Goal: Task Accomplishment & Management: Use online tool/utility

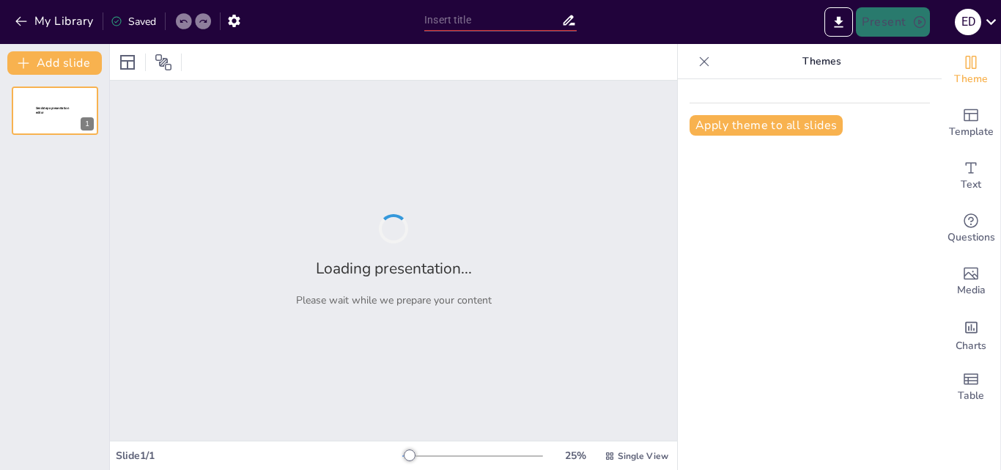
type input "Alfalfa HORTUS 401: Innovaciones en la Agricultura"
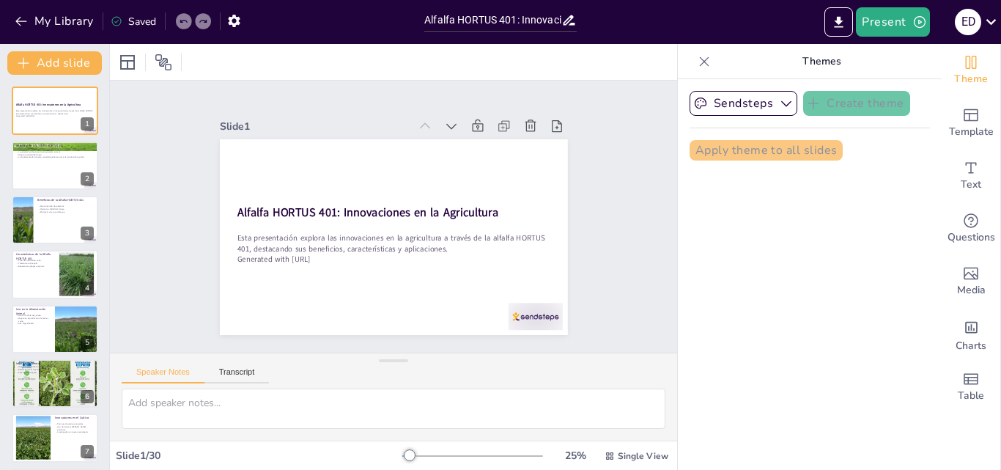
checkbox input "true"
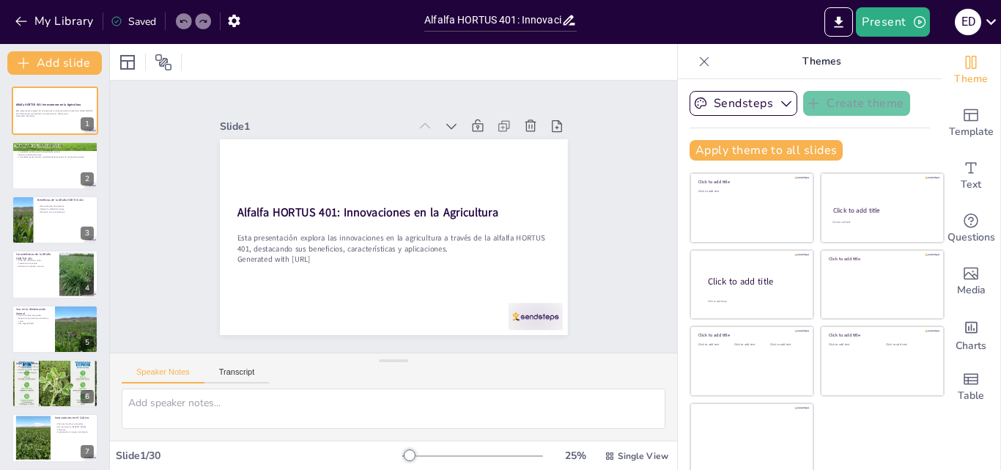
checkbox input "true"
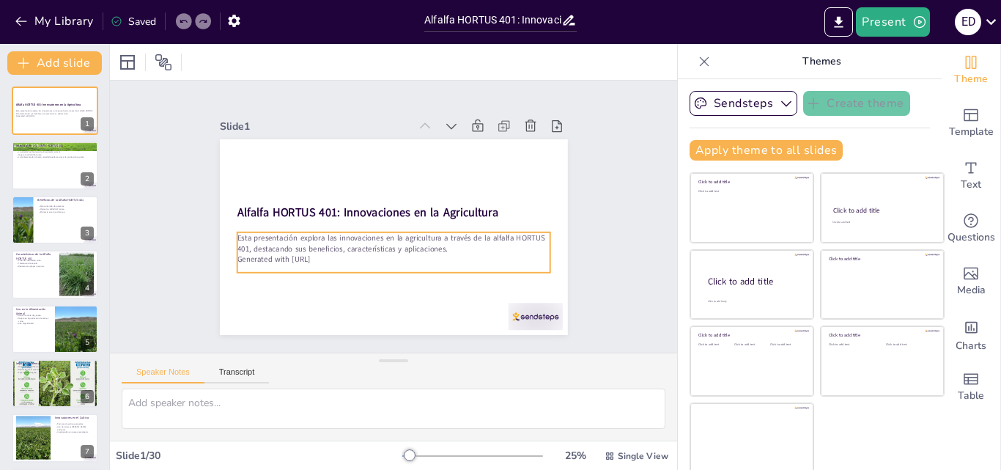
checkbox input "true"
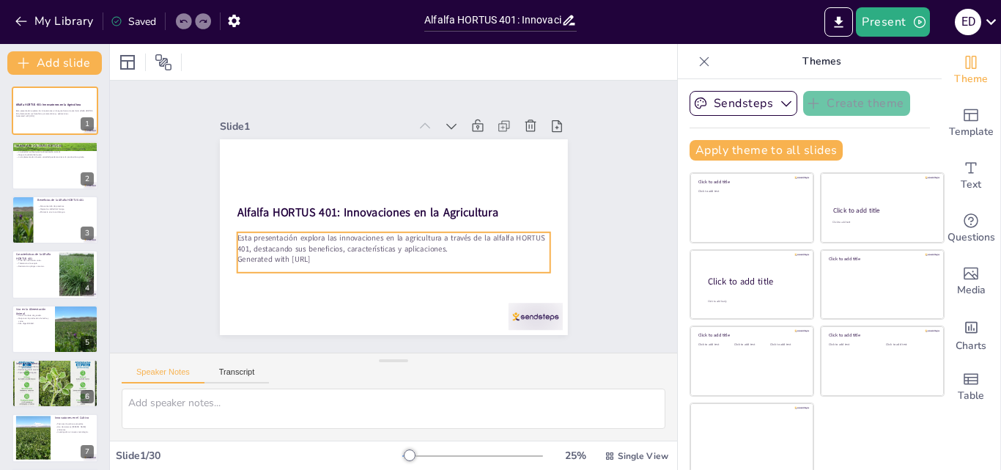
checkbox input "true"
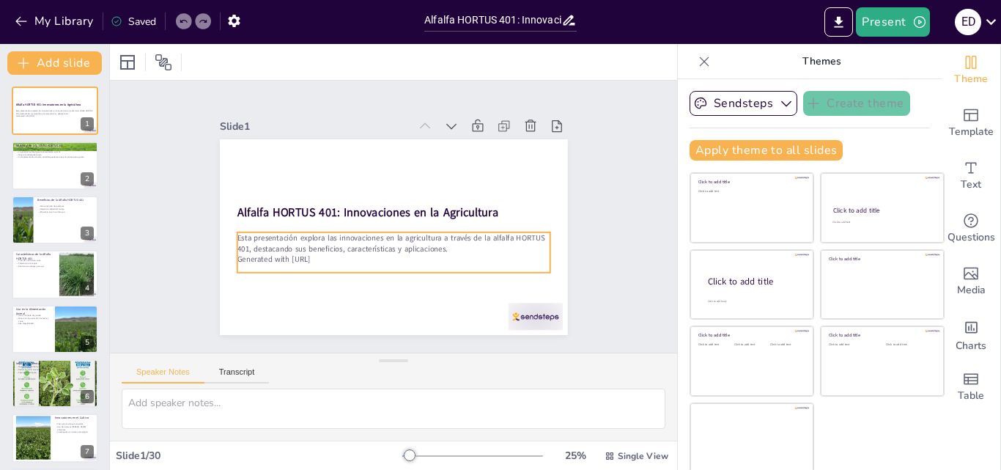
checkbox input "true"
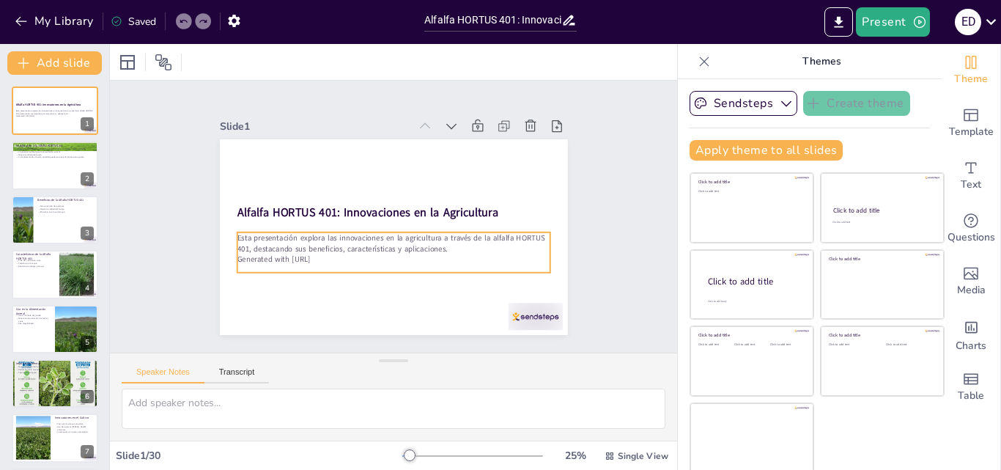
checkbox input "true"
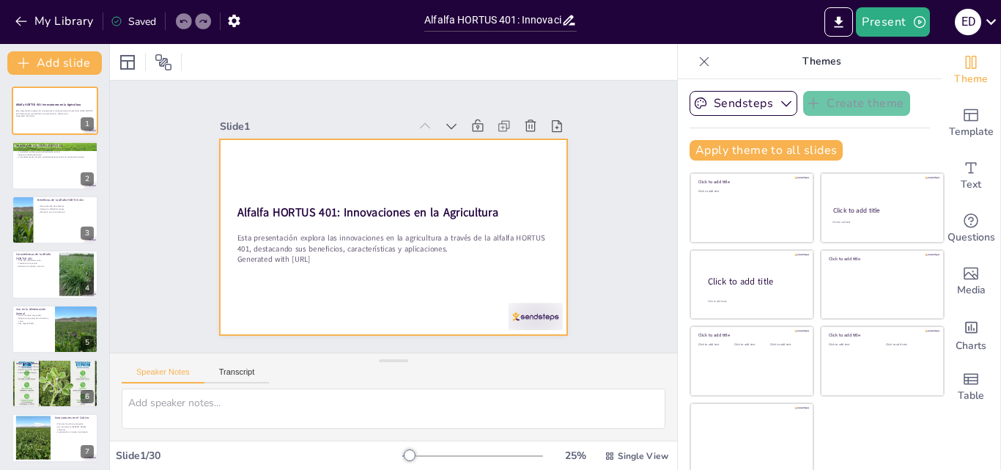
checkbox input "true"
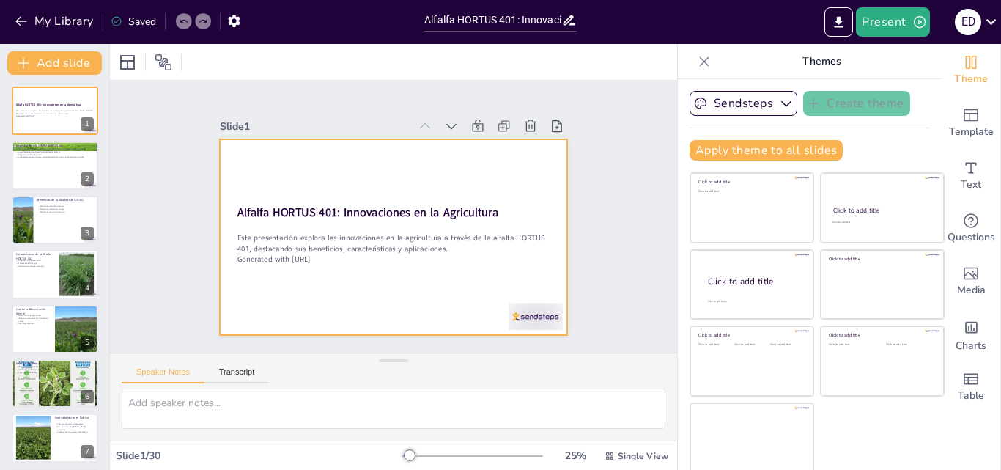
checkbox input "true"
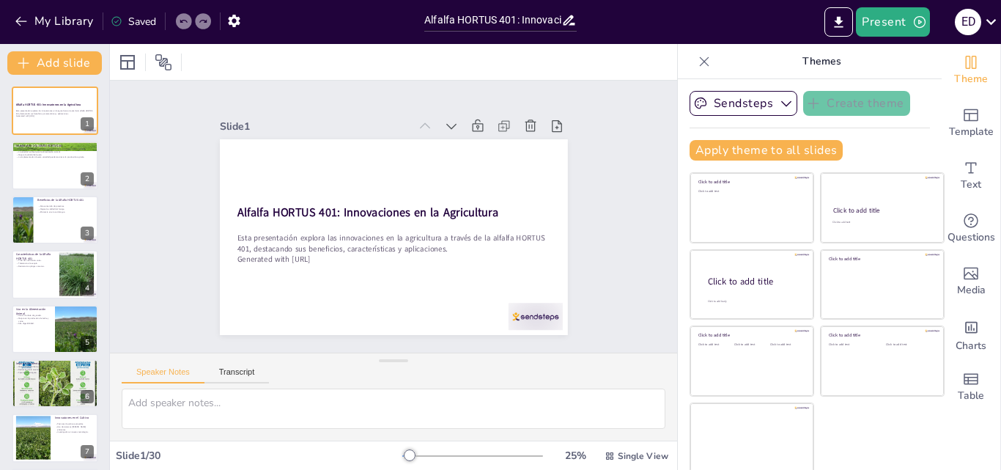
checkbox input "true"
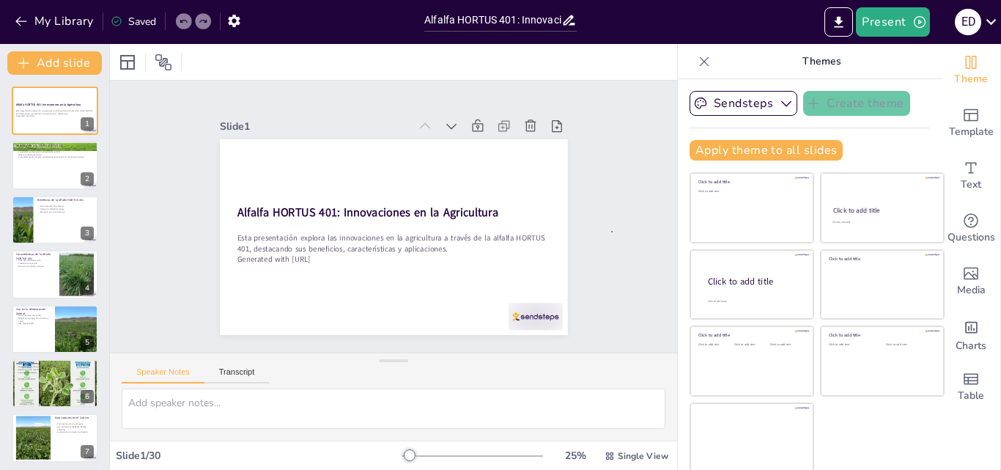
checkbox input "true"
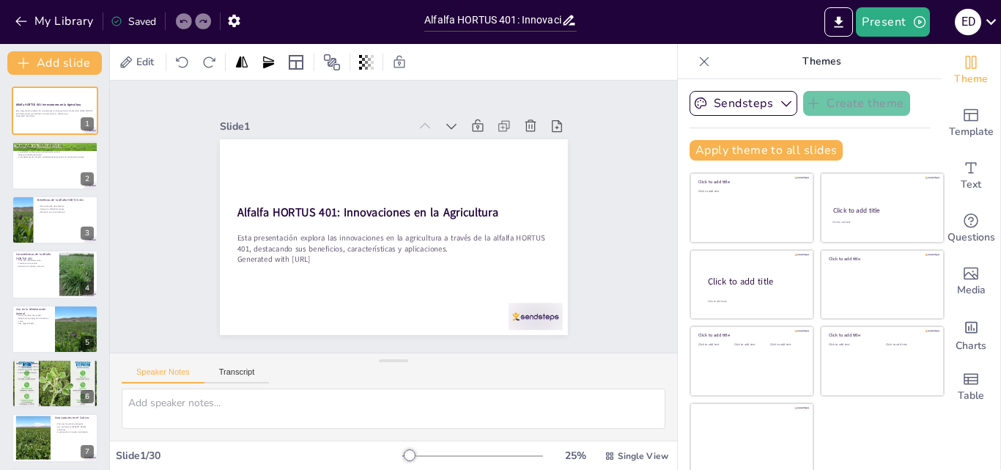
checkbox input "true"
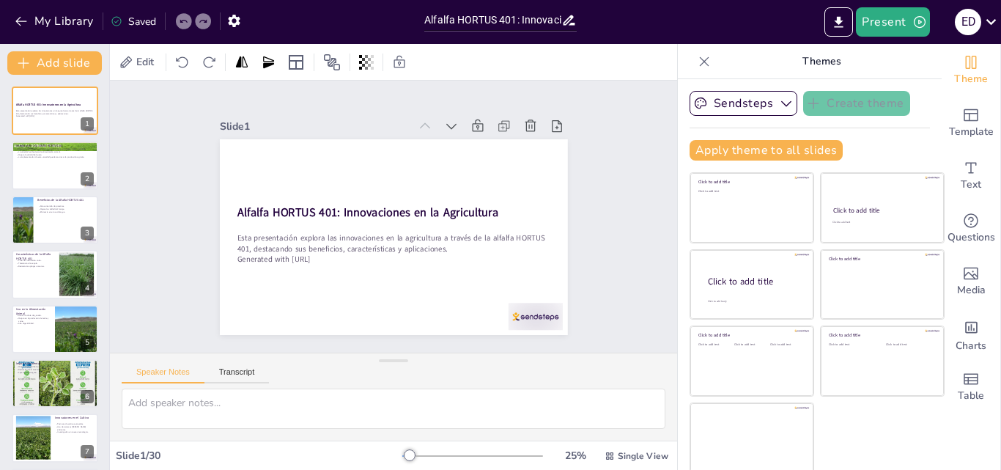
checkbox input "true"
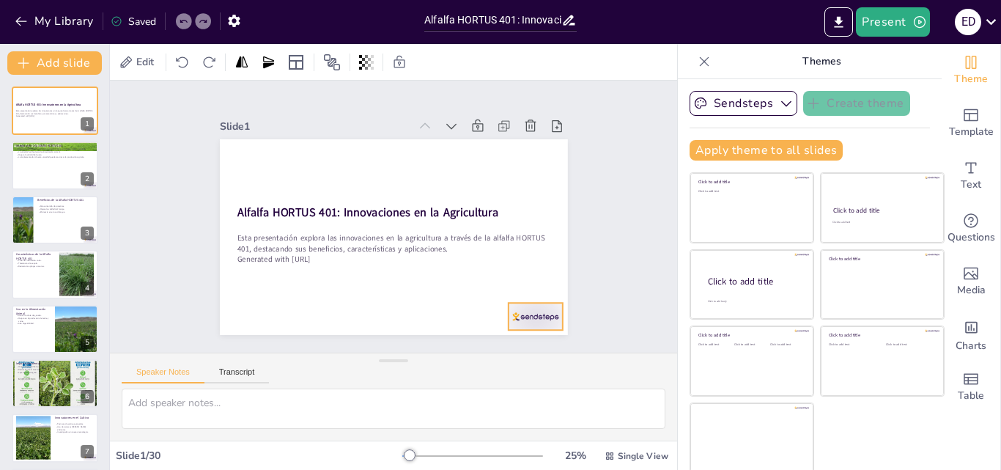
click at [521, 315] on div at bounding box center [524, 331] width 57 height 33
checkbox input "true"
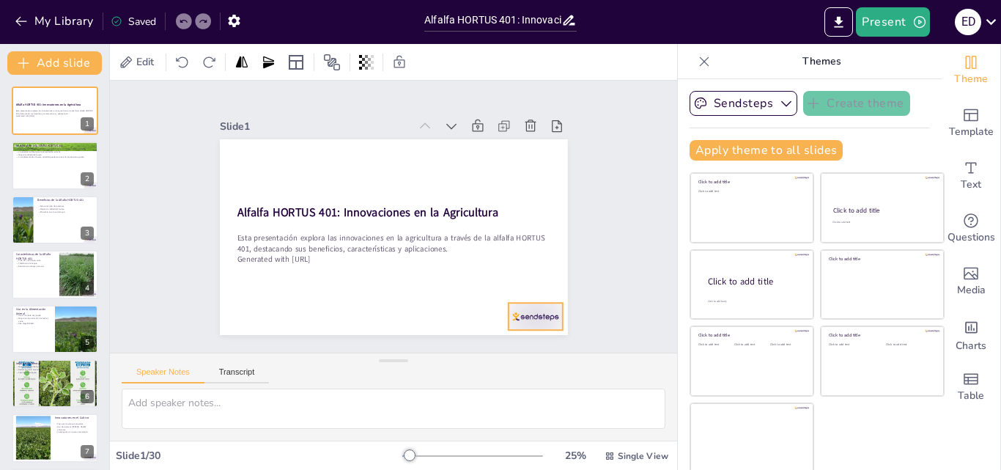
checkbox input "true"
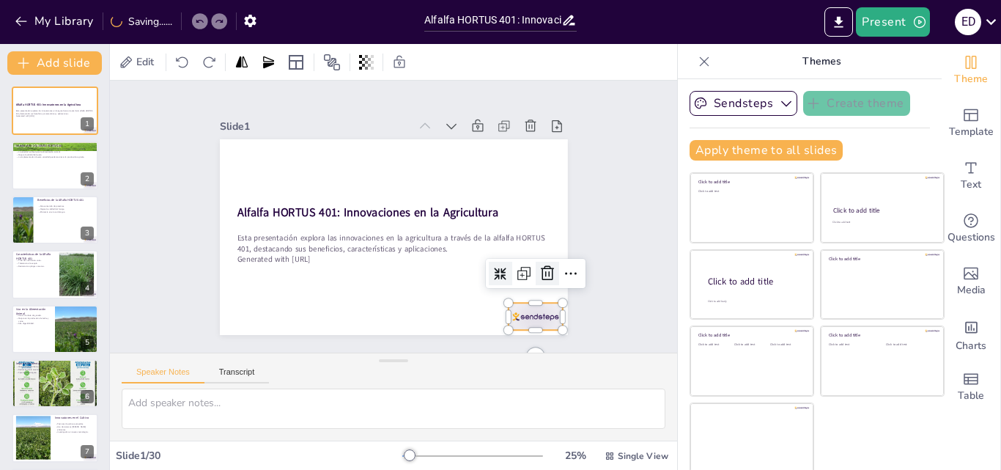
checkbox input "true"
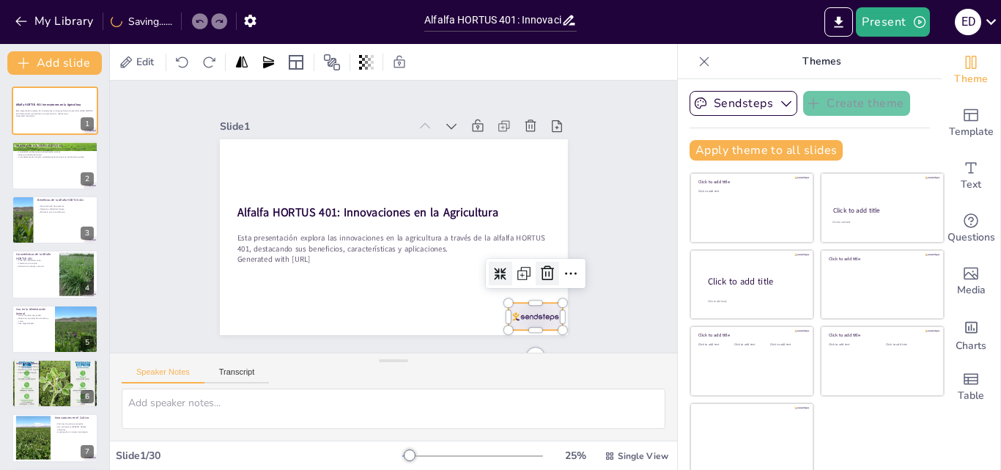
checkbox input "true"
click at [526, 295] on icon at bounding box center [532, 303] width 16 height 17
checkbox input "true"
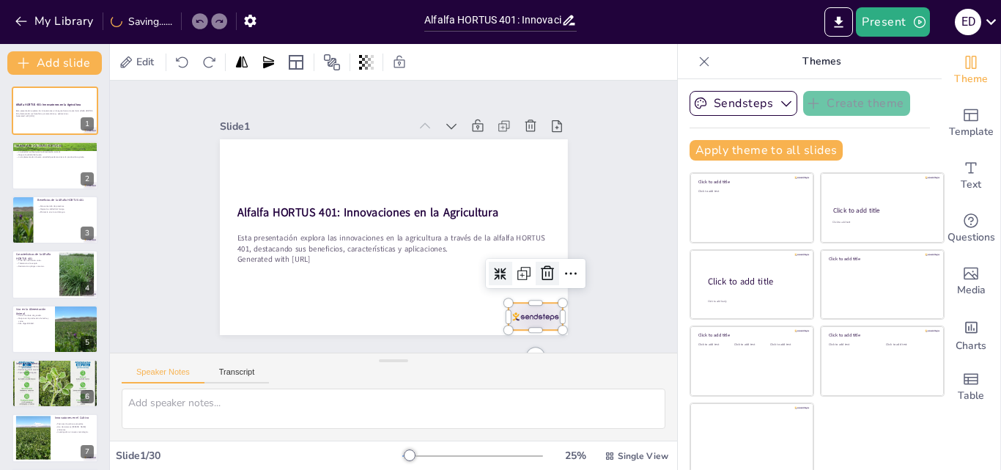
checkbox input "true"
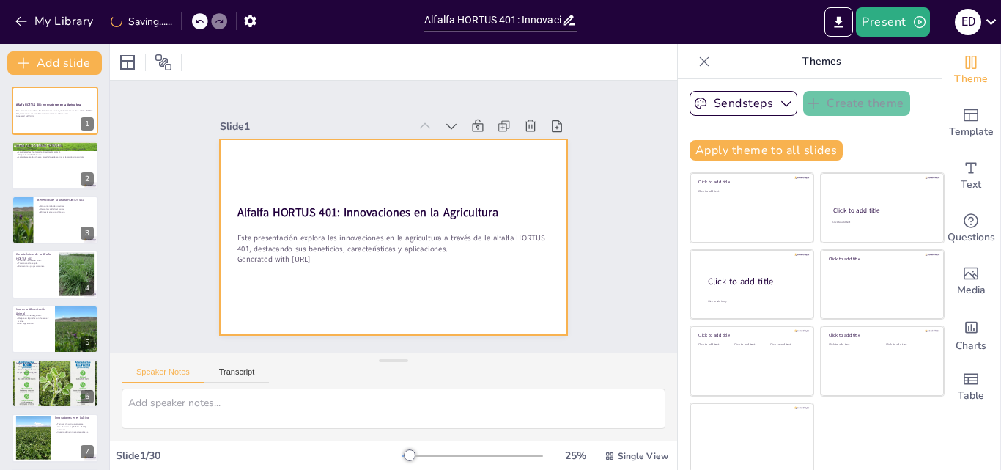
checkbox input "true"
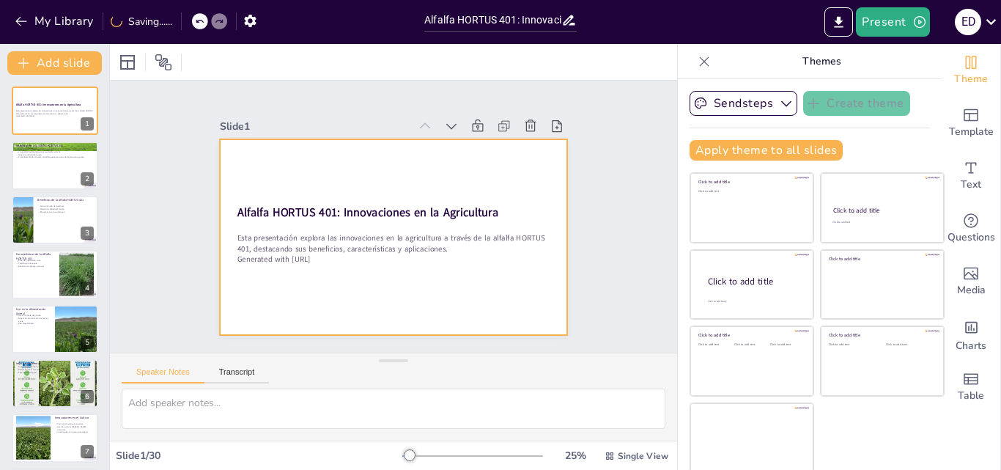
checkbox input "true"
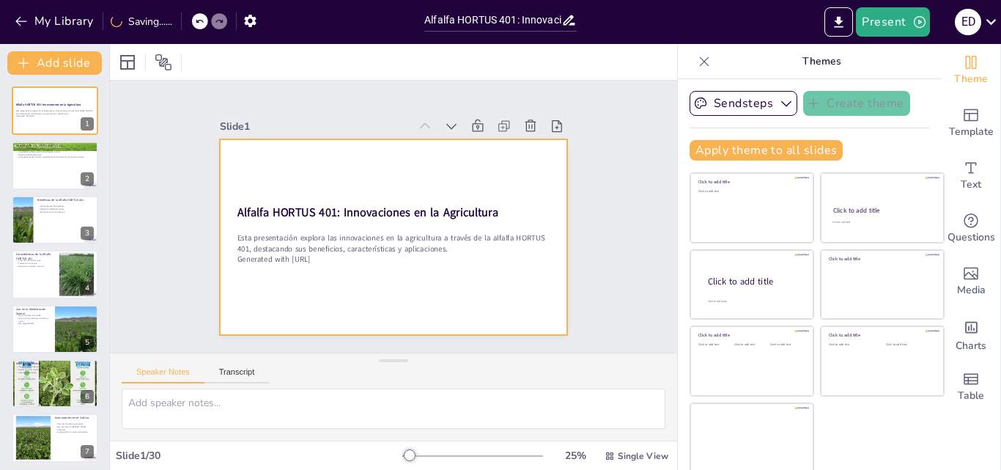
checkbox input "true"
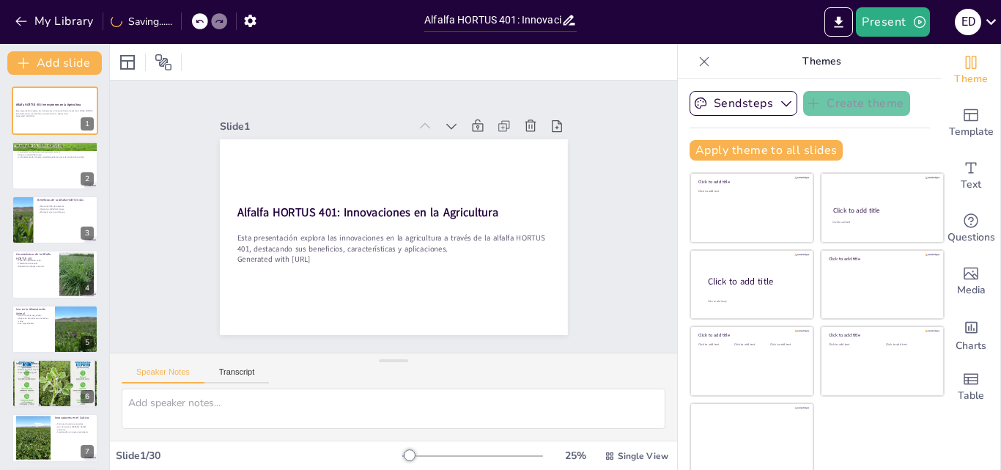
checkbox input "true"
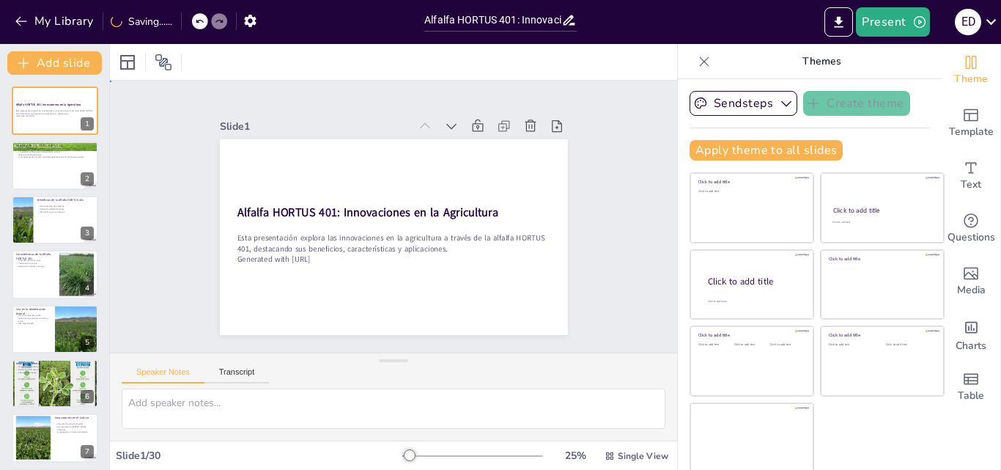
click at [624, 262] on div "Slide 1 Alfalfa HORTUS 401: Innovaciones en la Agricultura Esta presentación ex…" at bounding box center [393, 217] width 603 height 582
checkbox input "true"
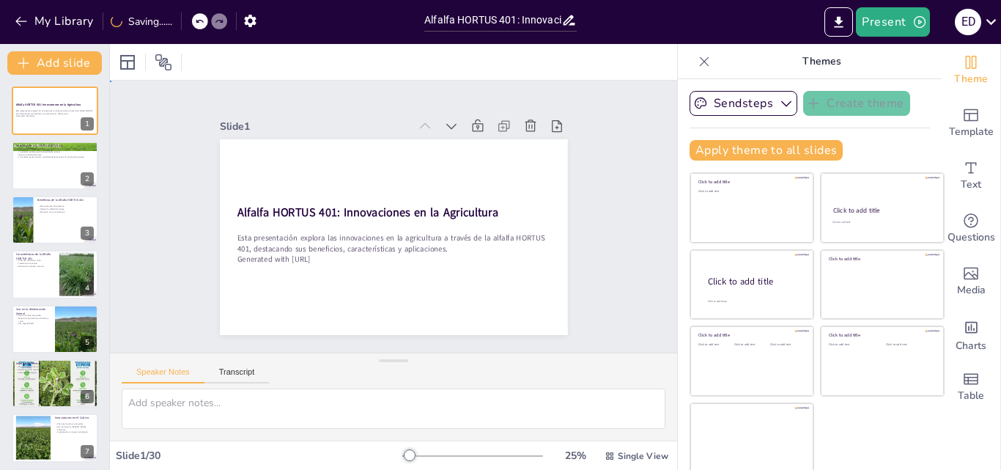
checkbox input "true"
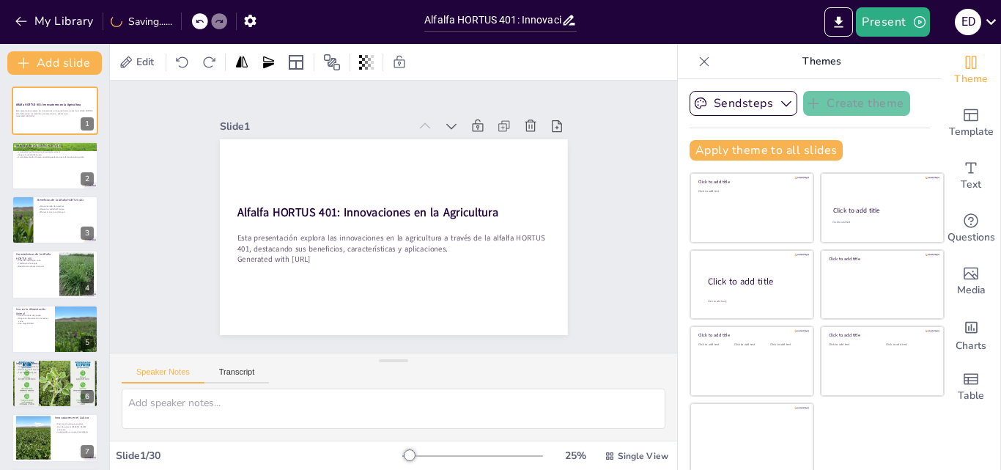
checkbox input "true"
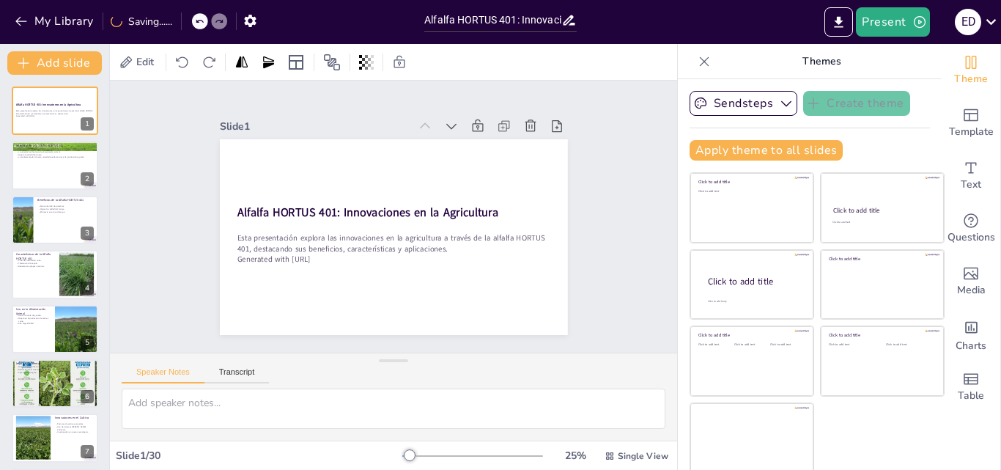
checkbox input "true"
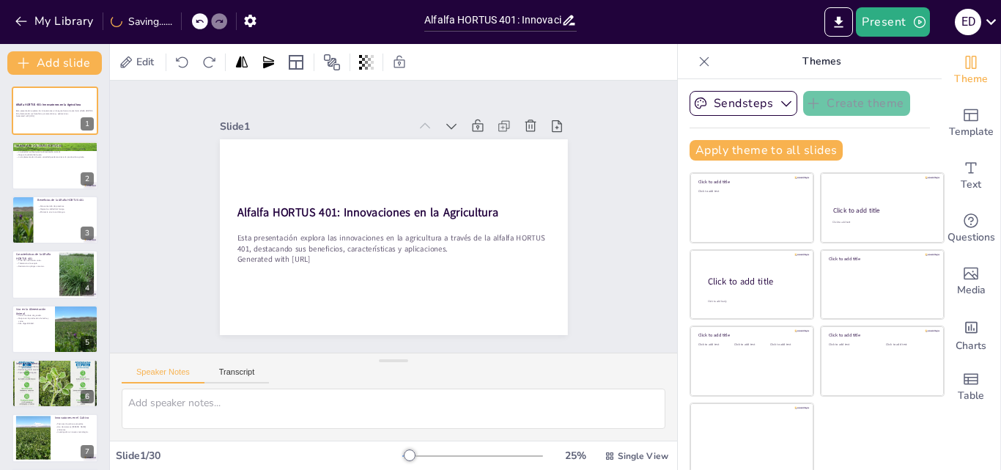
checkbox input "true"
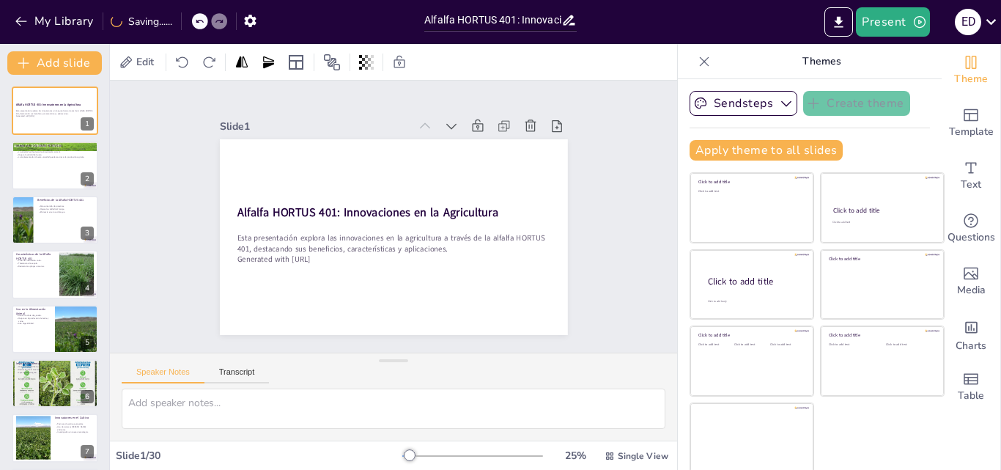
checkbox input "true"
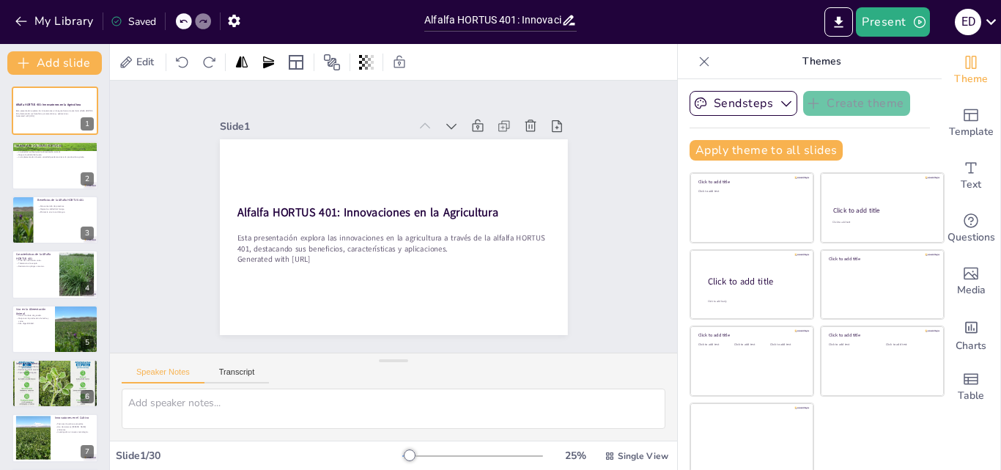
checkbox input "true"
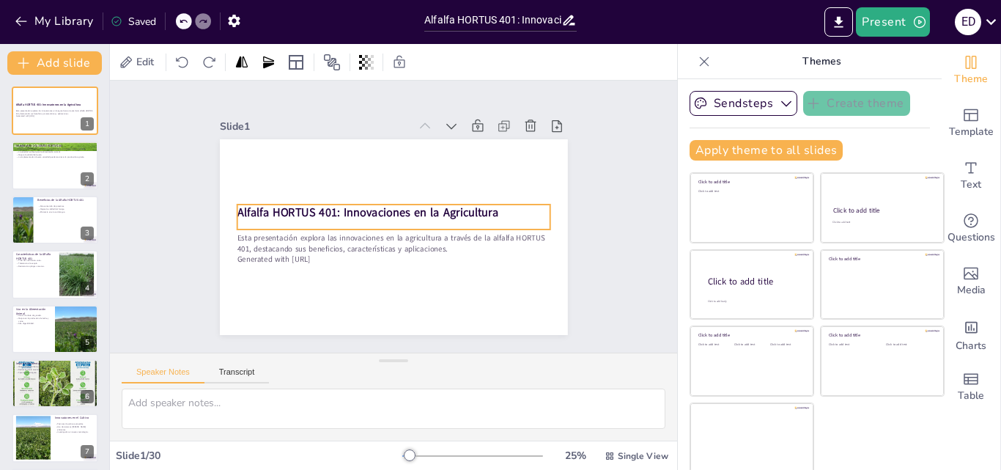
checkbox input "true"
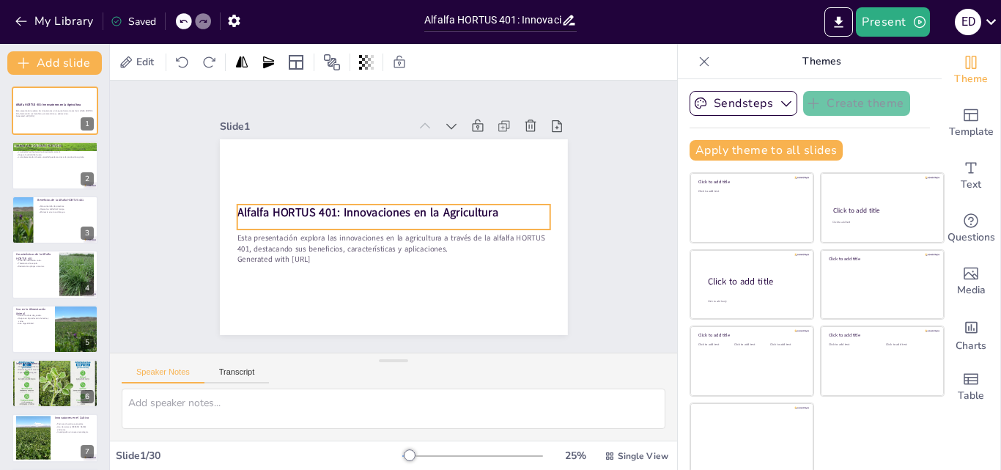
checkbox input "true"
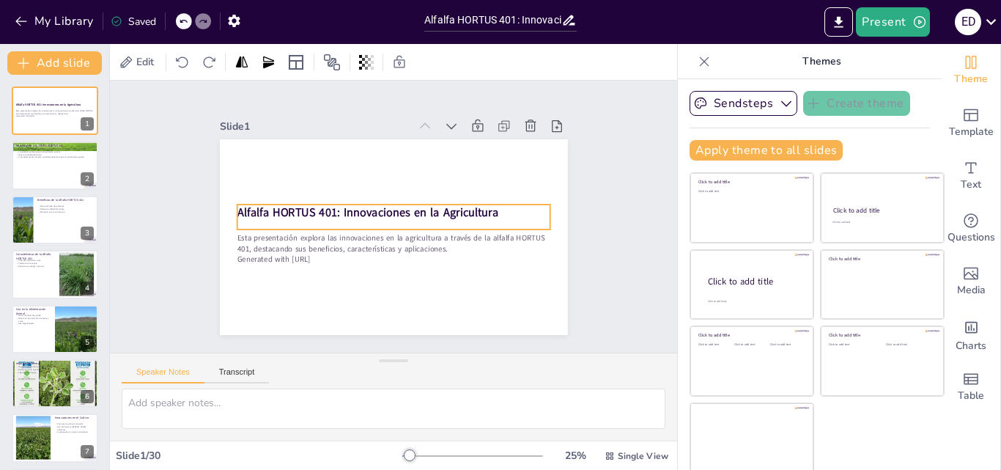
checkbox input "true"
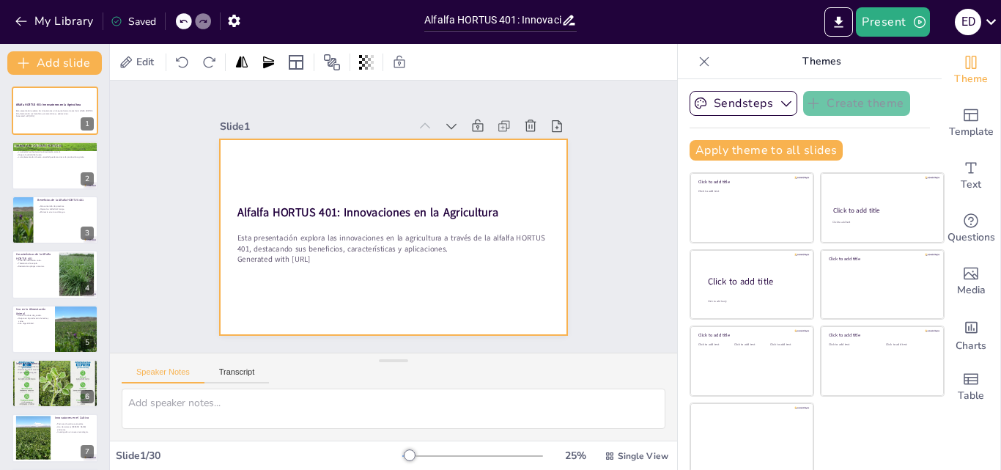
checkbox input "true"
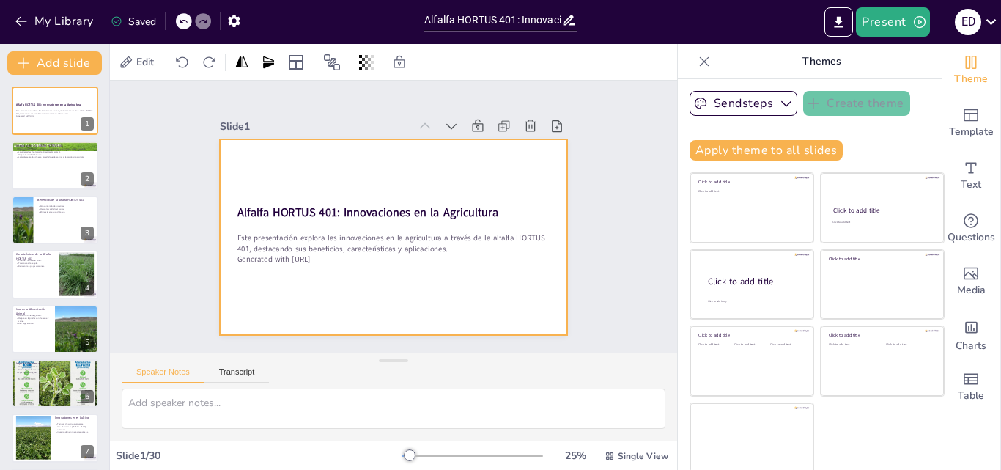
checkbox input "true"
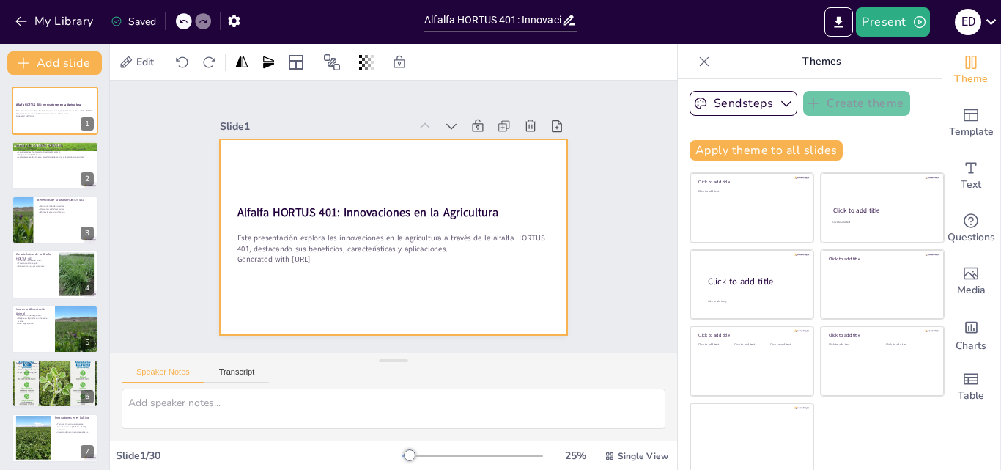
checkbox input "true"
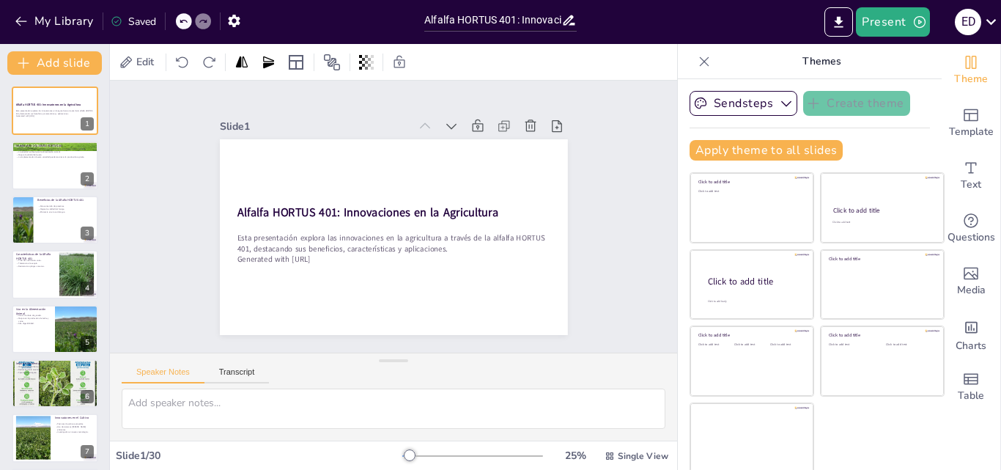
checkbox input "true"
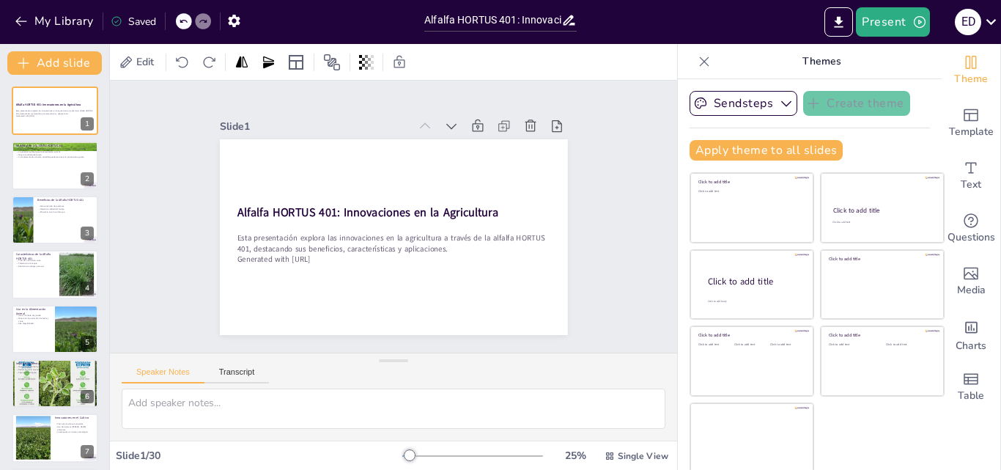
checkbox input "true"
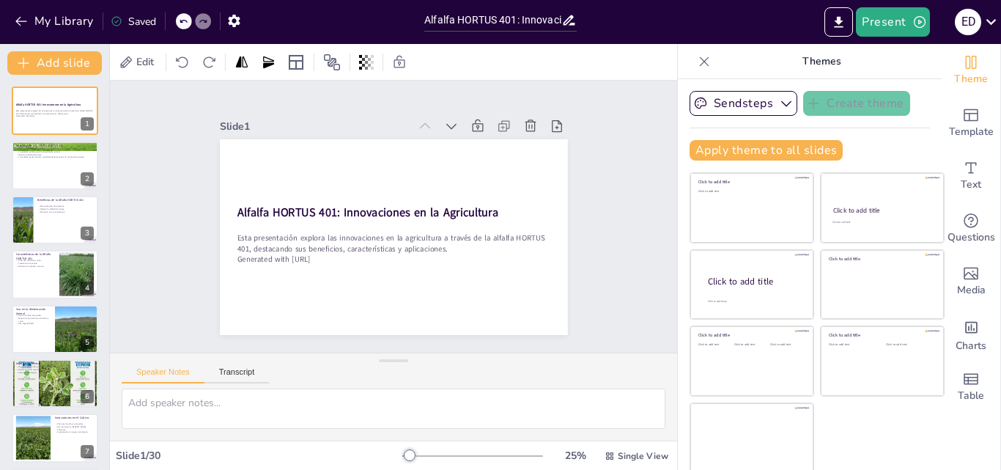
checkbox input "true"
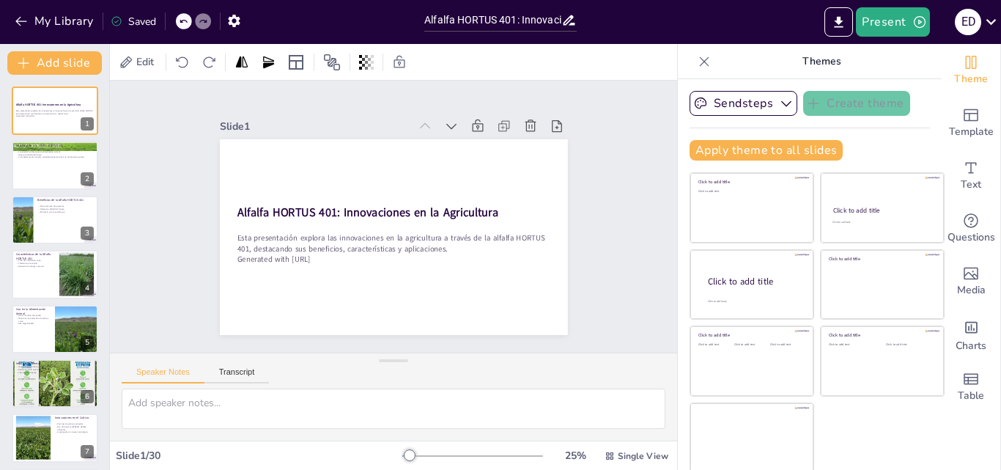
checkbox input "true"
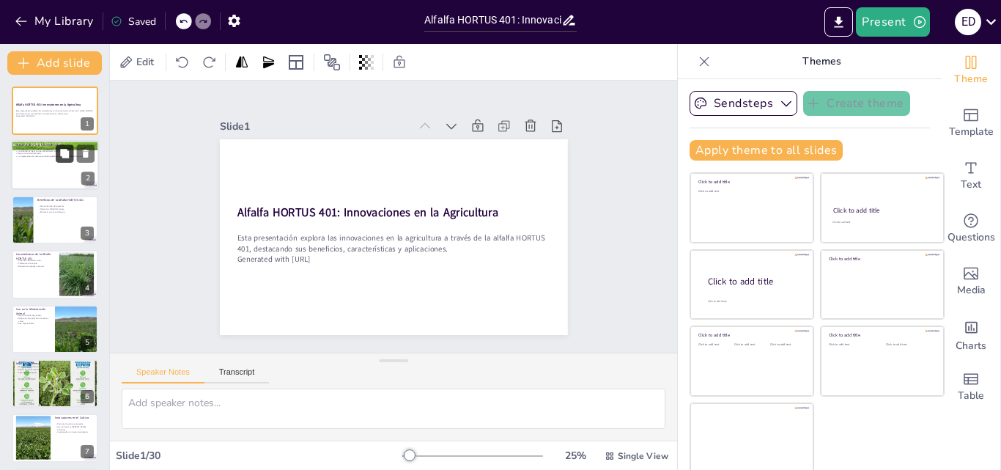
checkbox input "true"
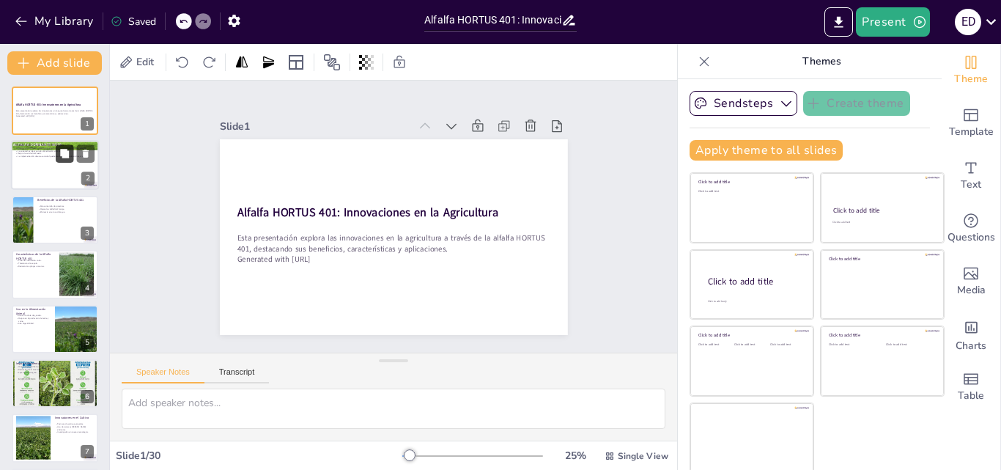
checkbox input "true"
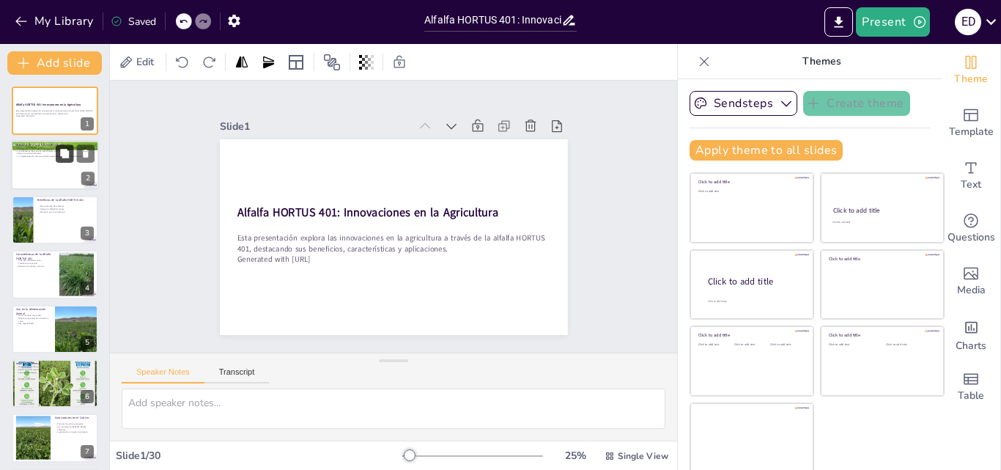
click at [61, 157] on icon at bounding box center [64, 154] width 10 height 10
type textarea "La alfalfa HORTUS 401 es altamente valorada por su capacidad de proporcionar re…"
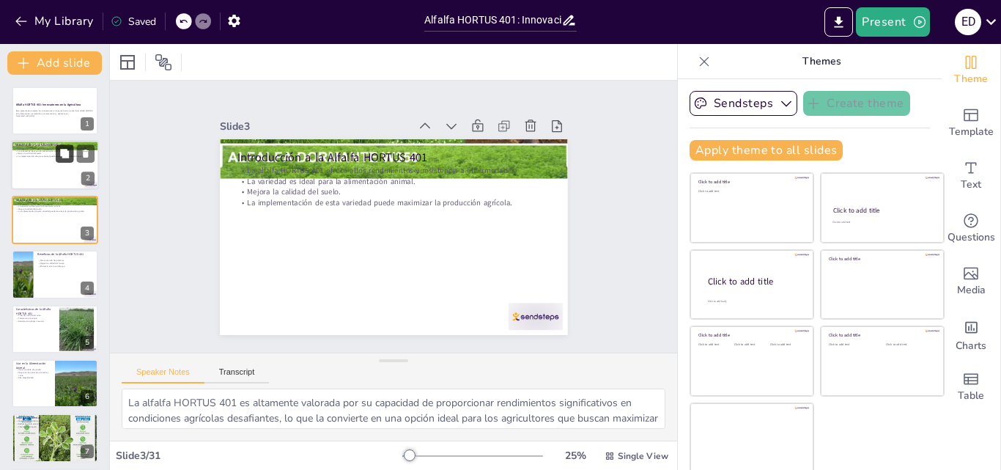
checkbox input "true"
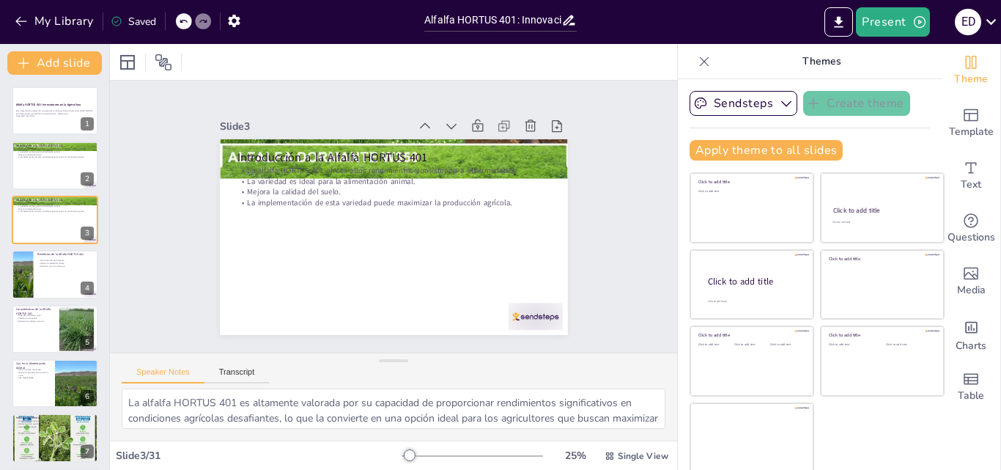
checkbox input "true"
click at [364, 353] on div at bounding box center [342, 383] width 43 height 60
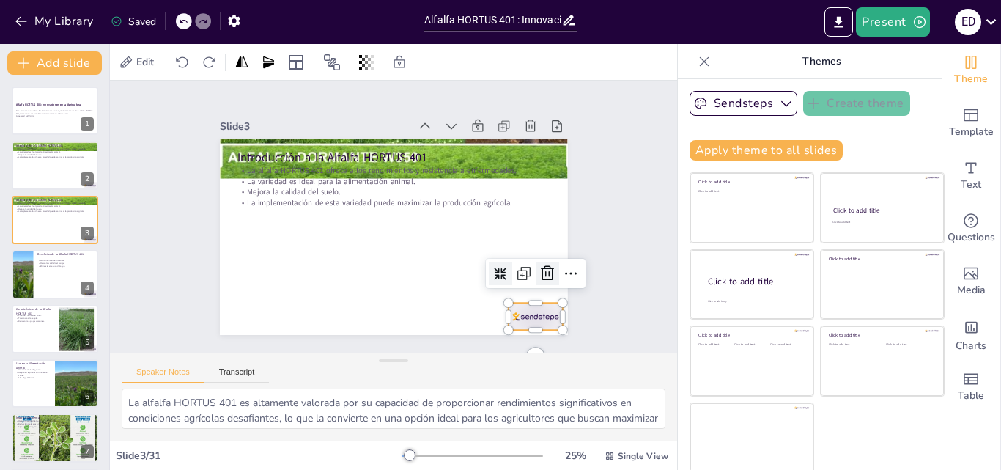
click at [289, 326] on icon at bounding box center [280, 335] width 18 height 18
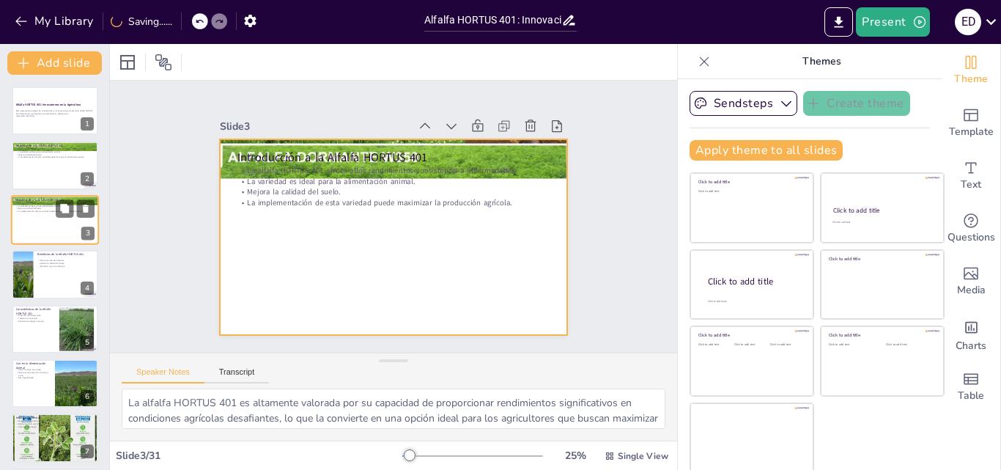
click at [57, 229] on div at bounding box center [55, 220] width 88 height 50
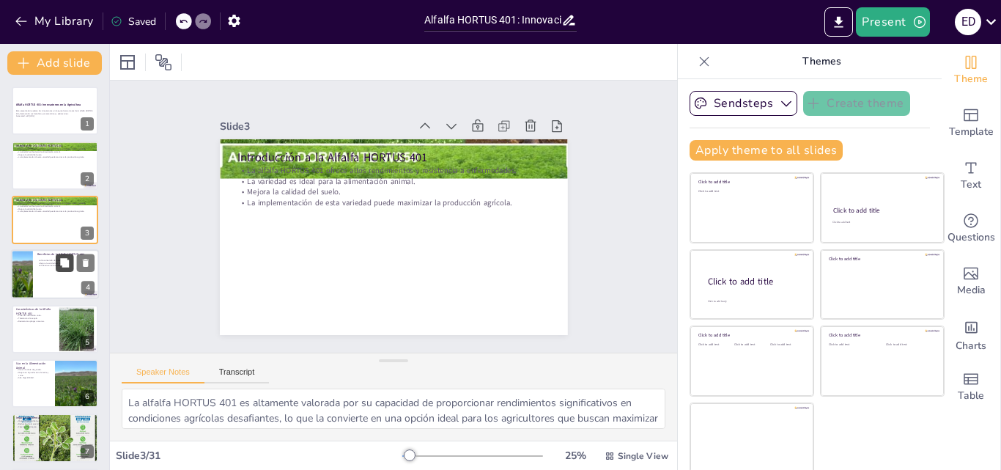
click at [65, 269] on button at bounding box center [65, 263] width 18 height 18
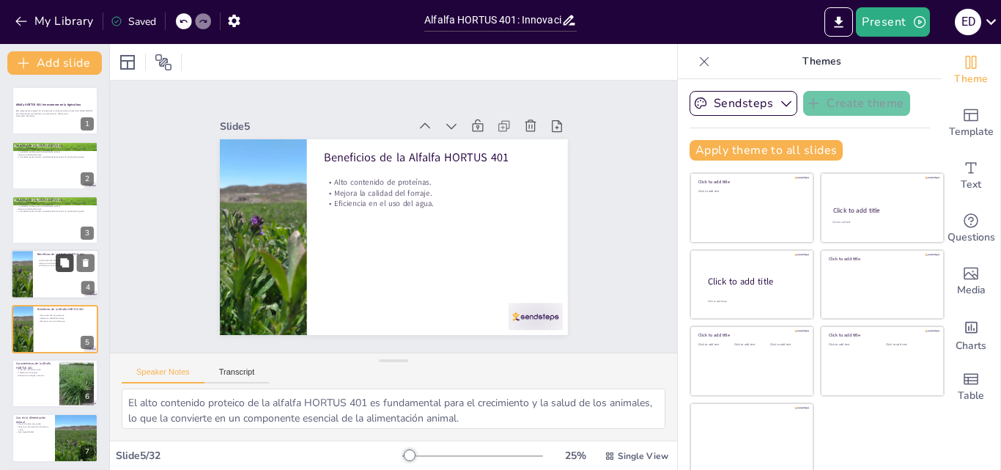
scroll to position [56, 0]
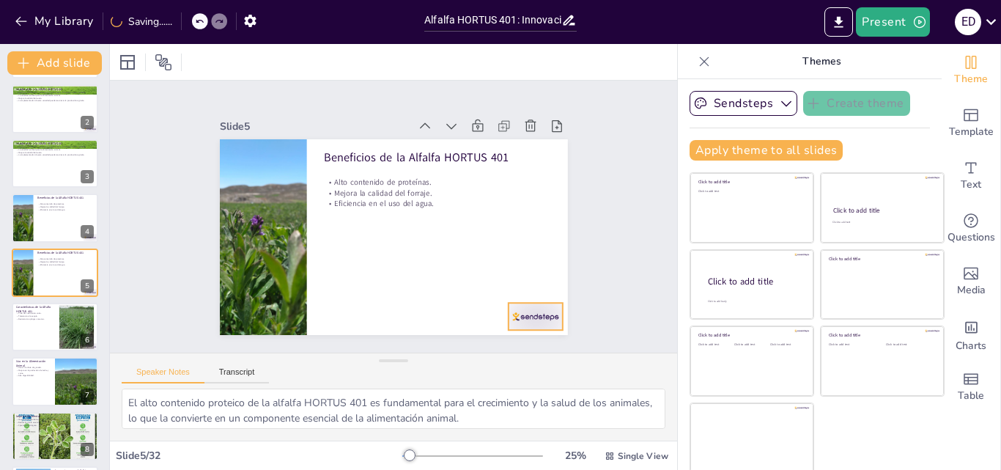
click at [443, 360] on div at bounding box center [414, 389] width 56 height 59
click at [50, 320] on p "Resistencia a plagas comunes." at bounding box center [35, 318] width 40 height 3
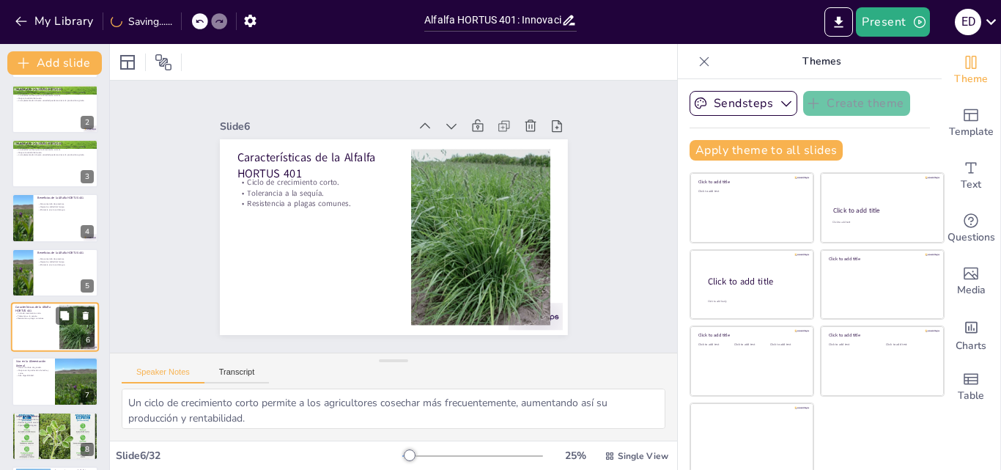
scroll to position [111, 0]
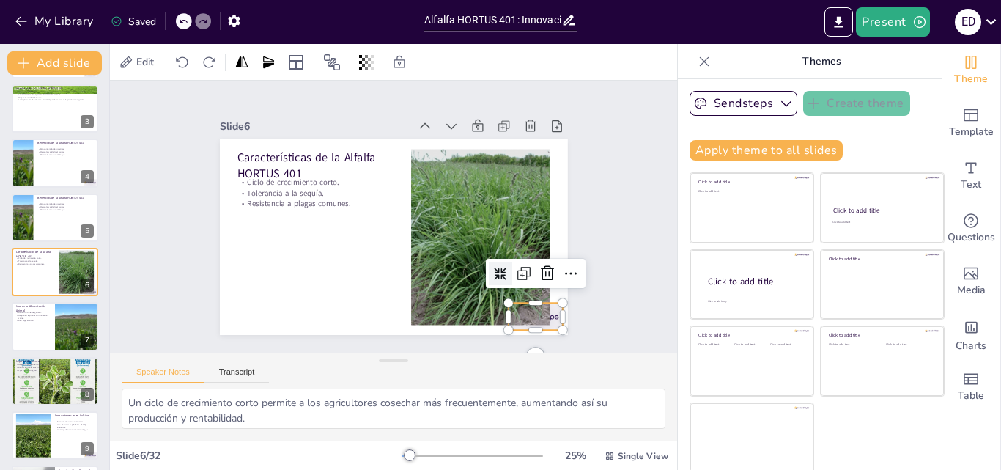
click at [540, 315] on div at bounding box center [524, 331] width 57 height 33
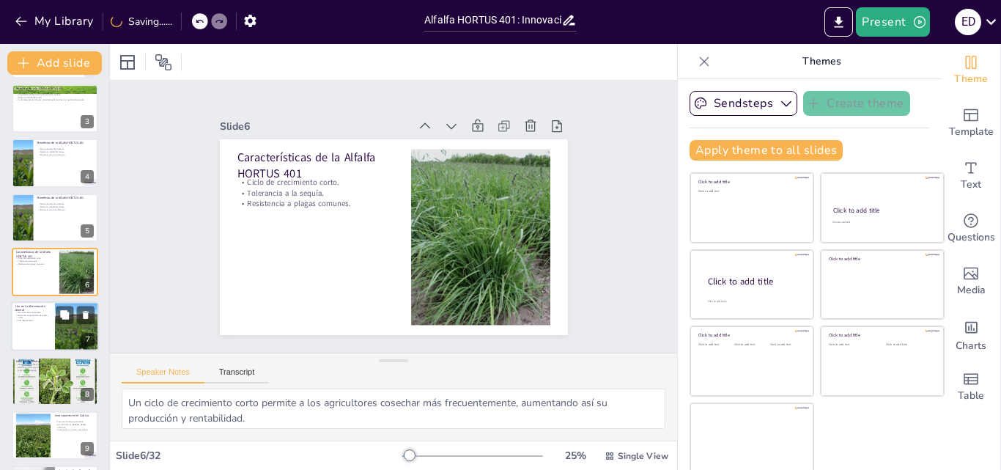
click at [51, 335] on div at bounding box center [55, 327] width 88 height 50
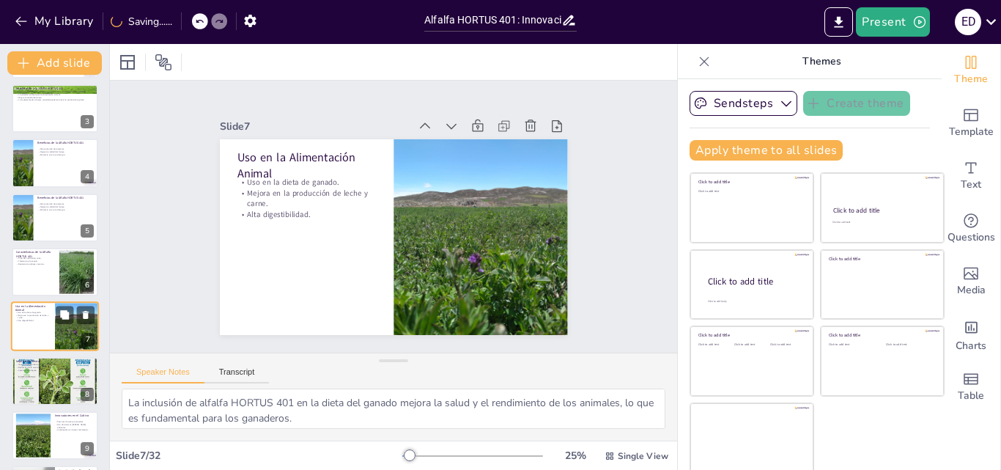
scroll to position [166, 0]
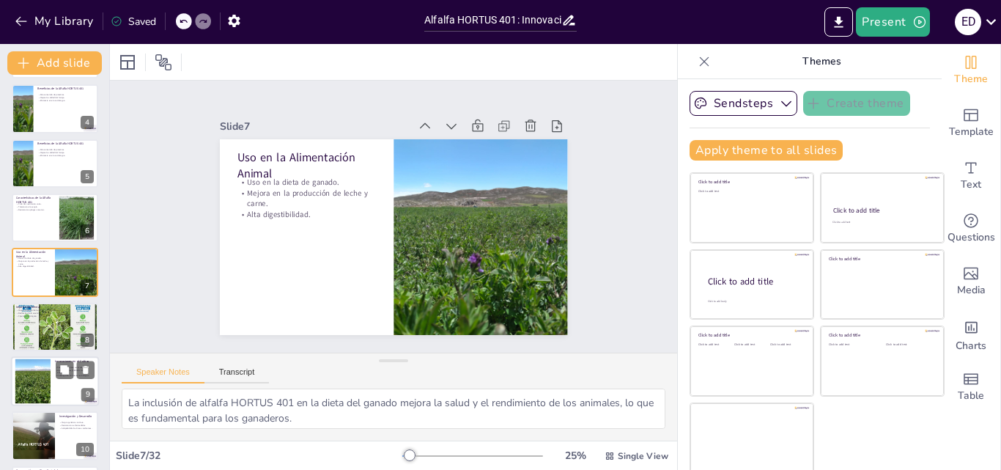
click at [51, 376] on div at bounding box center [55, 381] width 88 height 50
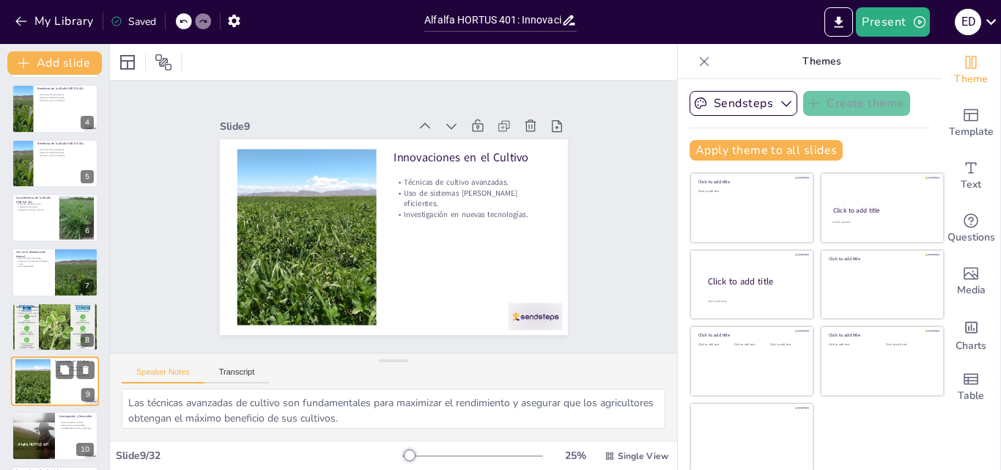
scroll to position [275, 0]
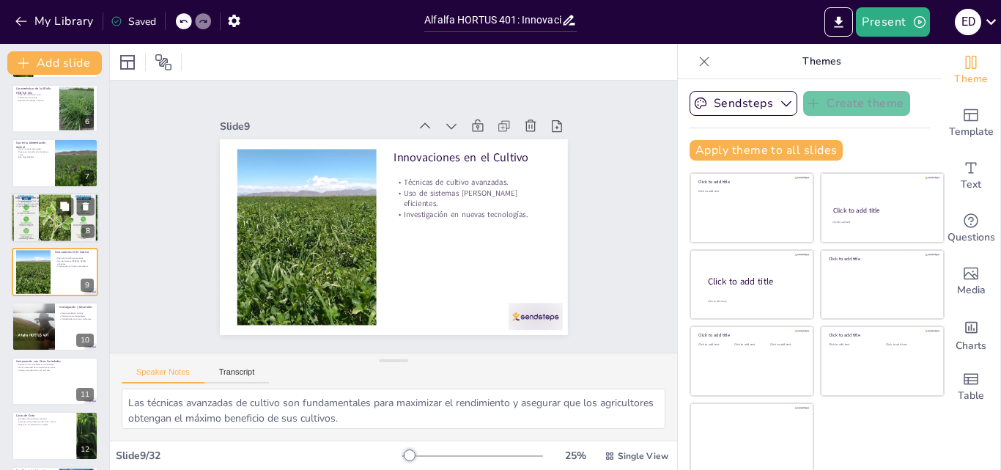
click at [51, 213] on div at bounding box center [55, 217] width 88 height 125
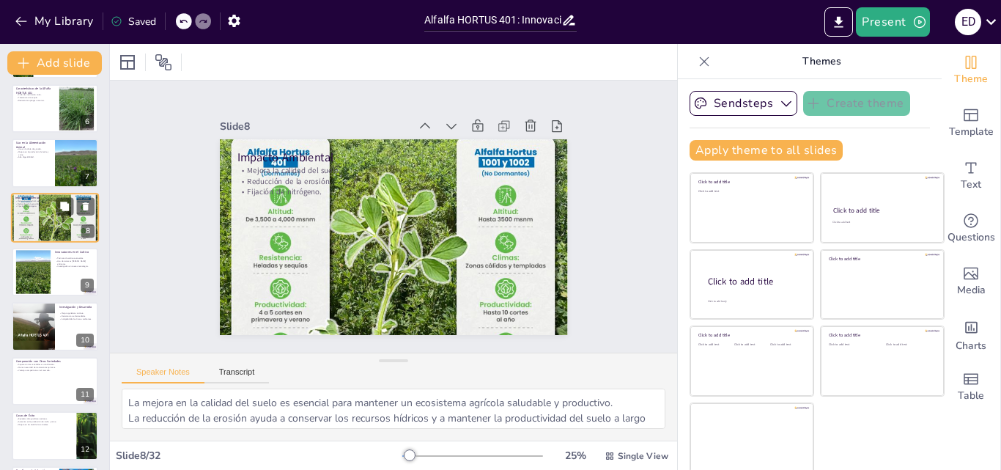
scroll to position [220, 0]
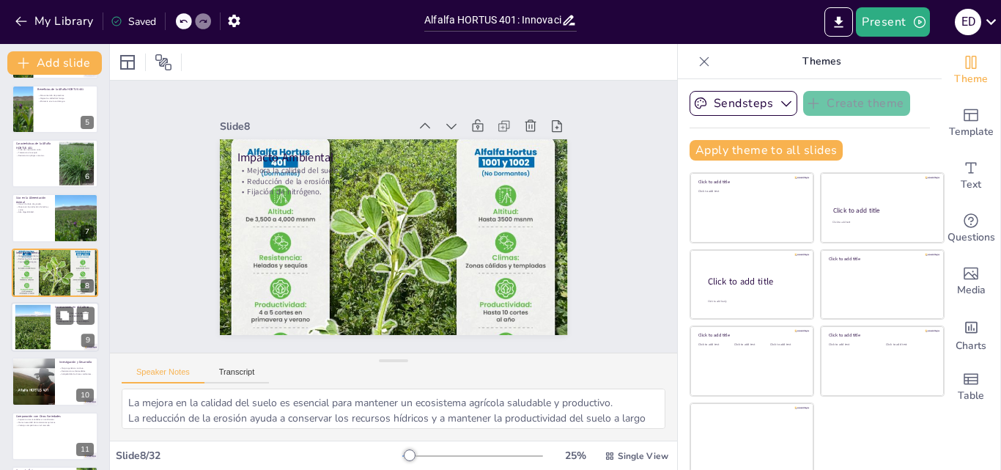
click at [37, 332] on div at bounding box center [32, 327] width 59 height 45
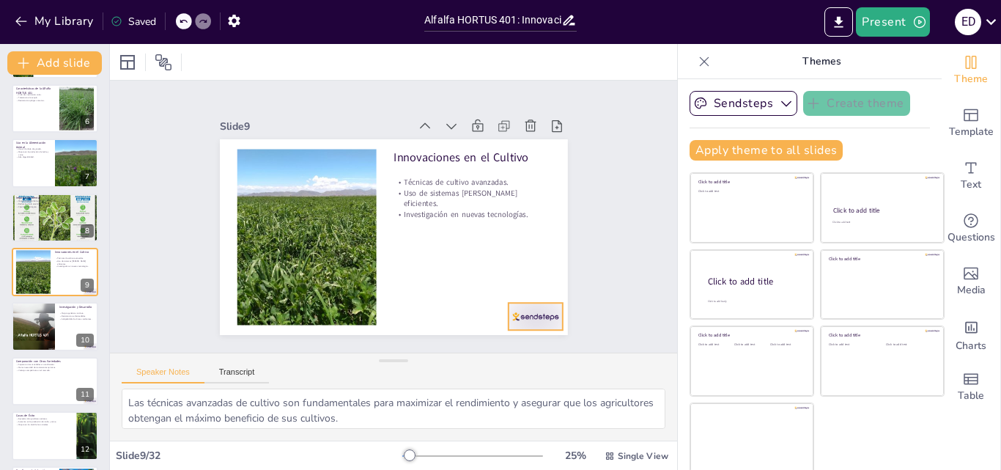
click at [424, 360] on div at bounding box center [397, 390] width 54 height 60
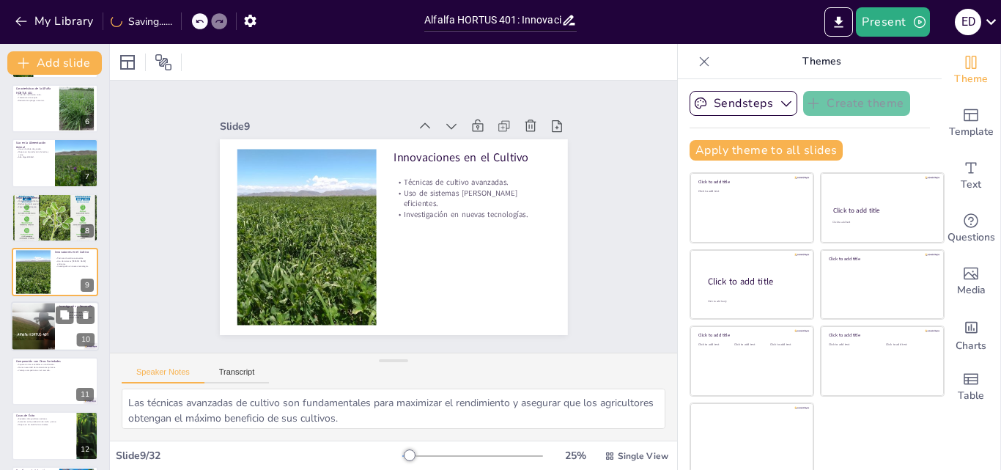
click at [33, 326] on div at bounding box center [33, 327] width 66 height 50
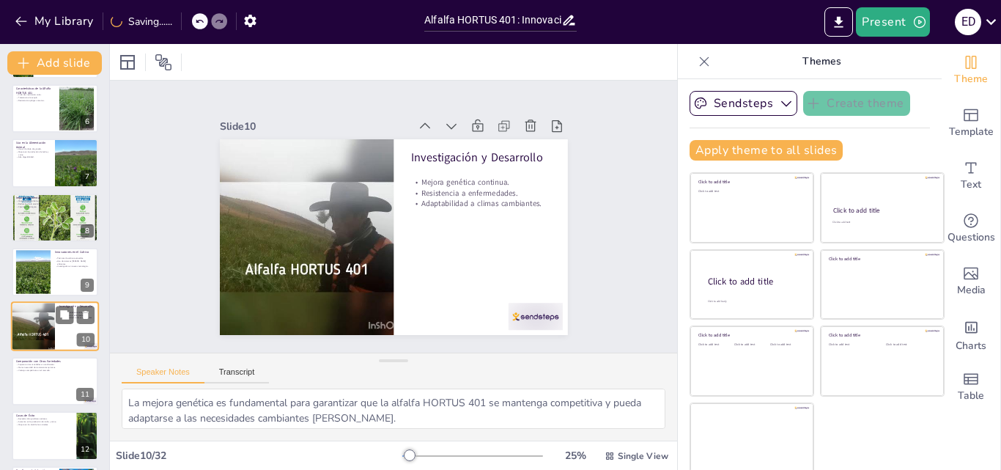
scroll to position [329, 0]
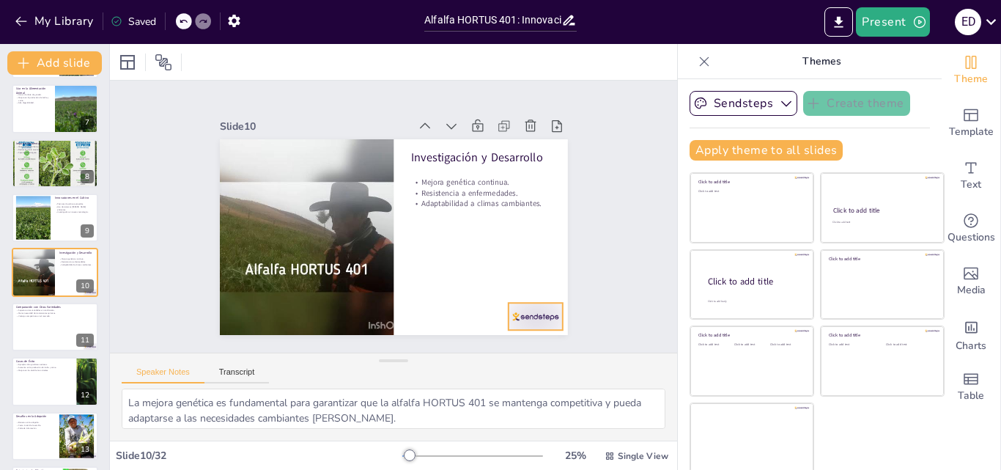
click at [512, 315] on div at bounding box center [524, 331] width 57 height 33
click at [37, 325] on div at bounding box center [55, 327] width 88 height 50
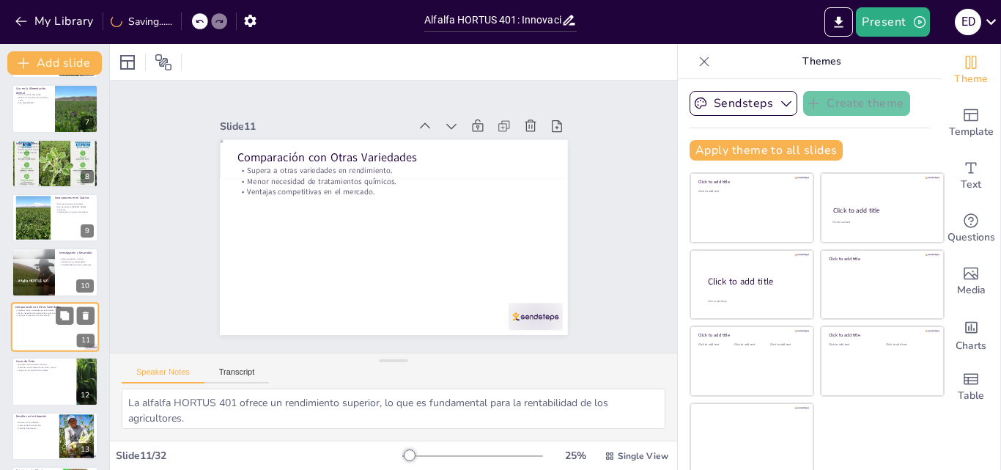
scroll to position [383, 0]
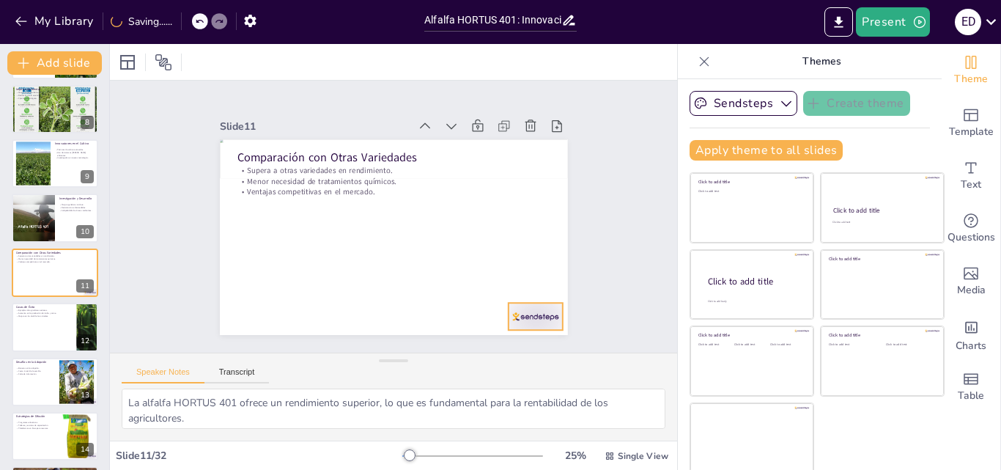
click at [507, 325] on div at bounding box center [511, 344] width 59 height 38
click at [48, 339] on div at bounding box center [55, 327] width 88 height 50
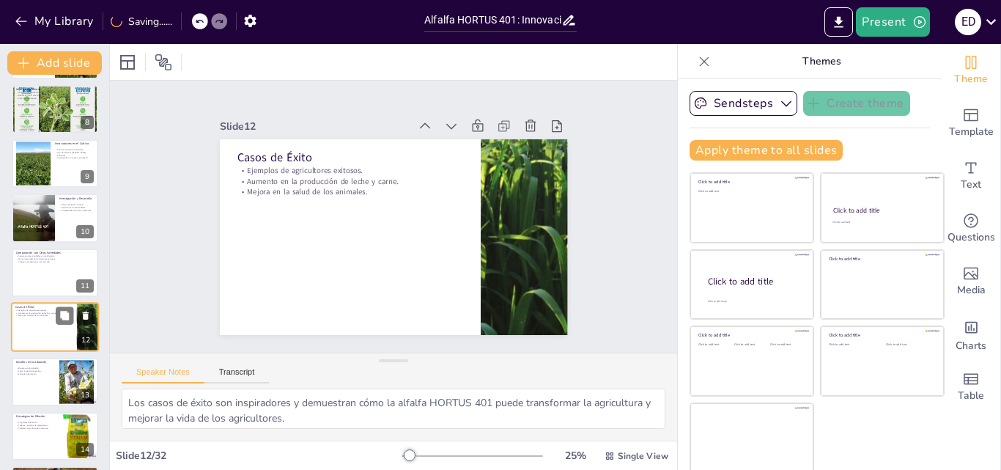
scroll to position [438, 0]
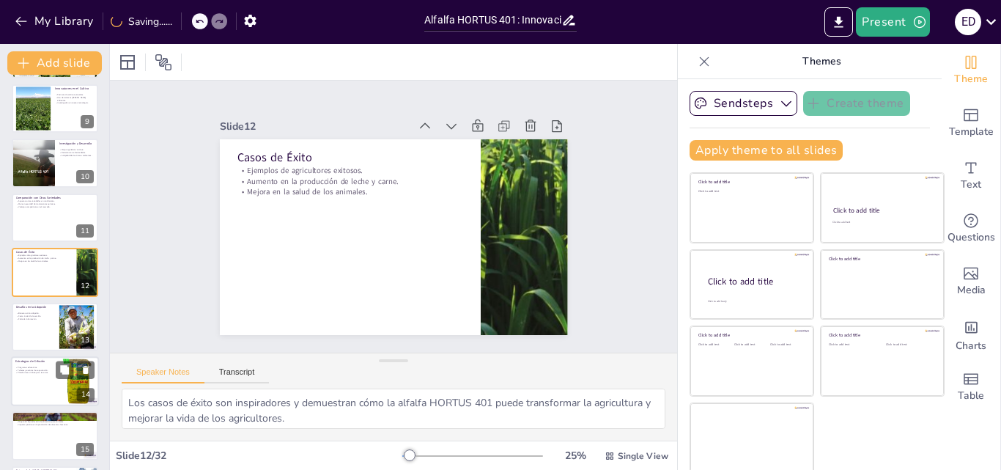
click at [38, 370] on p "Talleres y eventos de capacitación." at bounding box center [35, 370] width 40 height 3
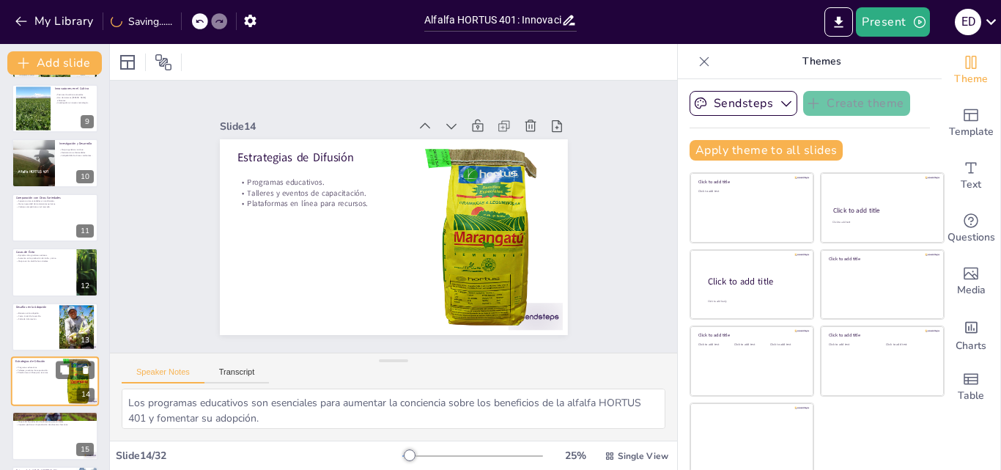
scroll to position [548, 0]
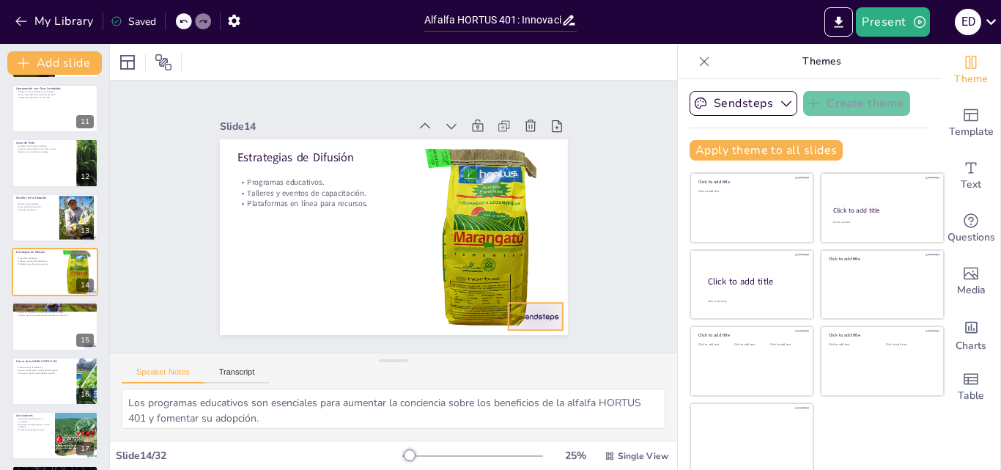
click at [528, 334] on div at bounding box center [498, 355] width 60 height 43
click at [37, 316] on p "Impacto positivo en la producción de alimentos humanos." at bounding box center [54, 315] width 79 height 3
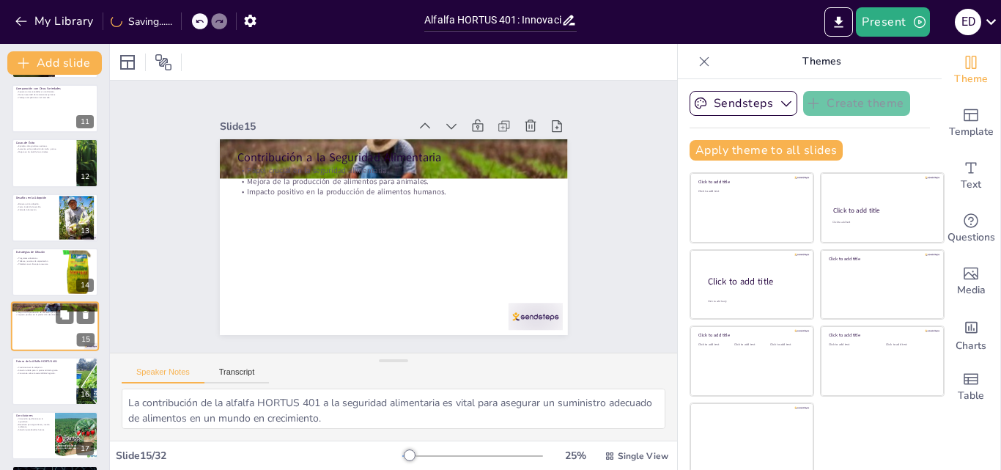
scroll to position [602, 0]
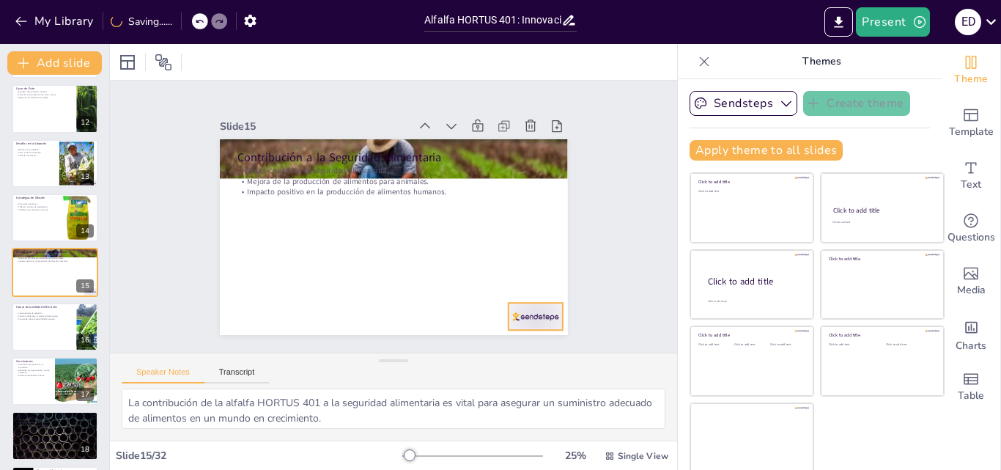
click at [286, 312] on div at bounding box center [267, 334] width 38 height 59
click at [39, 309] on p "Futuro de la Alfalfa HORTUS 401" at bounding box center [43, 306] width 57 height 4
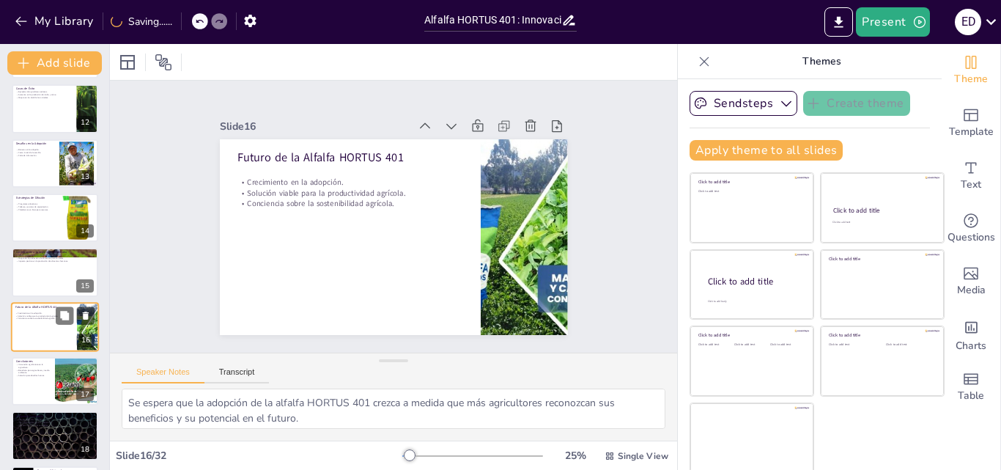
scroll to position [656, 0]
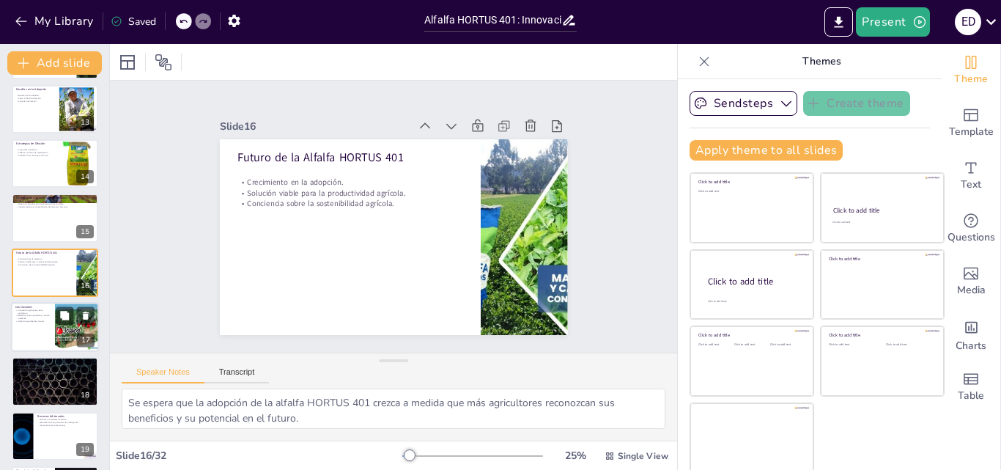
click at [34, 325] on div at bounding box center [55, 327] width 88 height 50
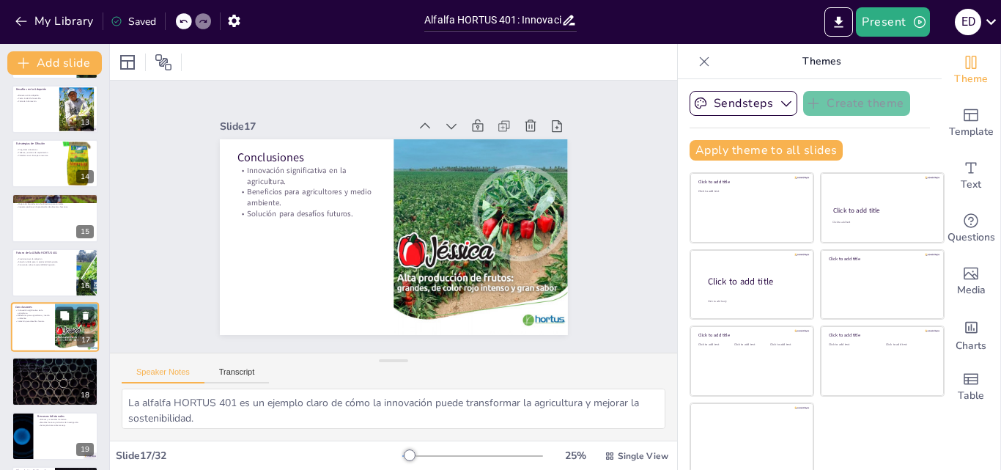
scroll to position [711, 0]
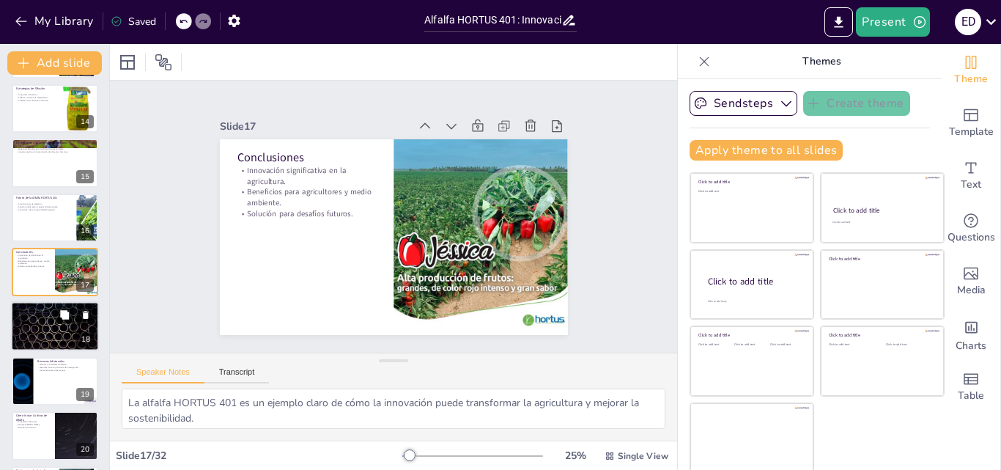
click at [37, 336] on div at bounding box center [55, 327] width 88 height 50
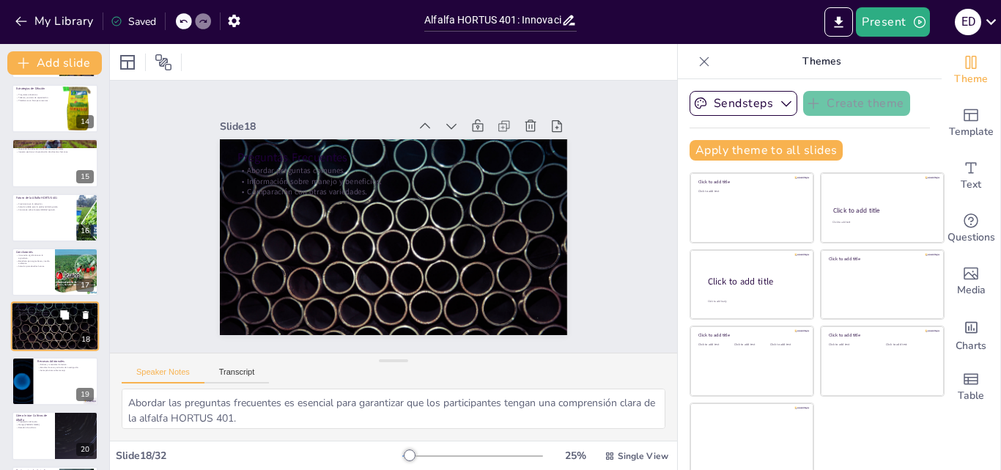
scroll to position [765, 0]
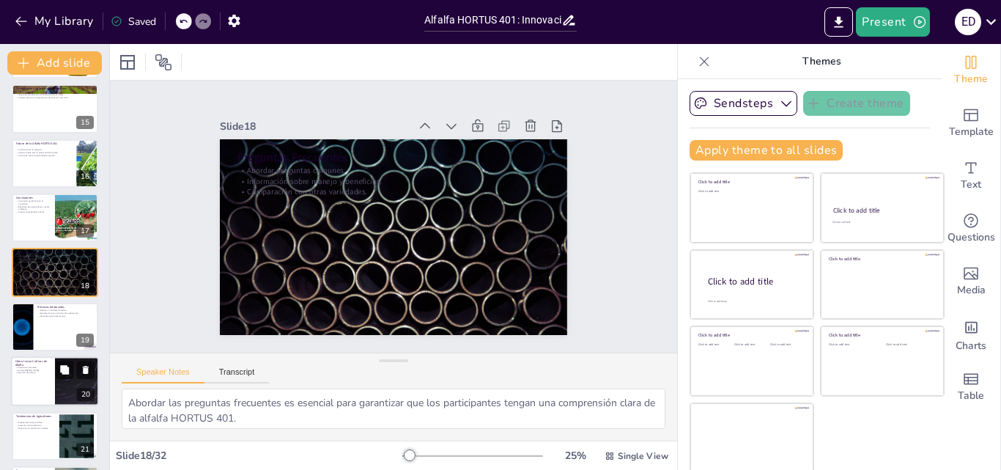
click at [52, 369] on div at bounding box center [55, 381] width 88 height 50
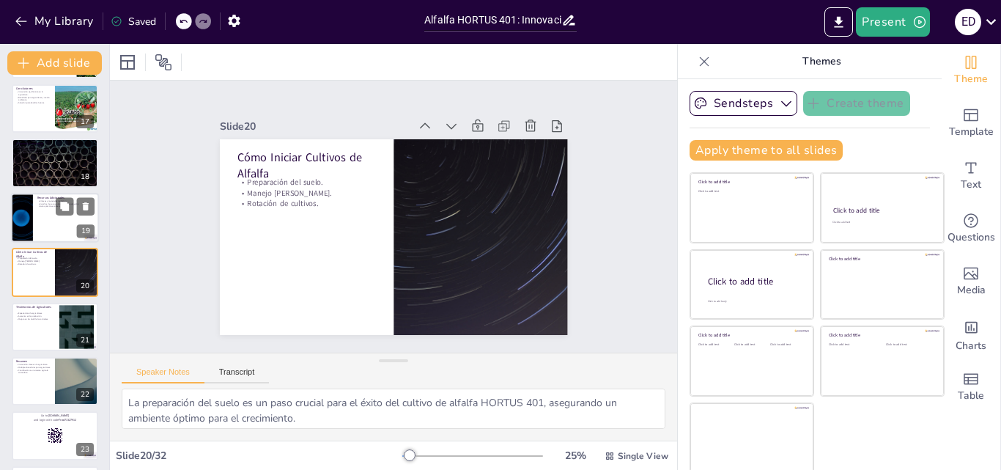
click at [41, 224] on div at bounding box center [55, 218] width 88 height 50
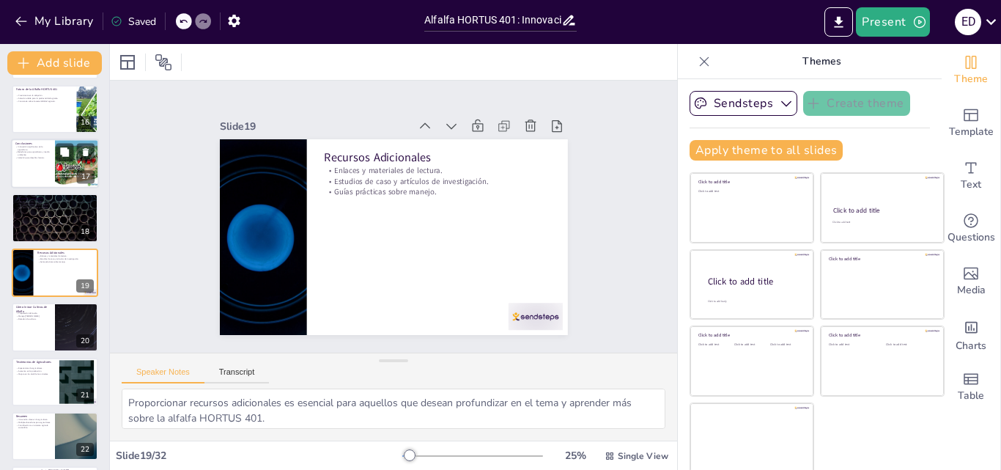
click at [46, 169] on div at bounding box center [55, 164] width 88 height 50
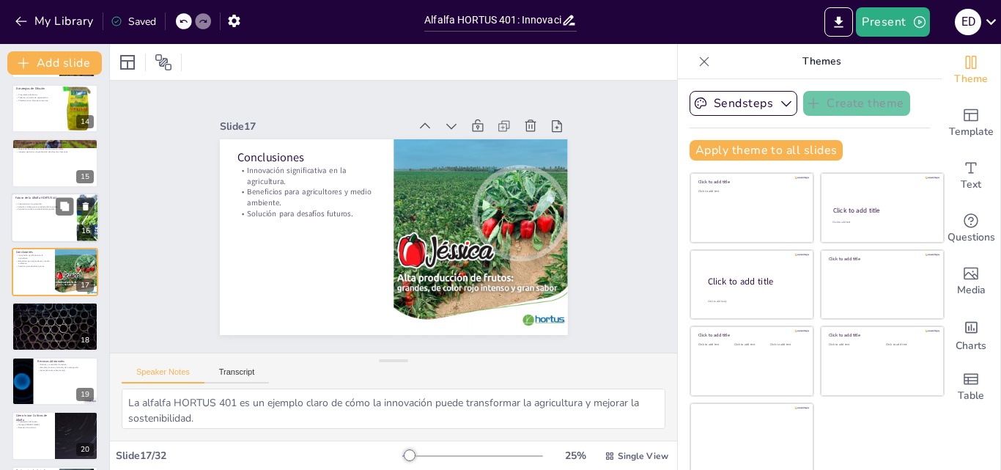
click at [48, 210] on p "Conciencia sobre la sostenibilidad agrícola." at bounding box center [43, 208] width 57 height 3
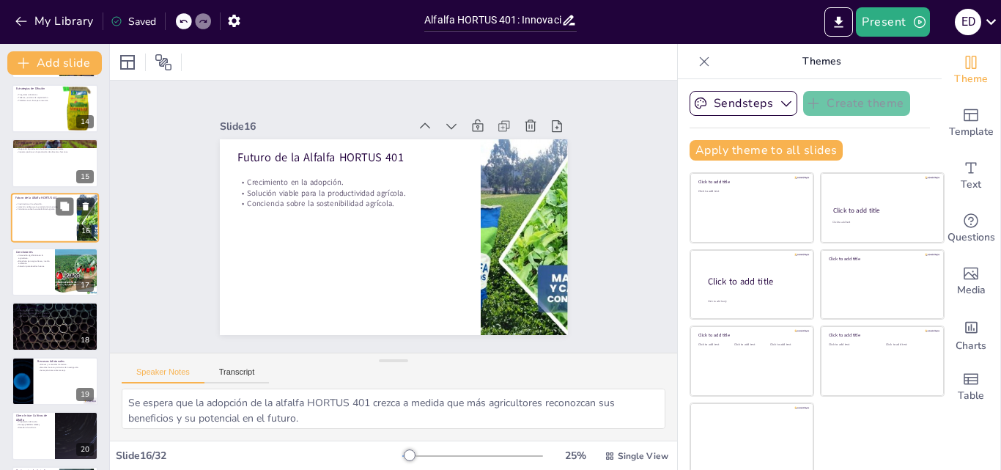
scroll to position [656, 0]
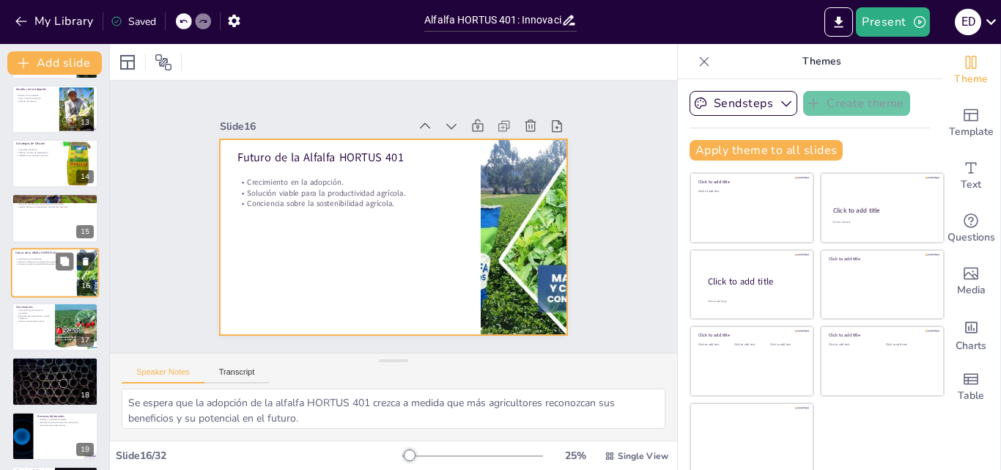
click at [23, 273] on div at bounding box center [55, 273] width 88 height 50
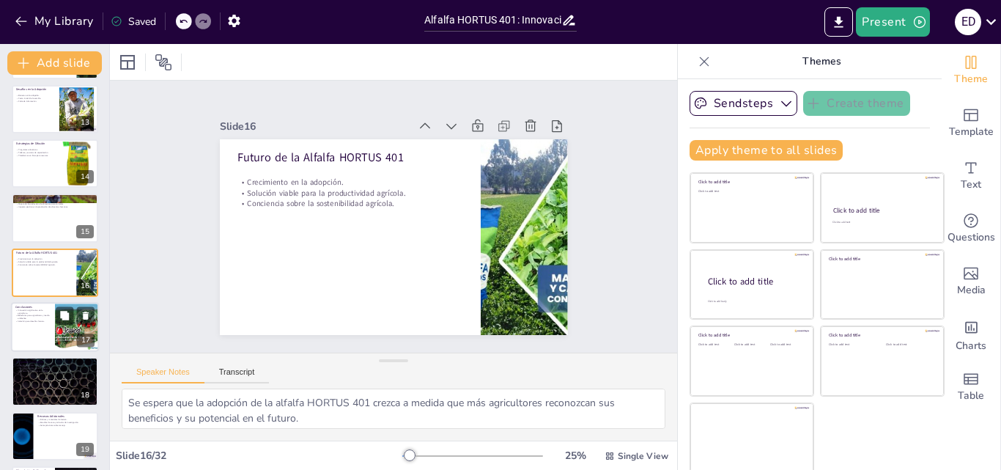
click at [32, 330] on div at bounding box center [55, 327] width 88 height 50
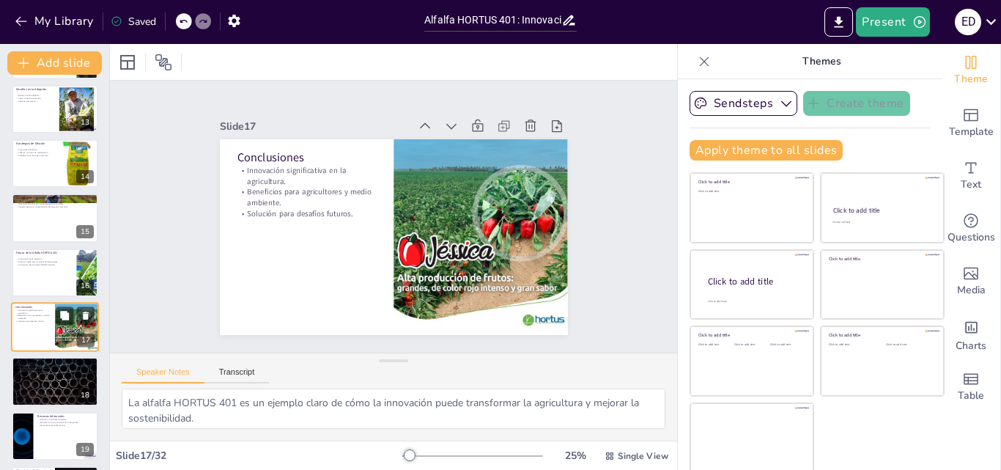
scroll to position [711, 0]
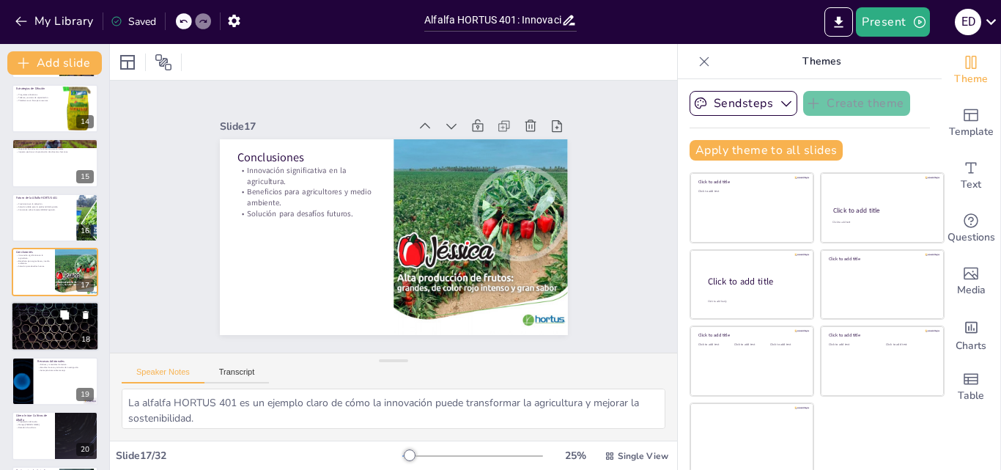
click at [34, 328] on div at bounding box center [55, 327] width 88 height 50
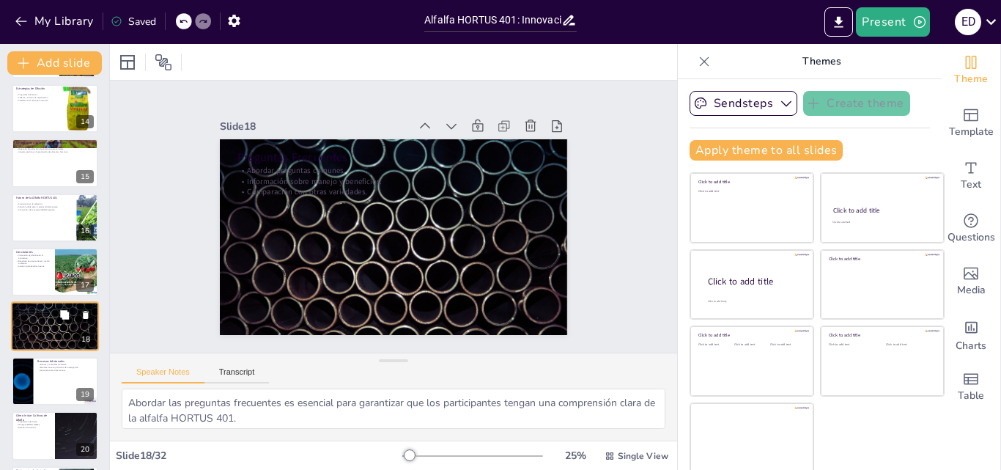
scroll to position [765, 0]
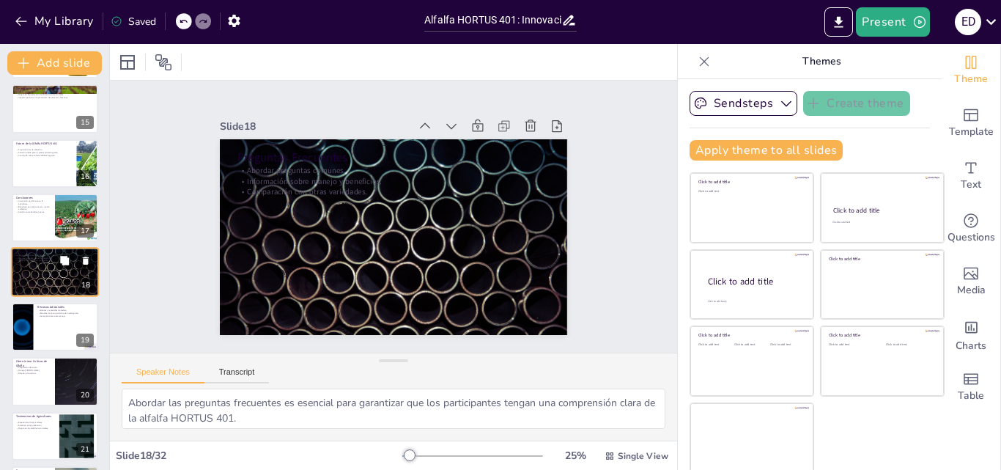
click at [34, 328] on div at bounding box center [55, 327] width 87 height 48
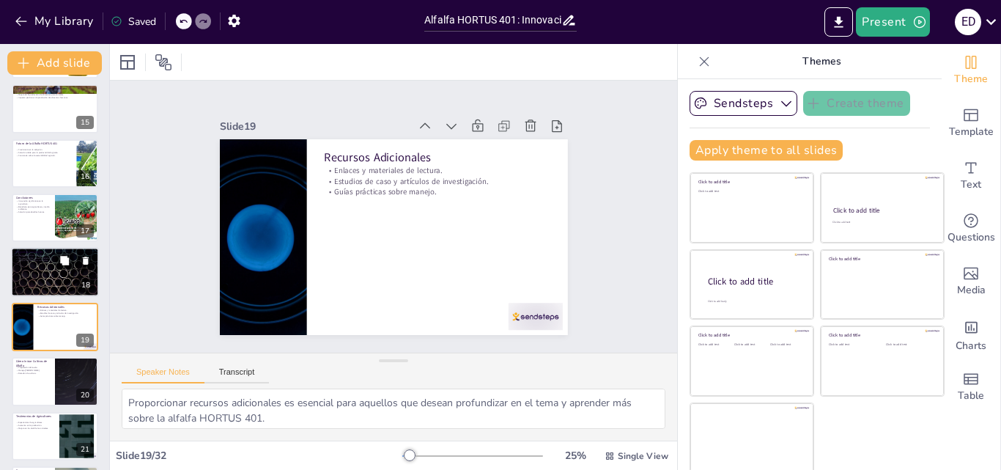
scroll to position [820, 0]
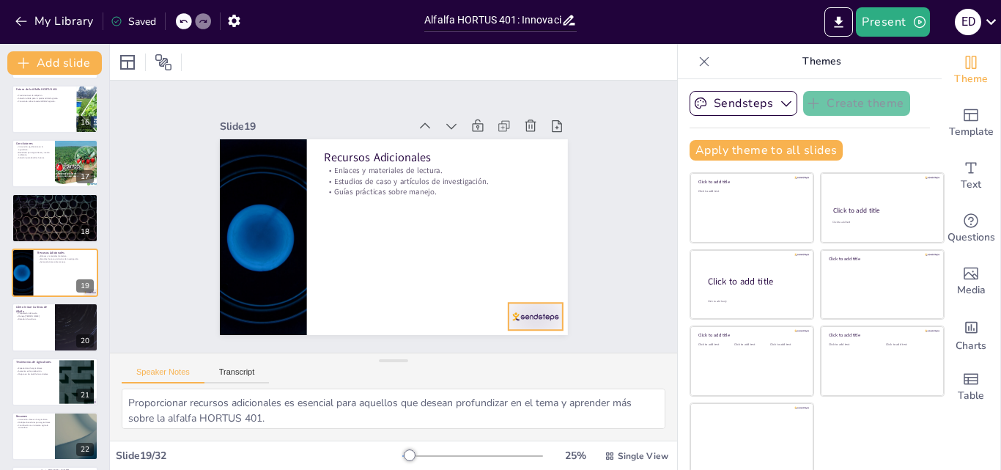
click at [521, 315] on div at bounding box center [524, 331] width 57 height 33
click at [23, 339] on div at bounding box center [55, 327] width 88 height 50
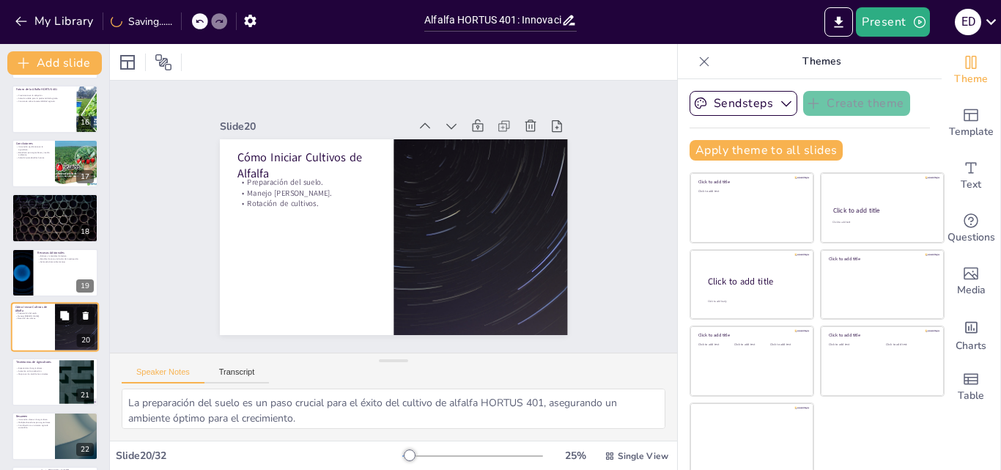
scroll to position [875, 0]
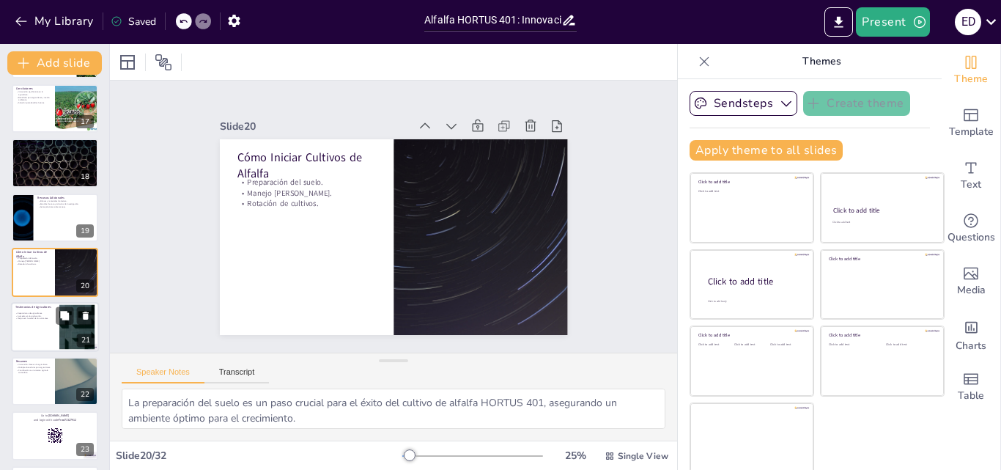
click at [25, 330] on div at bounding box center [55, 327] width 88 height 50
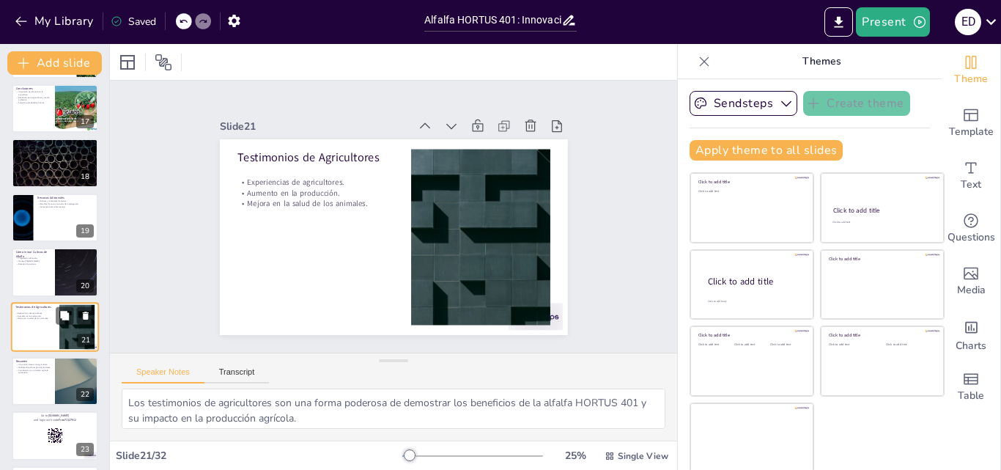
scroll to position [929, 0]
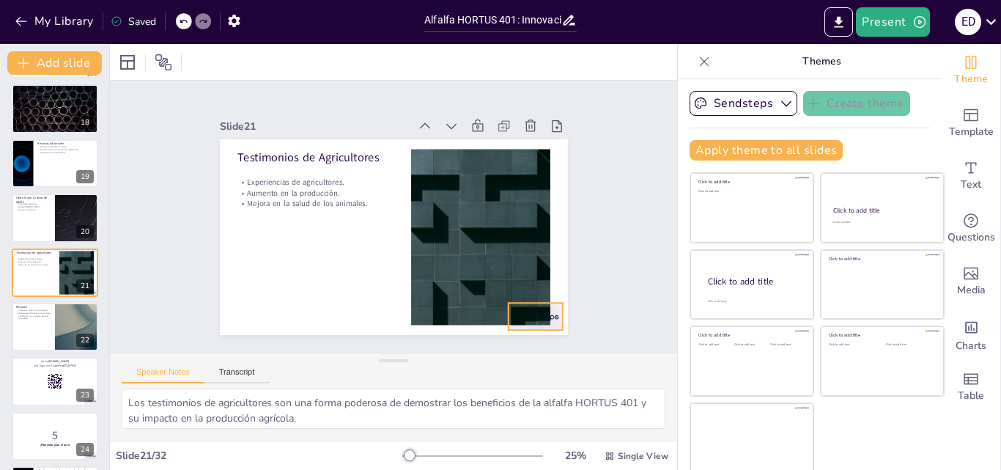
click at [540, 315] on div at bounding box center [524, 331] width 57 height 33
click at [51, 338] on div at bounding box center [55, 327] width 88 height 50
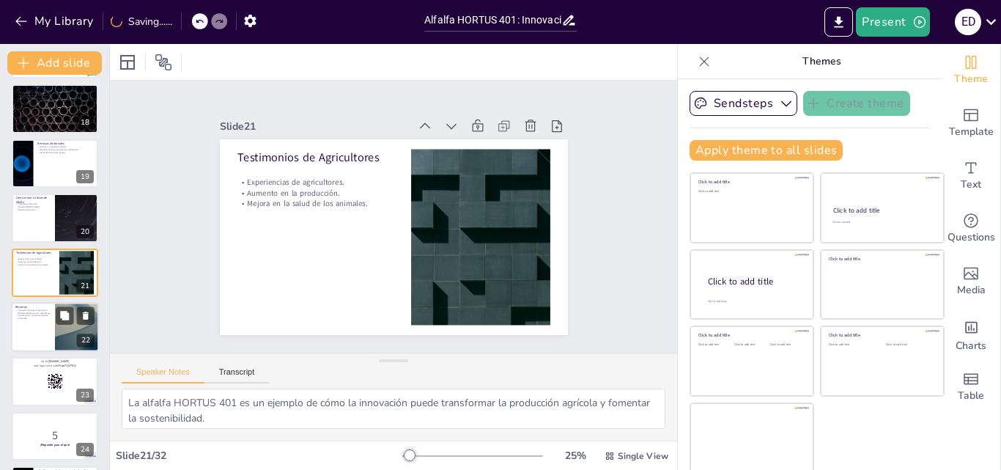
scroll to position [984, 0]
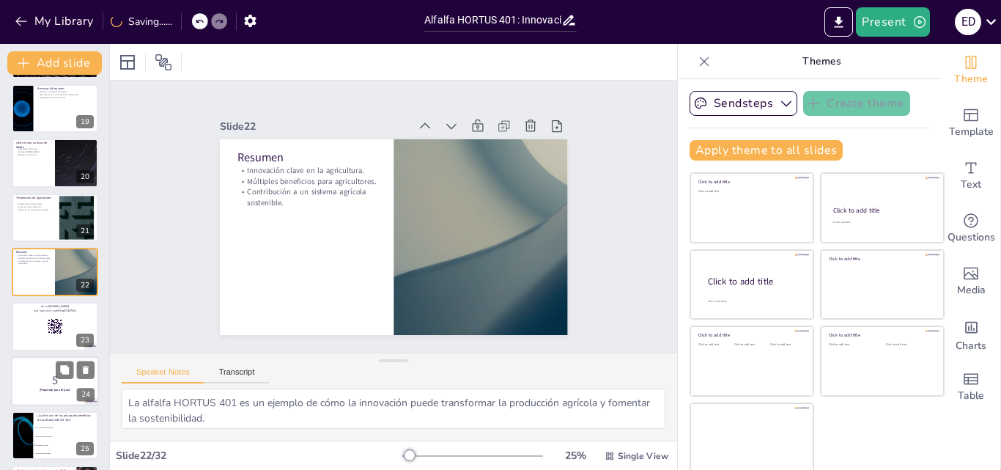
click at [54, 377] on p "5" at bounding box center [54, 380] width 79 height 16
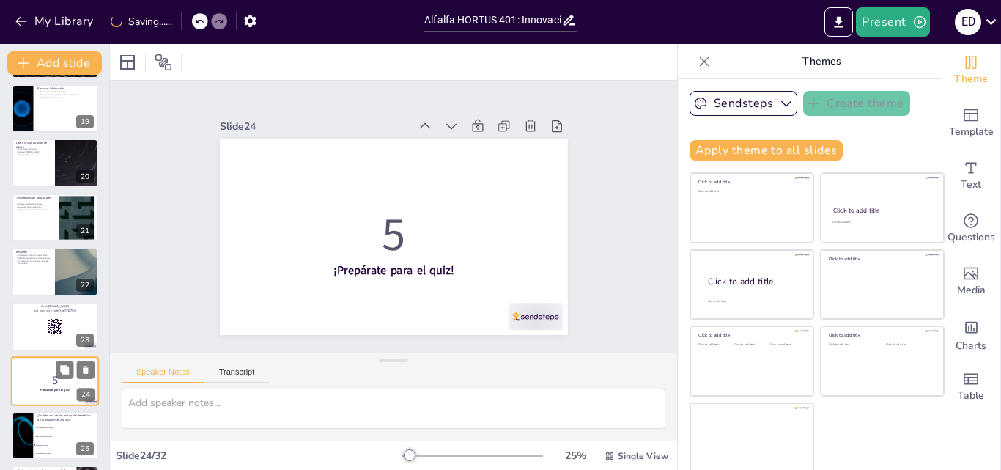
scroll to position [1092, 0]
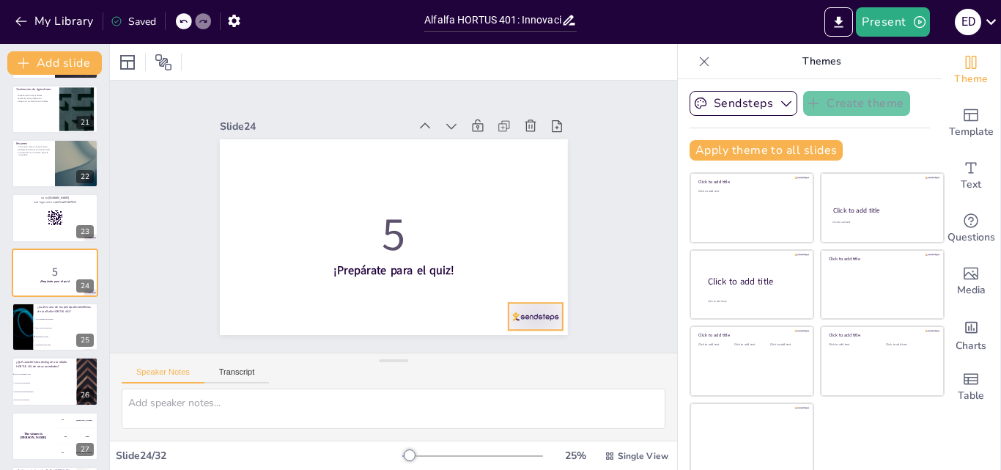
click at [497, 349] on div at bounding box center [466, 374] width 61 height 51
click at [55, 319] on span "Alto contenido de proteínas" at bounding box center [66, 319] width 63 height 2
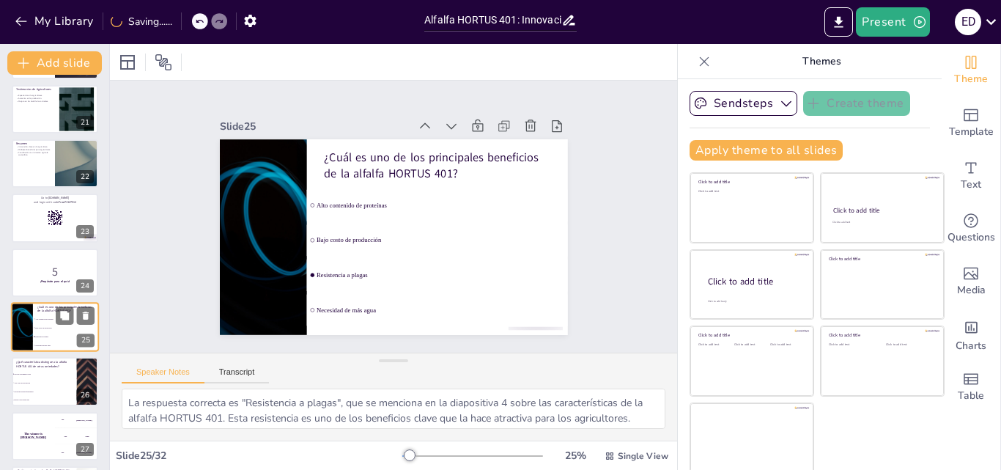
scroll to position [1147, 0]
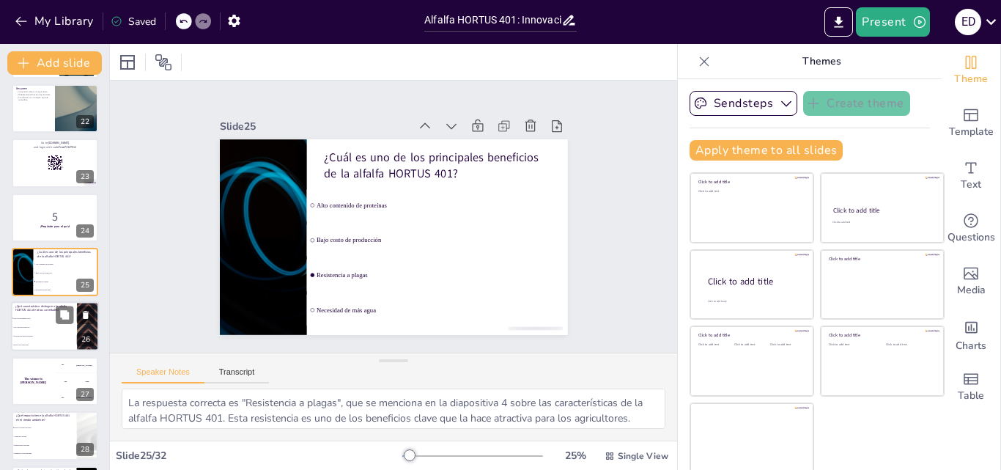
click at [36, 317] on span "Ciclo de crecimiento corto" at bounding box center [44, 318] width 63 height 2
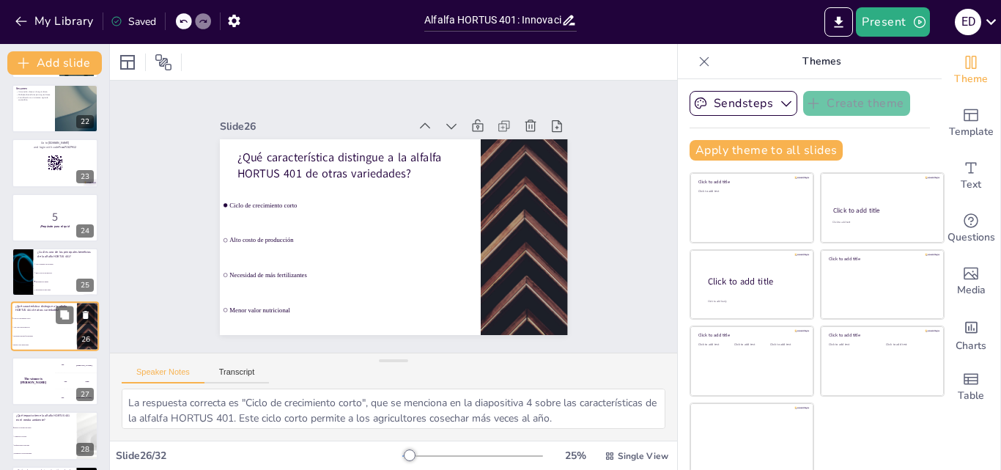
scroll to position [1202, 0]
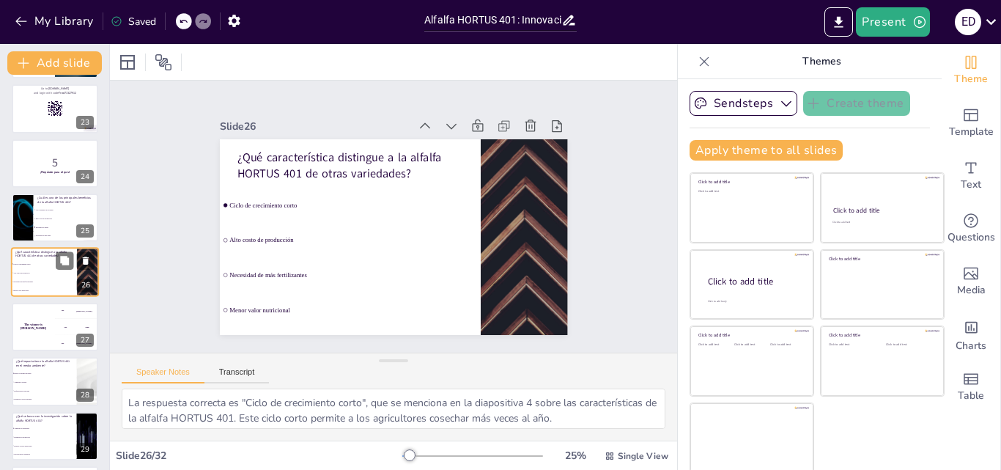
click at [36, 317] on div "The winner is Niels 🏆" at bounding box center [33, 327] width 43 height 48
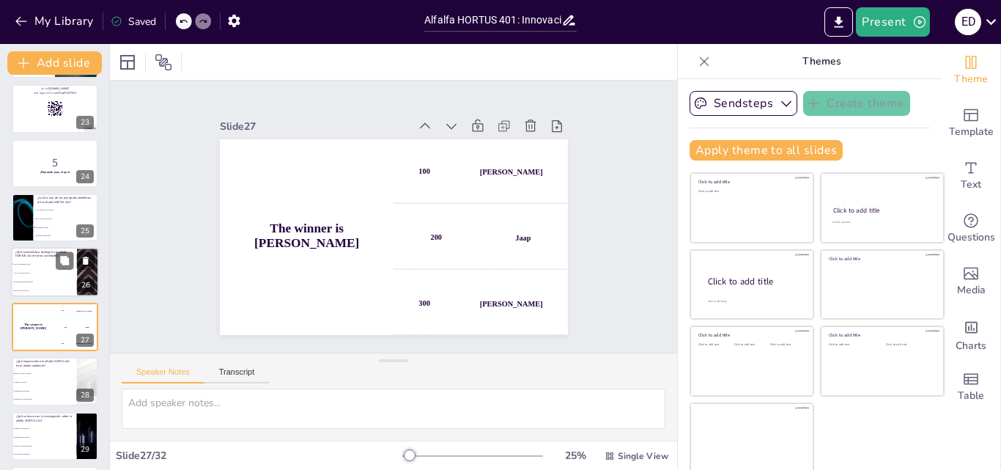
scroll to position [1256, 0]
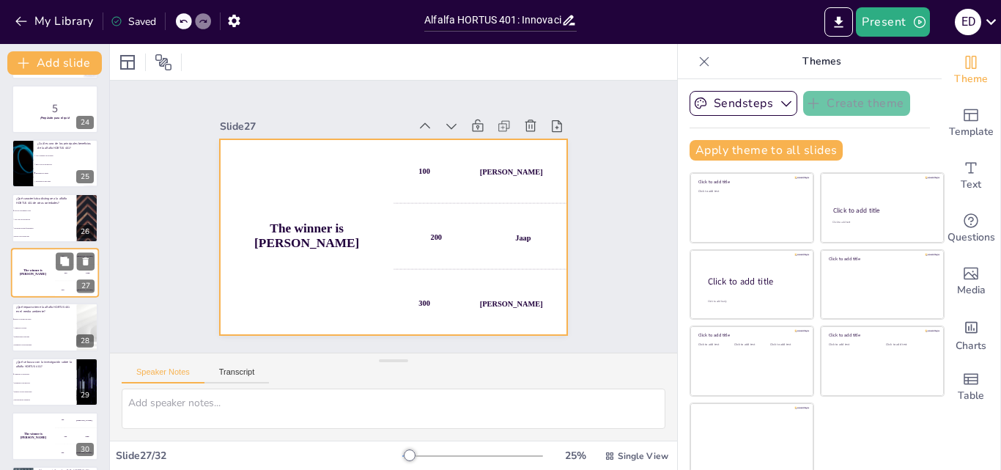
click at [29, 276] on div "The winner is Niels 🏆" at bounding box center [33, 273] width 44 height 50
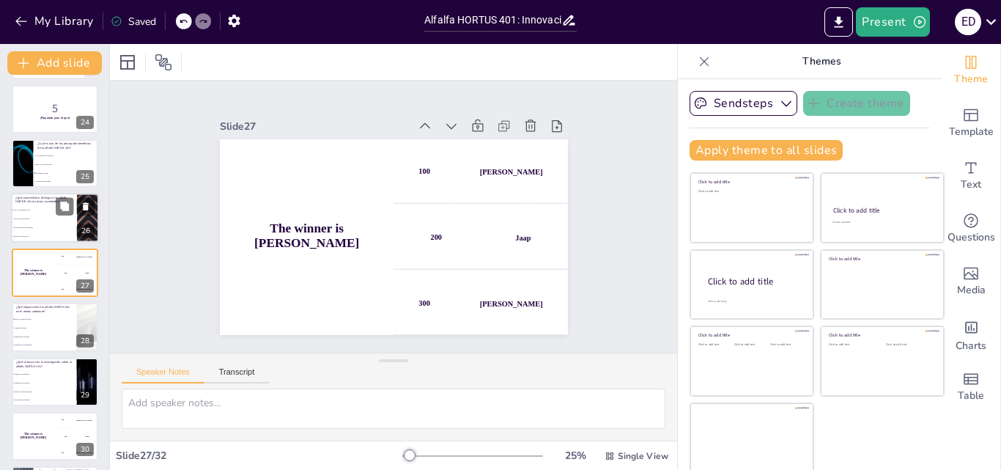
click at [18, 233] on li "Menor valor nutricional" at bounding box center [44, 236] width 66 height 9
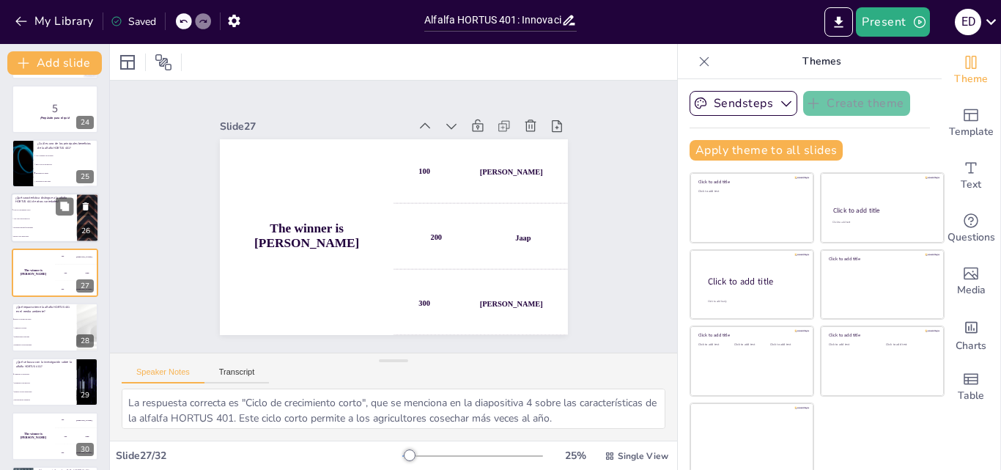
scroll to position [1202, 0]
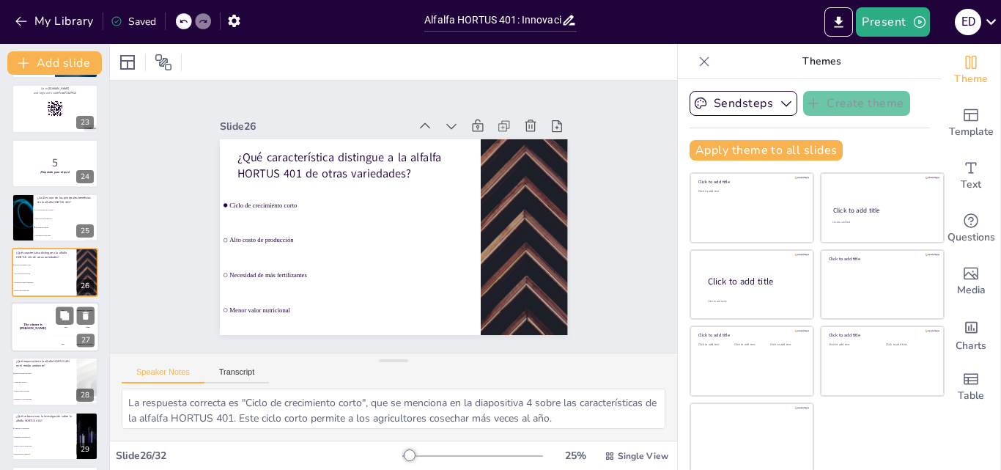
click at [38, 308] on div "The winner is Niels 🏆" at bounding box center [33, 327] width 44 height 50
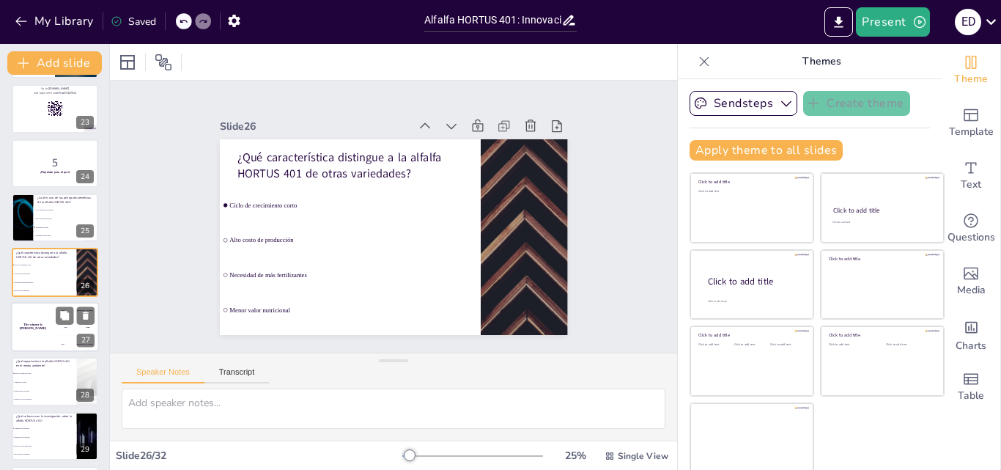
scroll to position [1256, 0]
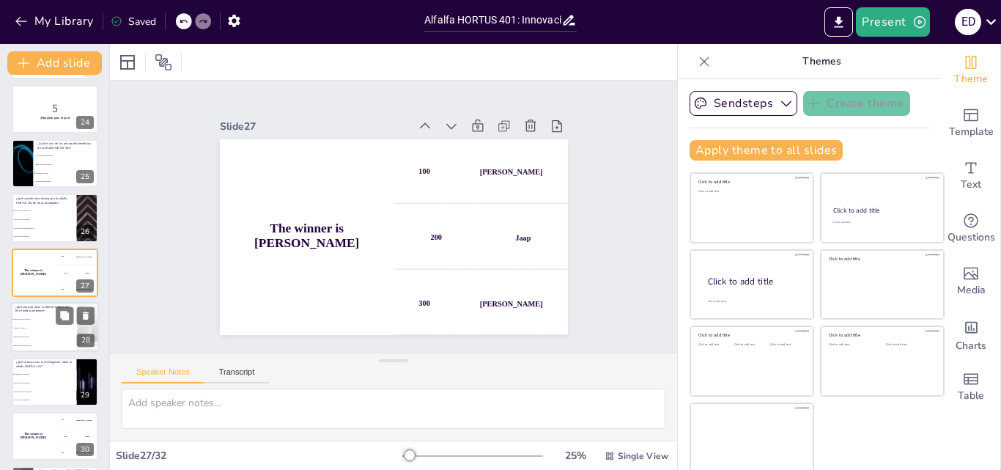
click at [38, 331] on li "Aumenta la erosión" at bounding box center [44, 328] width 66 height 9
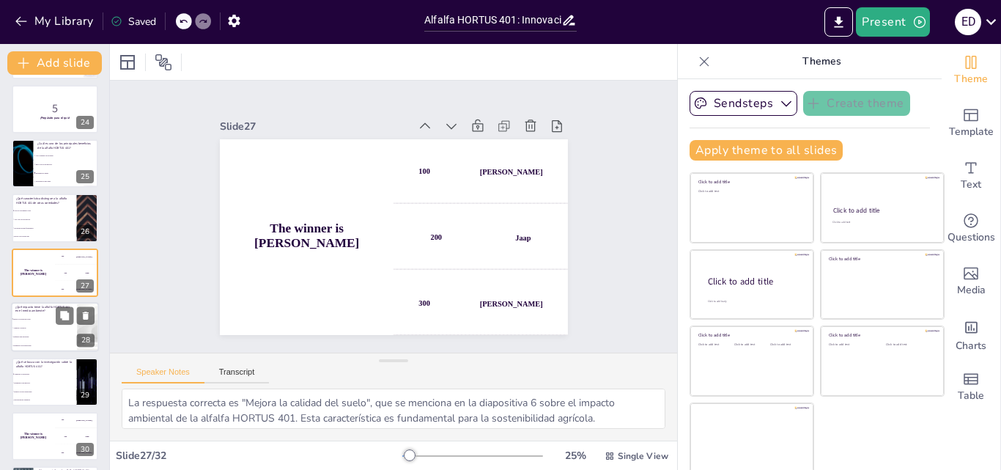
scroll to position [1311, 0]
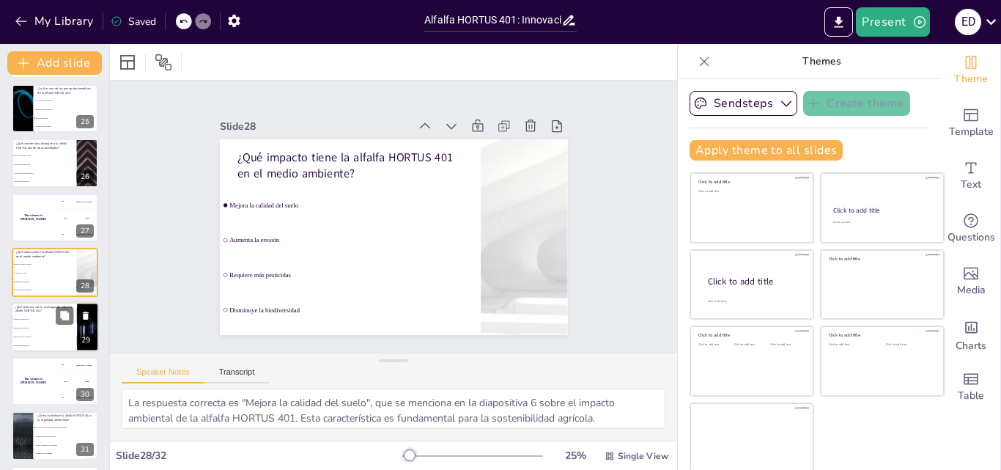
click at [37, 328] on span "Disminuir su producción" at bounding box center [44, 327] width 63 height 2
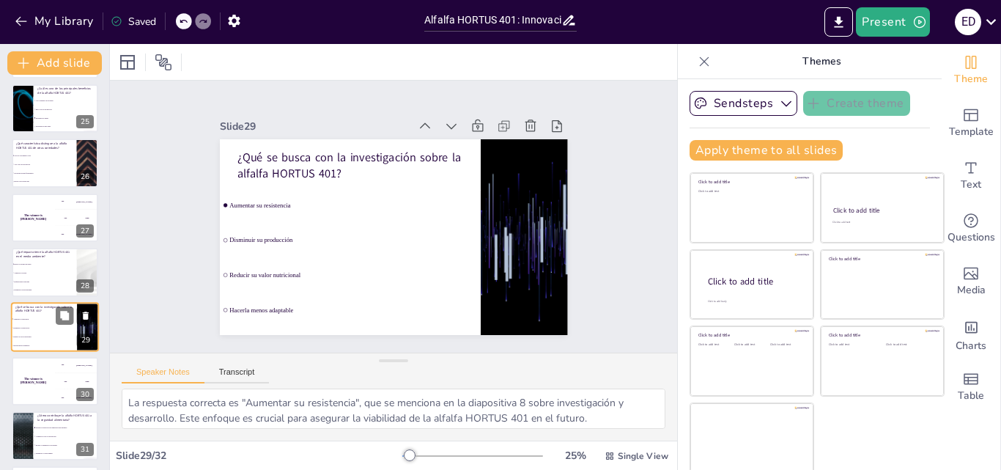
scroll to position [1365, 0]
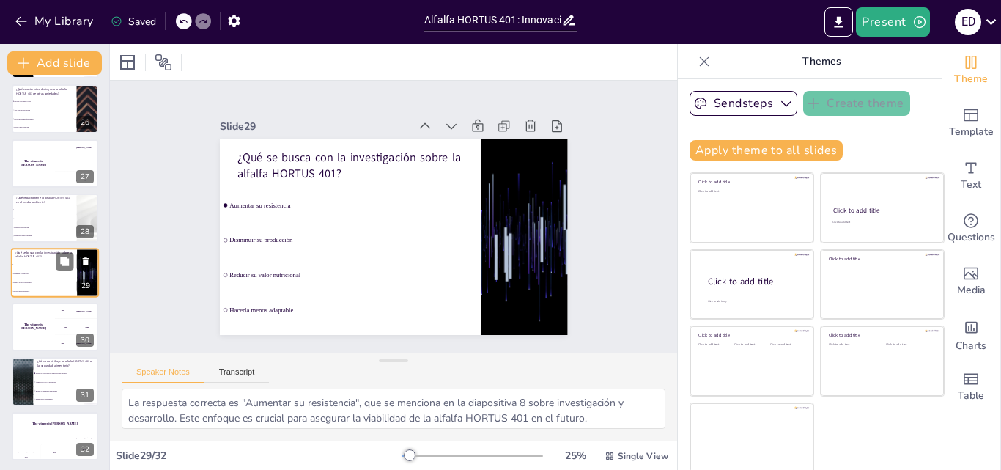
click at [37, 328] on h4 "The winner is Niels 🏆" at bounding box center [33, 326] width 43 height 7
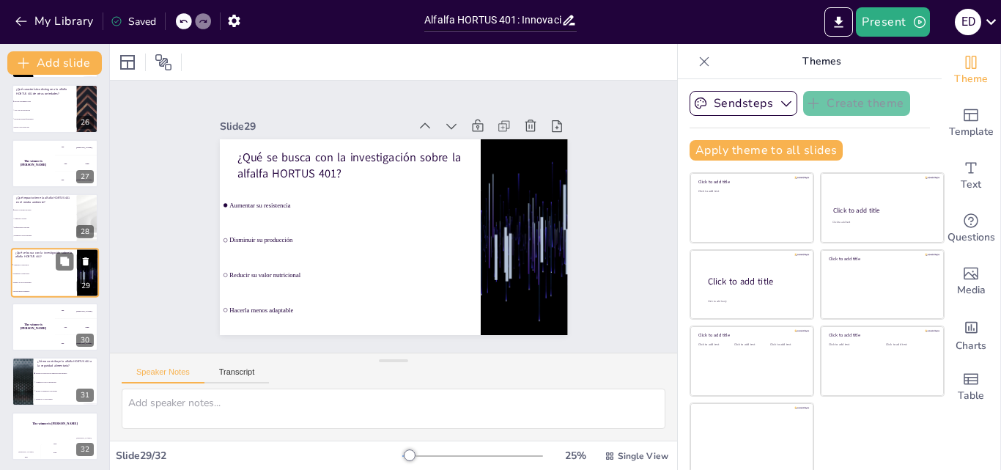
scroll to position [1367, 0]
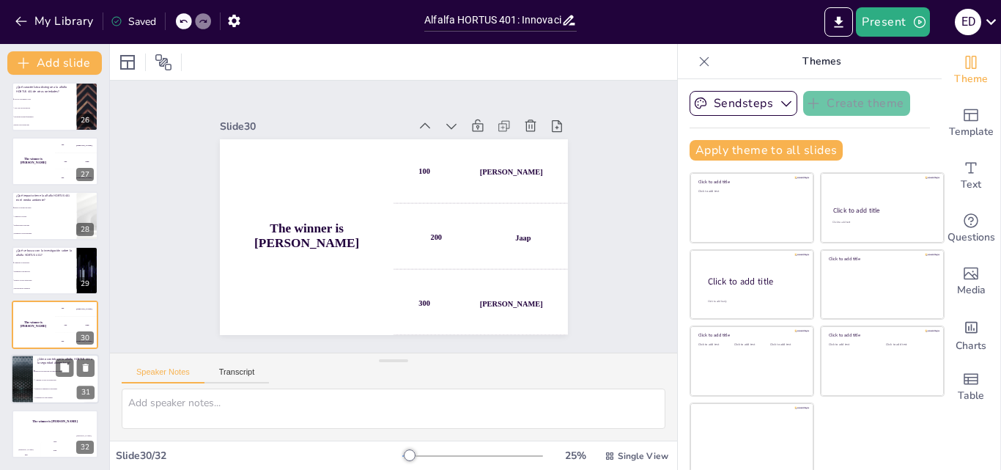
click at [37, 361] on p "¿Cómo contribuye la alfalfa HORTUS 401 a la seguridad alimentaria?" at bounding box center [65, 361] width 57 height 8
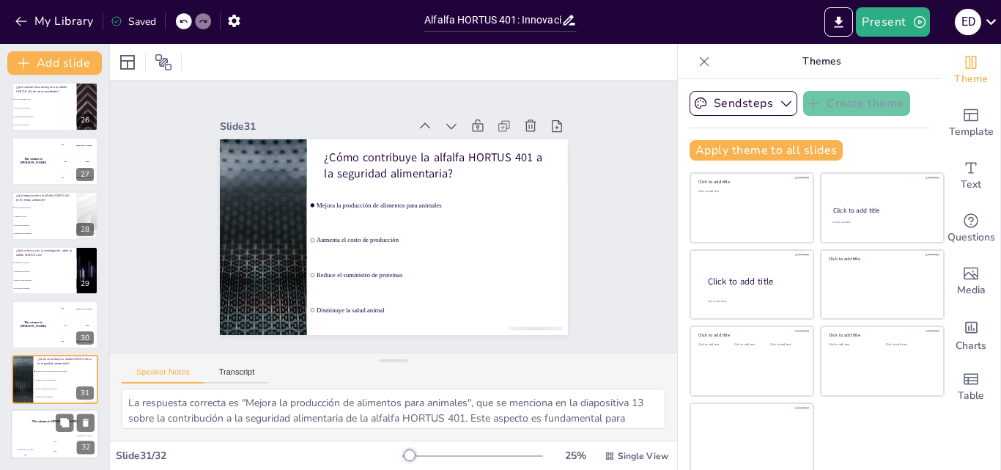
click at [38, 419] on h4 "The winner is Niels 🏆" at bounding box center [55, 421] width 88 height 4
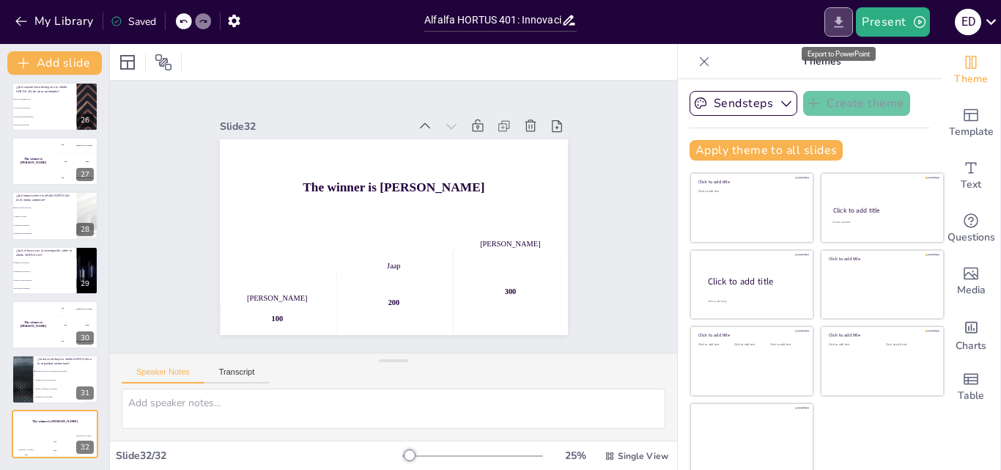
click at [840, 18] on icon "Export to PowerPoint" at bounding box center [839, 21] width 9 height 11
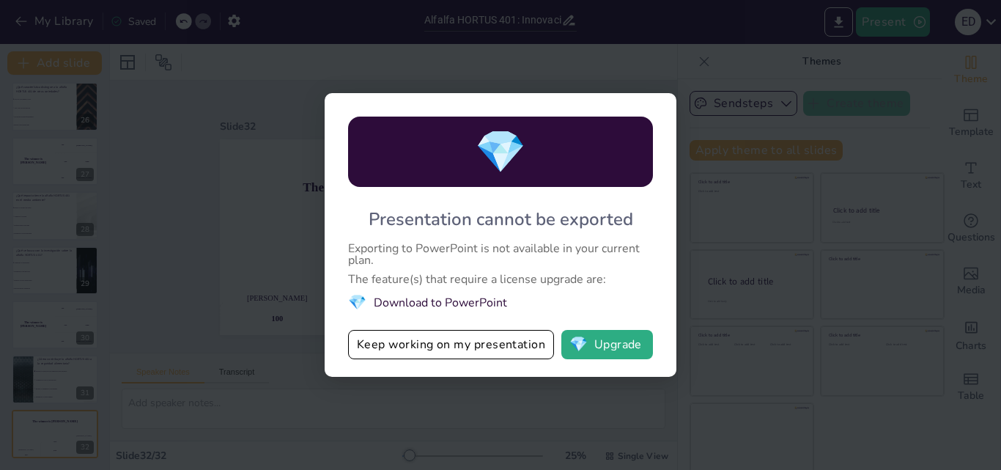
click at [482, 304] on li "💎 Download to PowerPoint" at bounding box center [500, 303] width 305 height 20
click at [600, 349] on button "💎 Upgrade" at bounding box center [608, 344] width 92 height 29
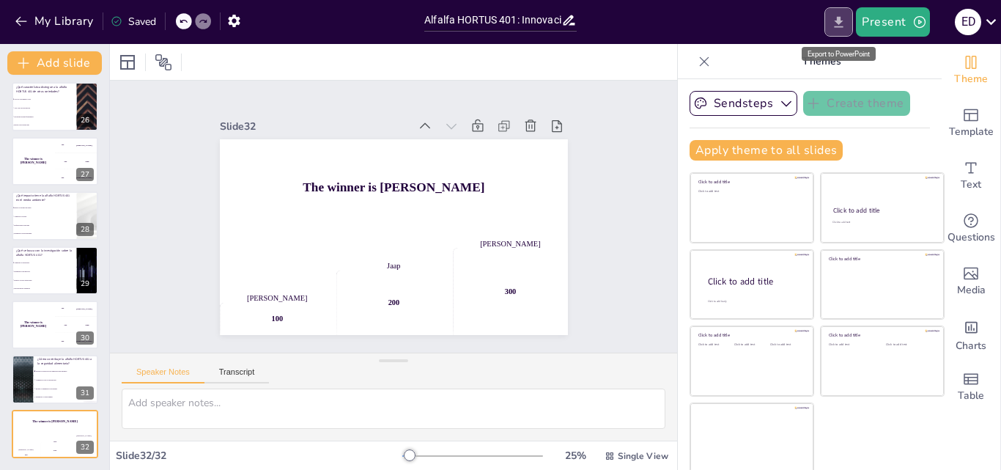
click at [844, 15] on icon "Export to PowerPoint" at bounding box center [838, 22] width 15 height 15
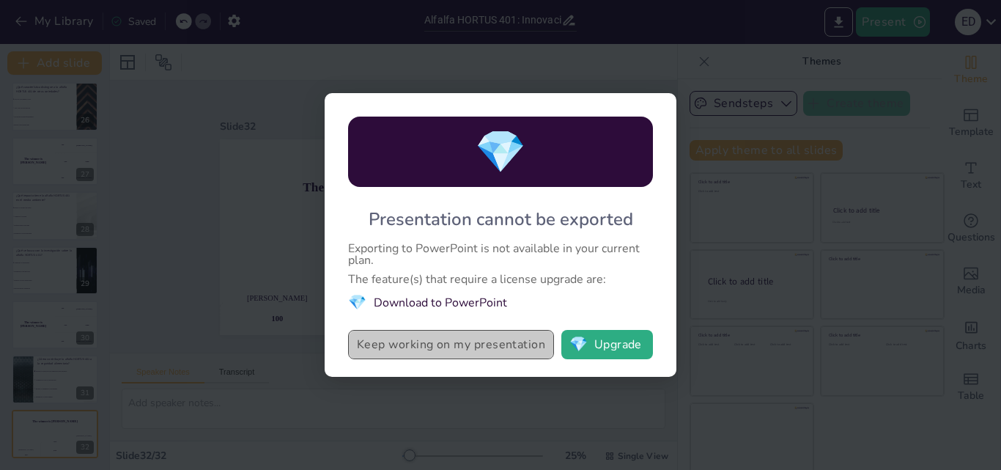
click at [460, 348] on button "Keep working on my presentation" at bounding box center [451, 344] width 206 height 29
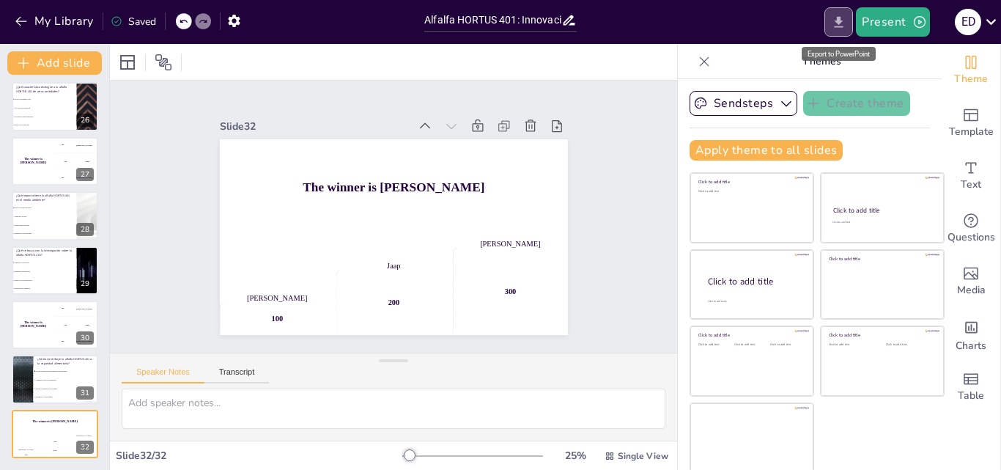
click at [837, 25] on icon "Export to PowerPoint" at bounding box center [838, 22] width 15 height 15
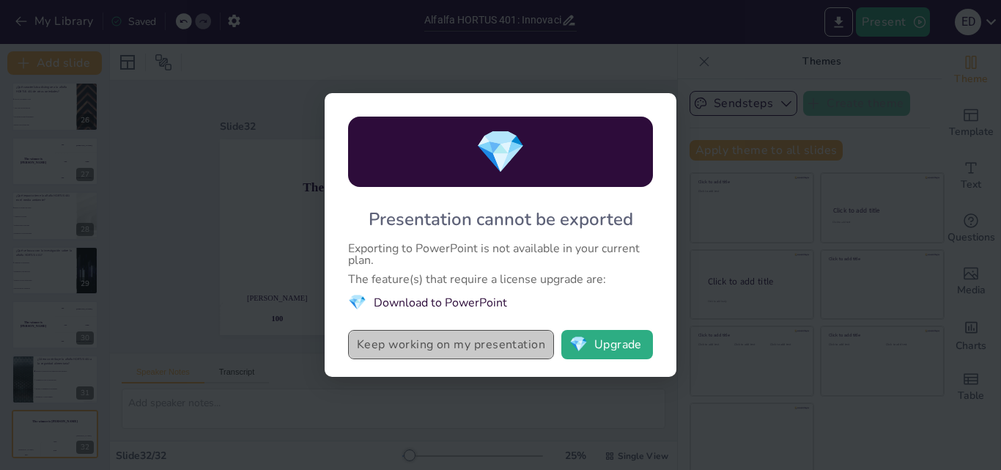
click at [477, 345] on button "Keep working on my presentation" at bounding box center [451, 344] width 206 height 29
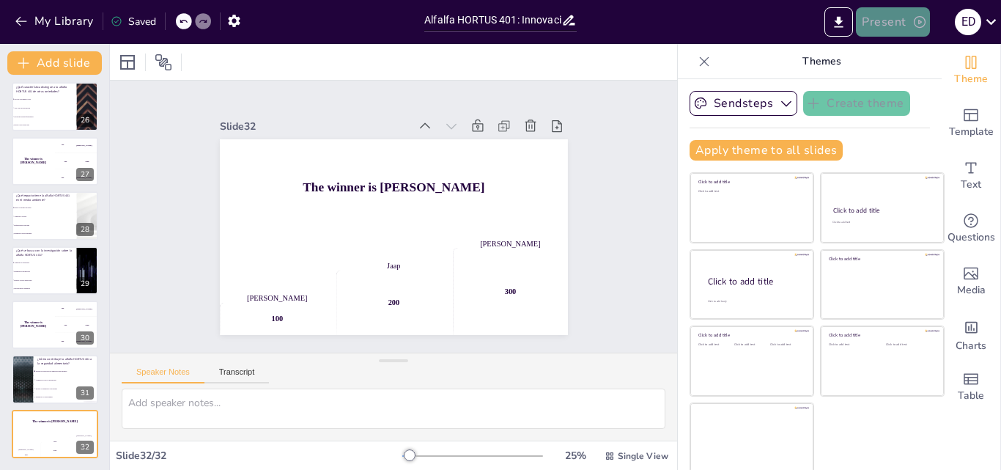
click at [873, 13] on button "Present" at bounding box center [892, 21] width 73 height 29
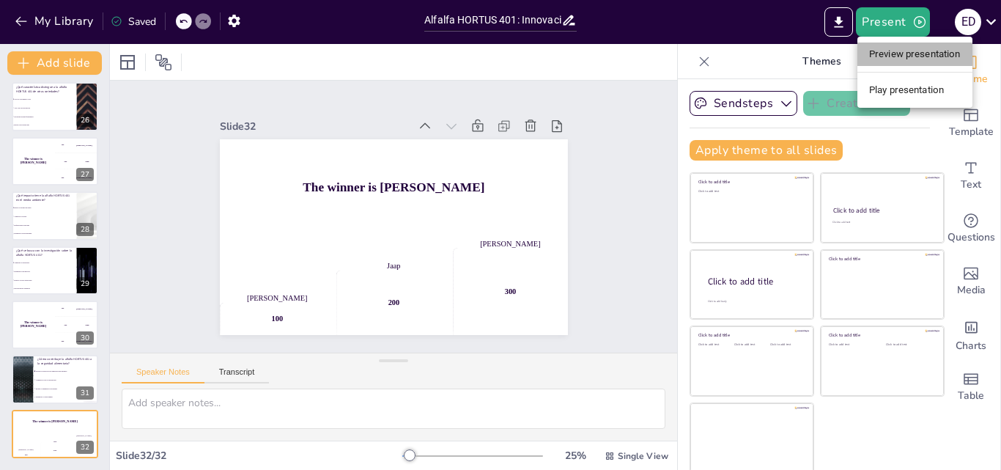
click at [896, 52] on li "Preview presentation" at bounding box center [915, 54] width 115 height 23
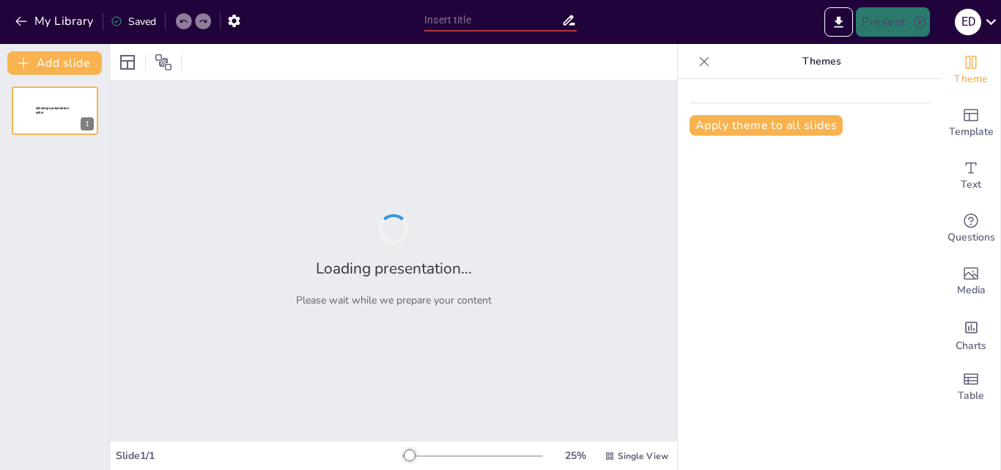
type input "Alfalfa HORTUS 401: Innovaciones en la Agricultura"
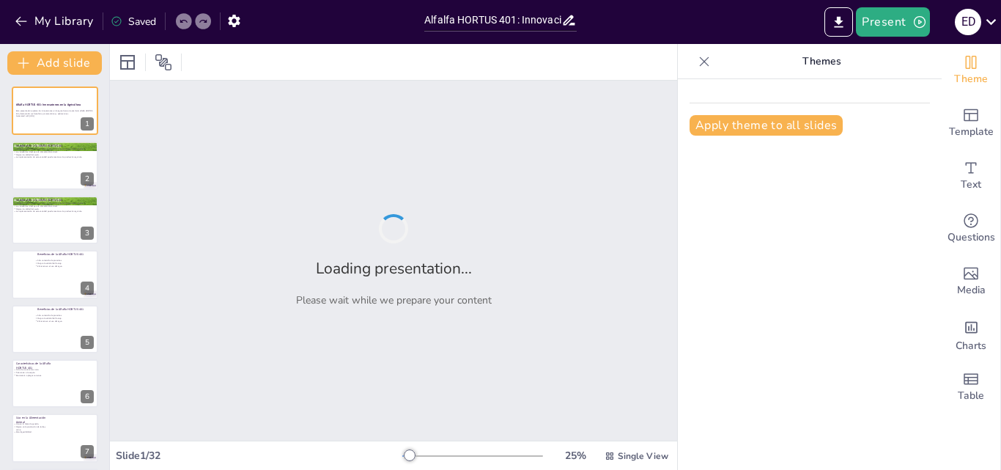
checkbox input "true"
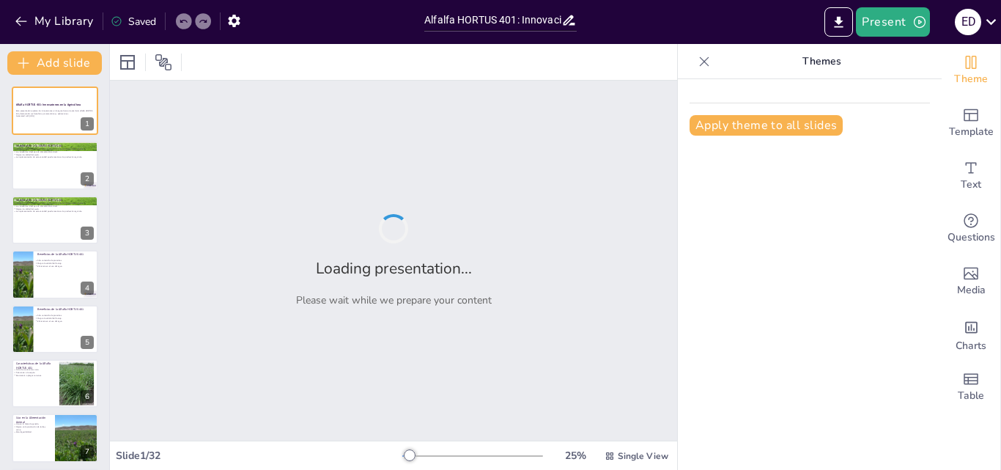
checkbox input "true"
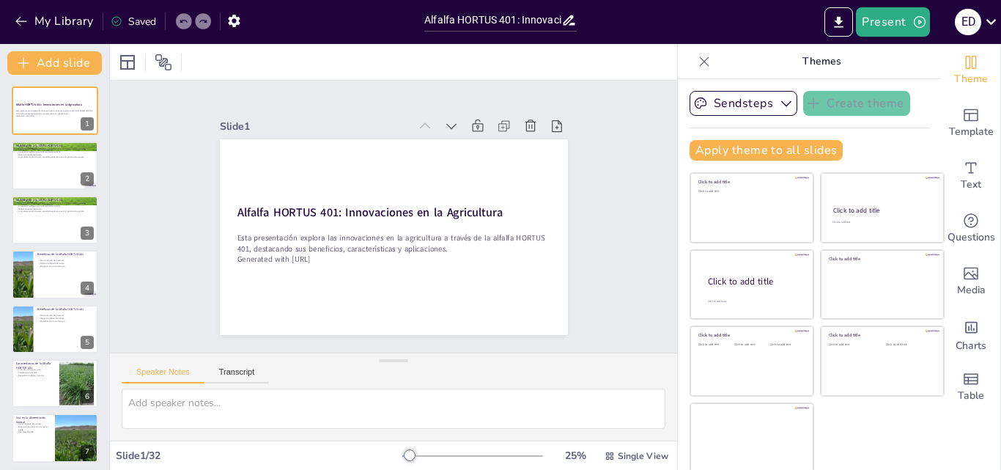
checkbox input "true"
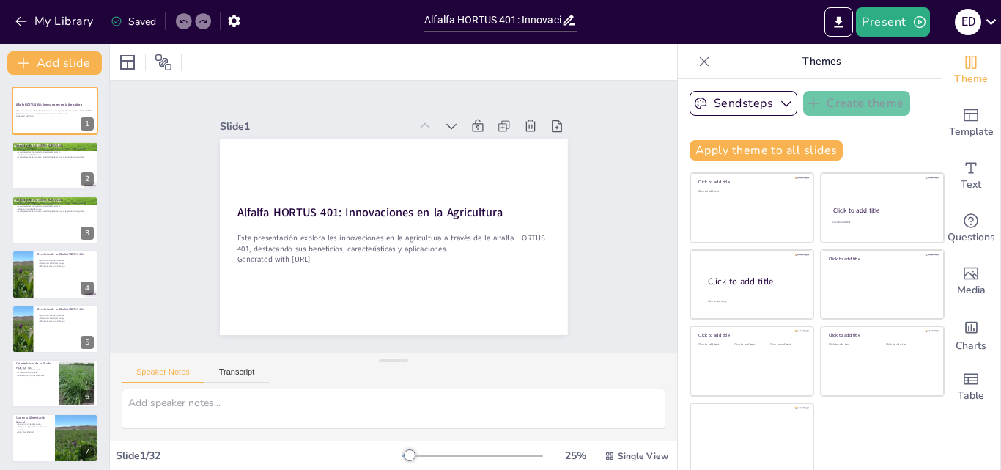
checkbox input "true"
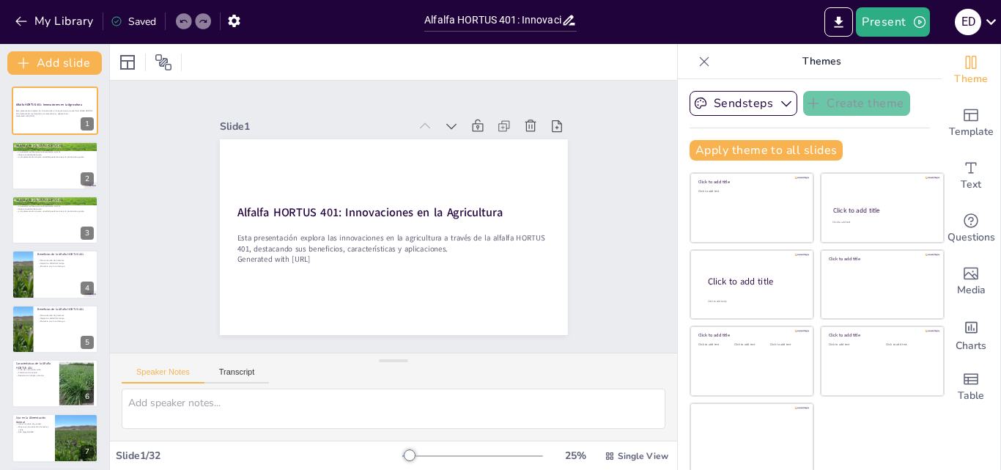
checkbox input "true"
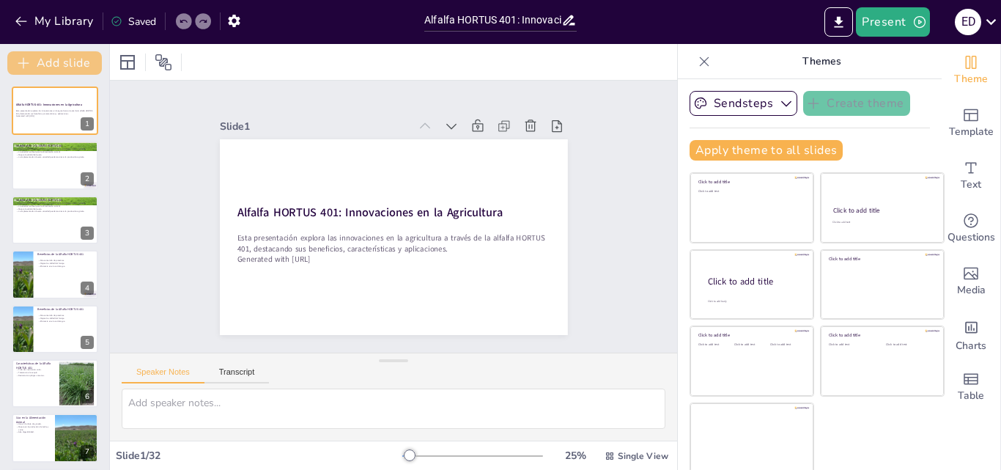
checkbox input "true"
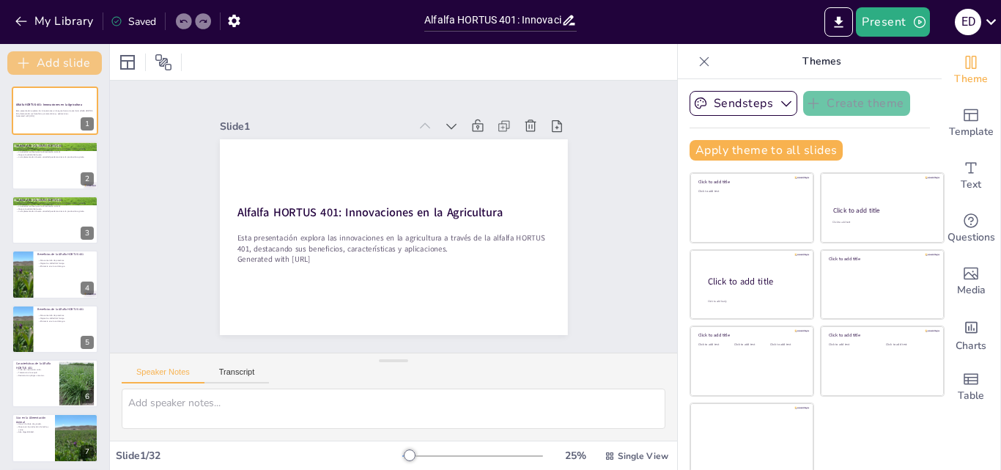
checkbox input "true"
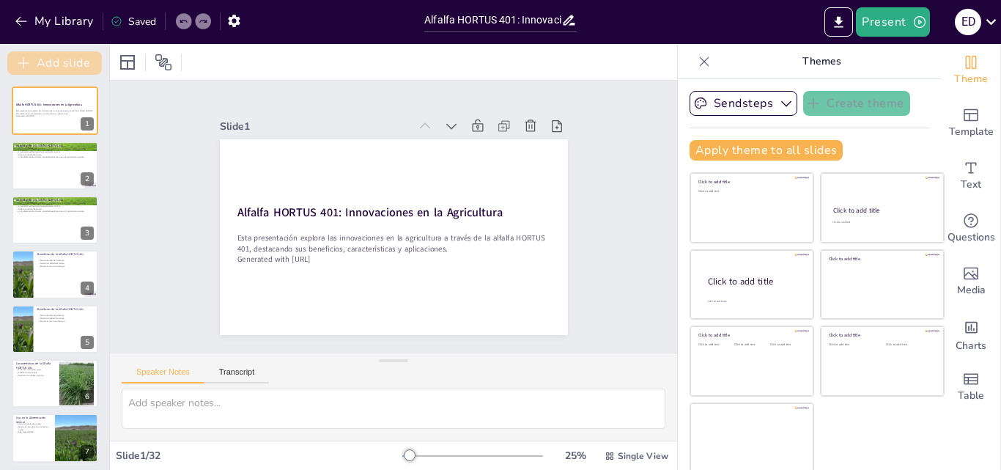
click at [62, 62] on button "Add slide" at bounding box center [54, 62] width 95 height 23
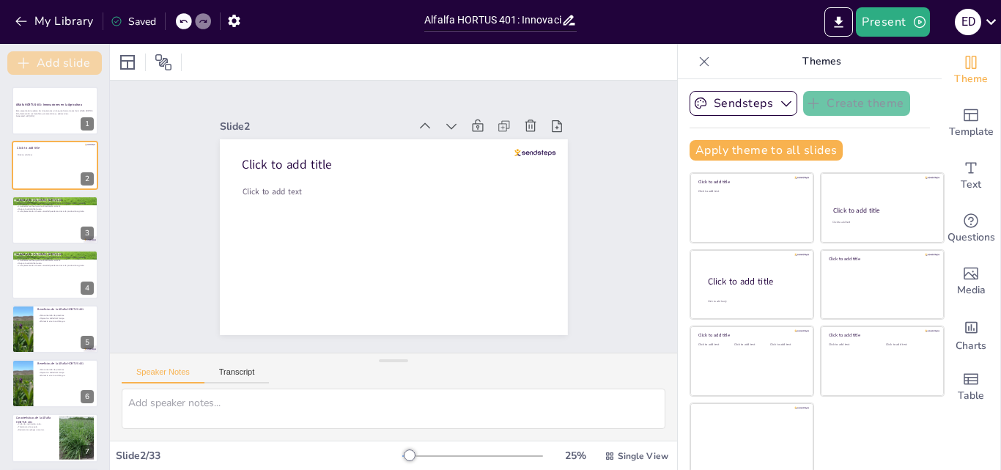
click at [62, 62] on button "Add slide" at bounding box center [54, 62] width 95 height 23
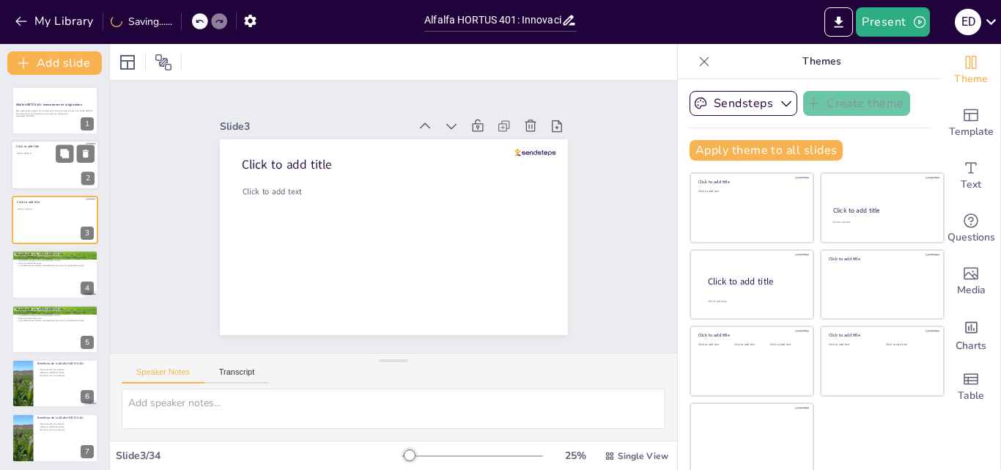
checkbox input "true"
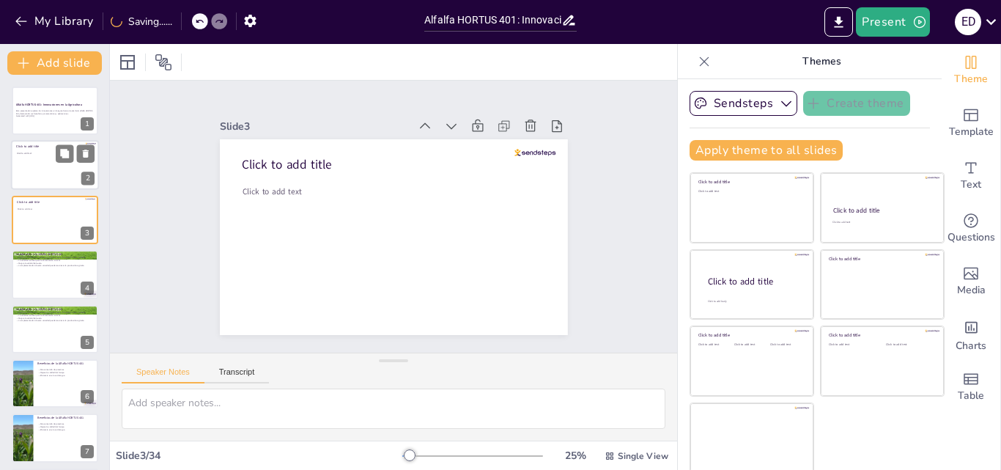
checkbox input "true"
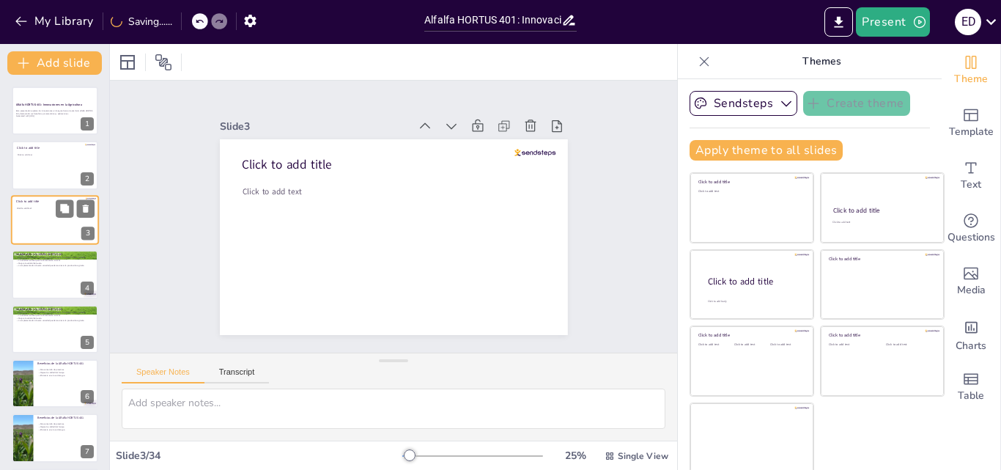
checkbox input "true"
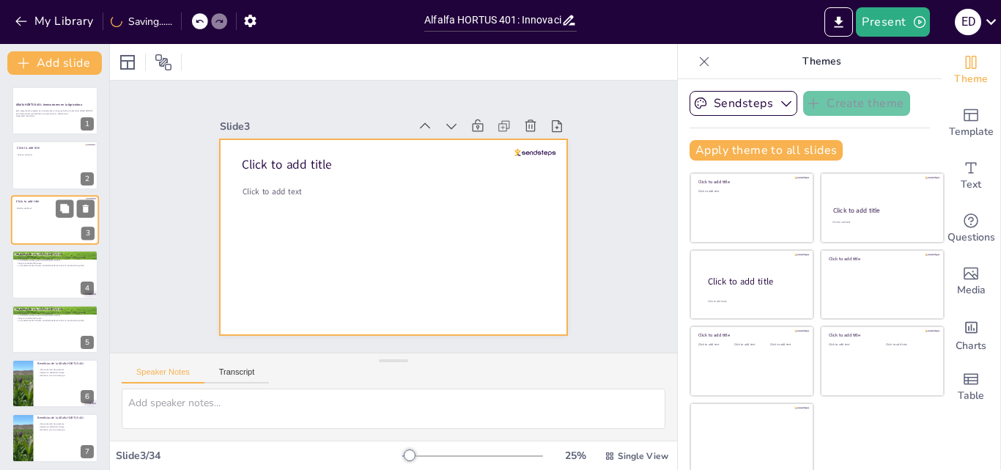
checkbox input "true"
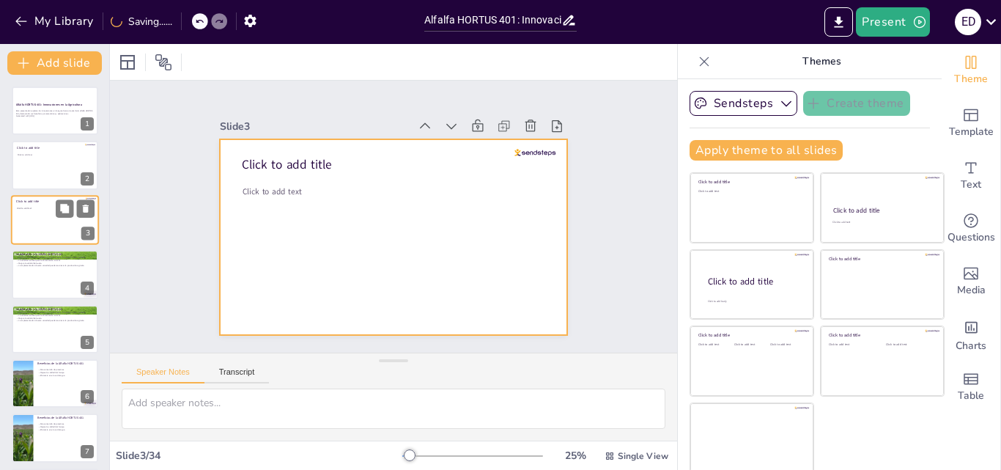
click at [23, 227] on div at bounding box center [55, 220] width 88 height 50
checkbox input "true"
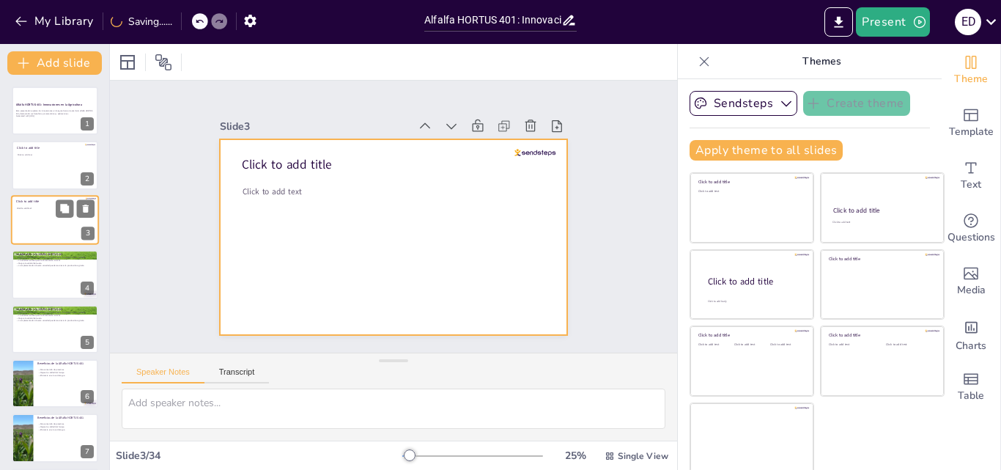
checkbox input "true"
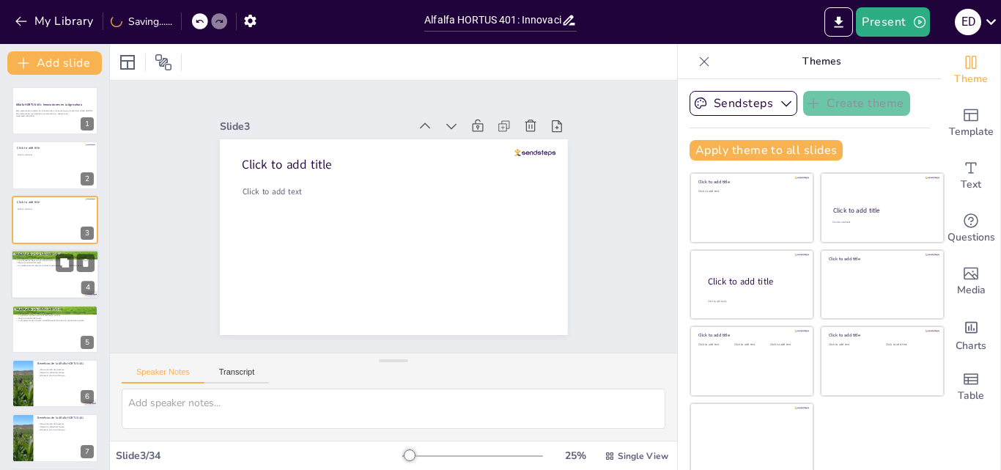
checkbox input "true"
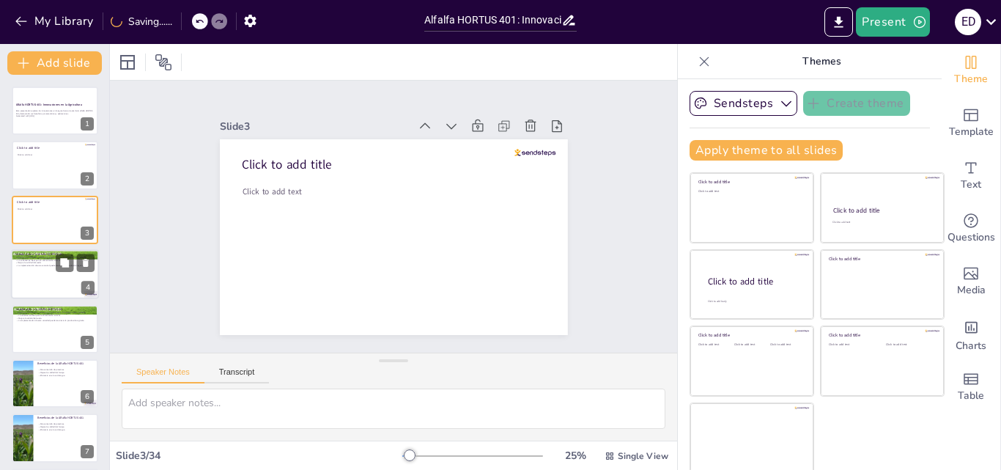
checkbox input "true"
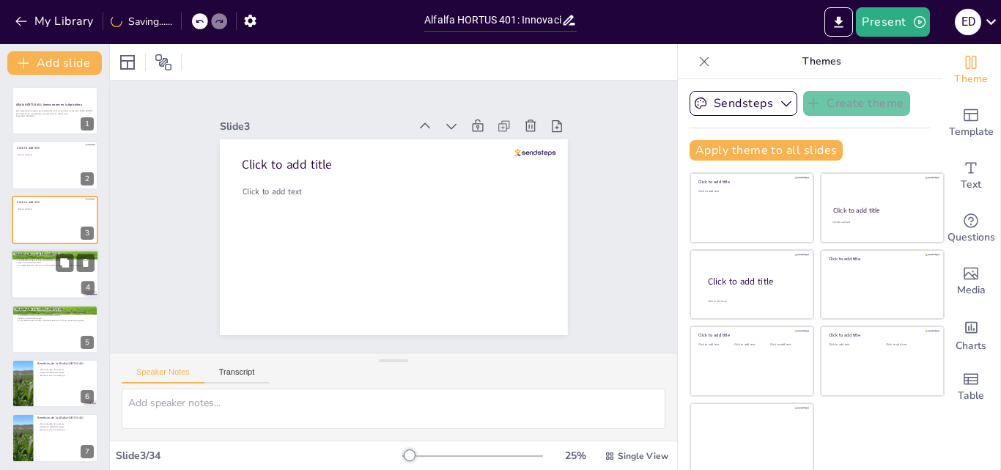
click at [25, 265] on p "La implementación de esta variedad puede maximizar la producción agrícola." at bounding box center [54, 266] width 79 height 3
type textarea "La alfalfa HORTUS 401 es altamente valorada por su capacidad de proporcionar re…"
checkbox input "true"
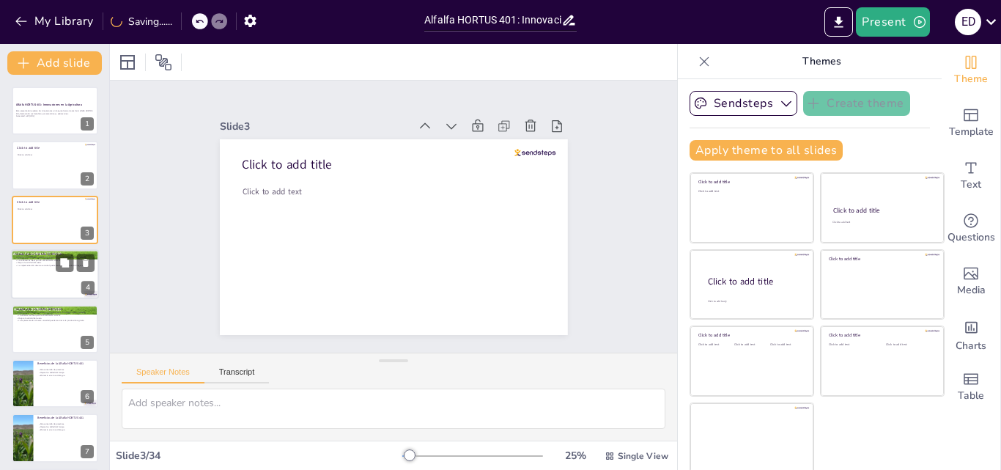
checkbox input "true"
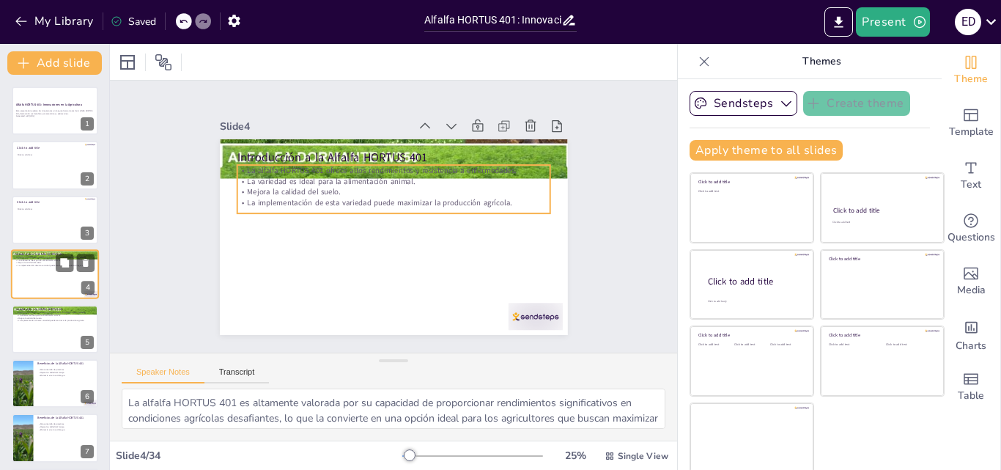
checkbox input "true"
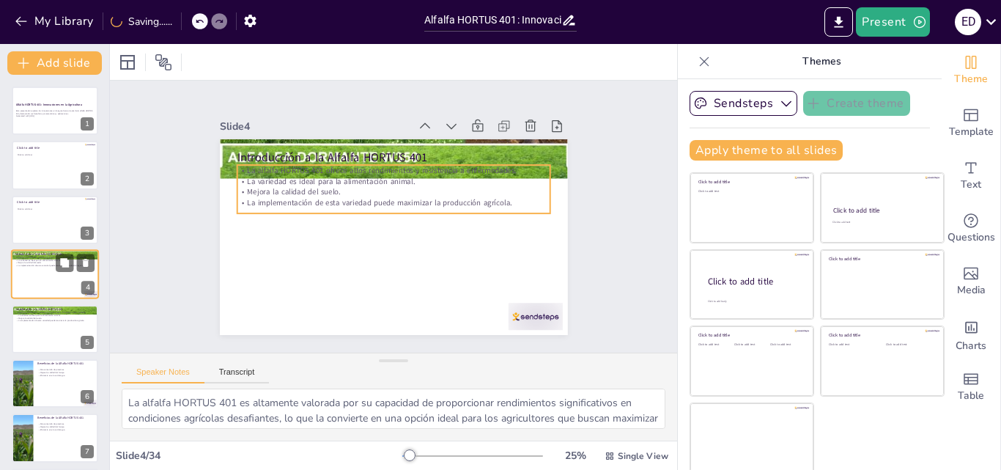
checkbox input "true"
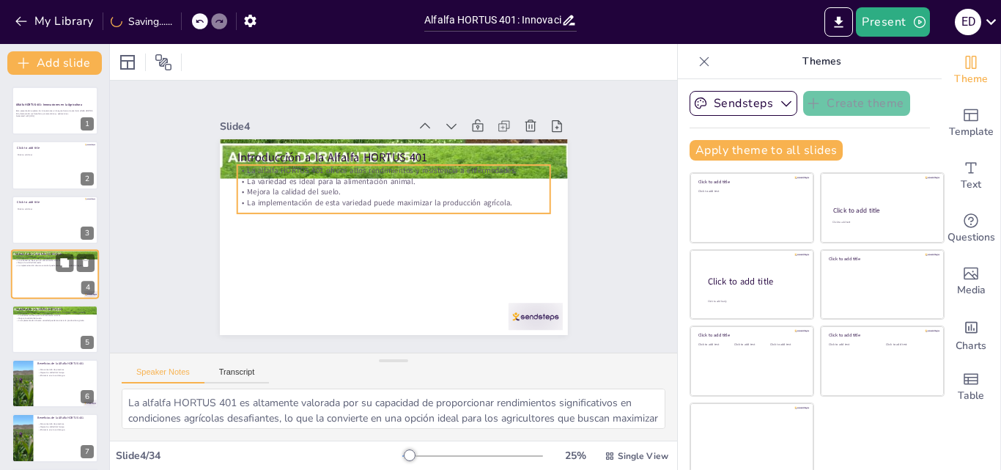
checkbox input "true"
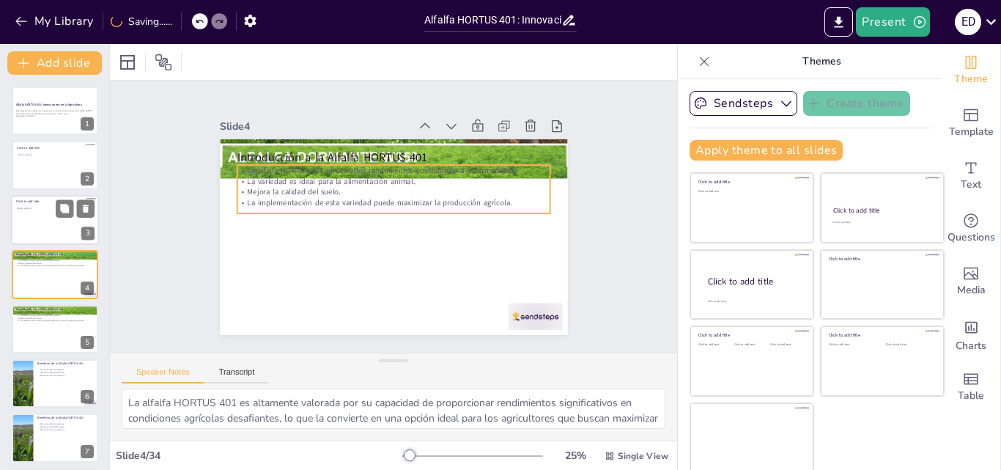
checkbox input "true"
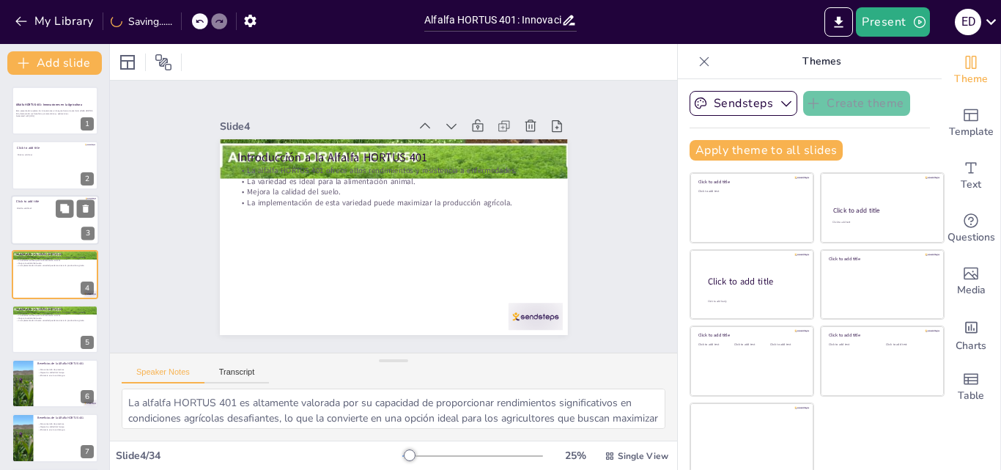
checkbox input "true"
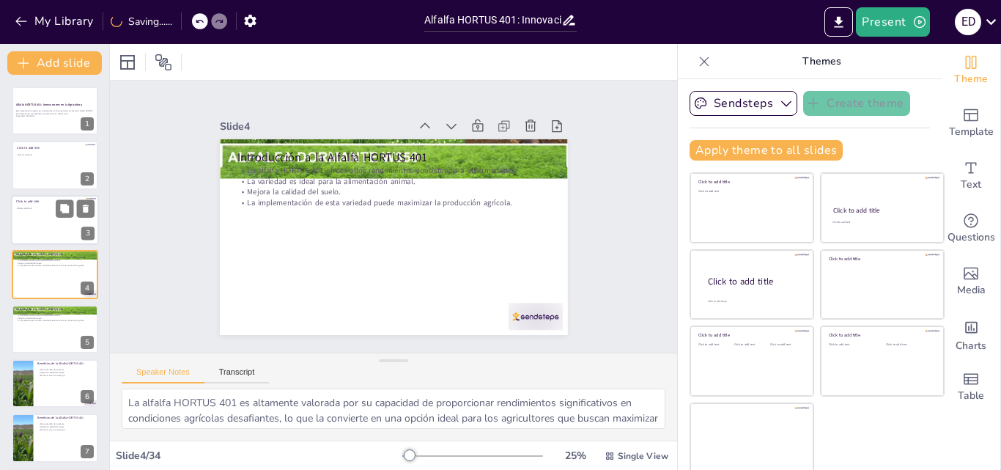
checkbox input "true"
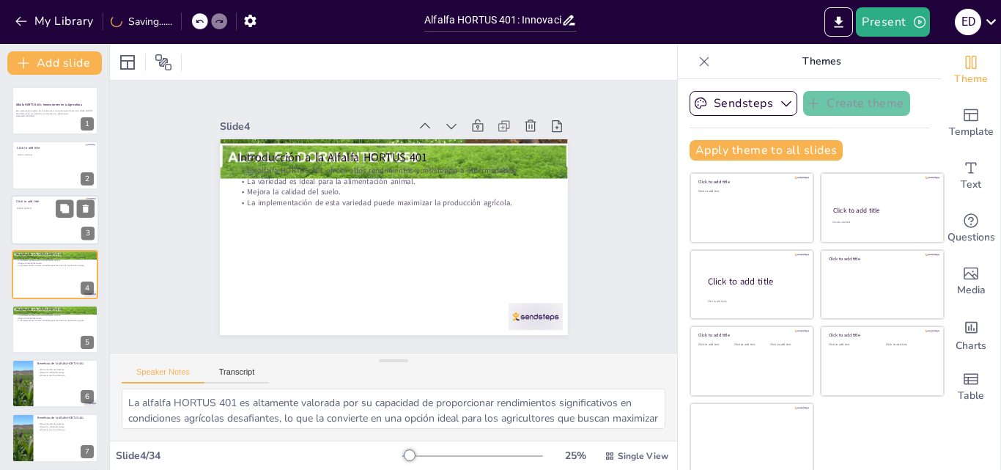
checkbox input "true"
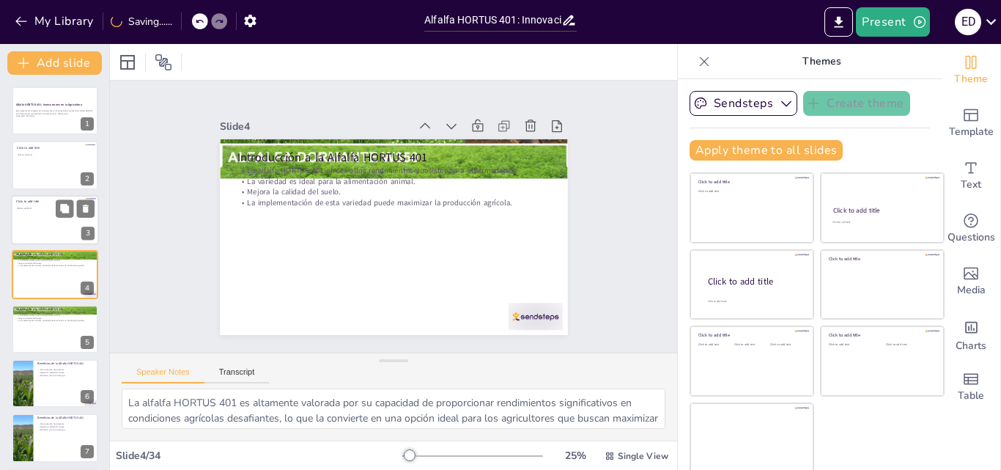
click at [42, 205] on div at bounding box center [55, 220] width 88 height 50
checkbox input "true"
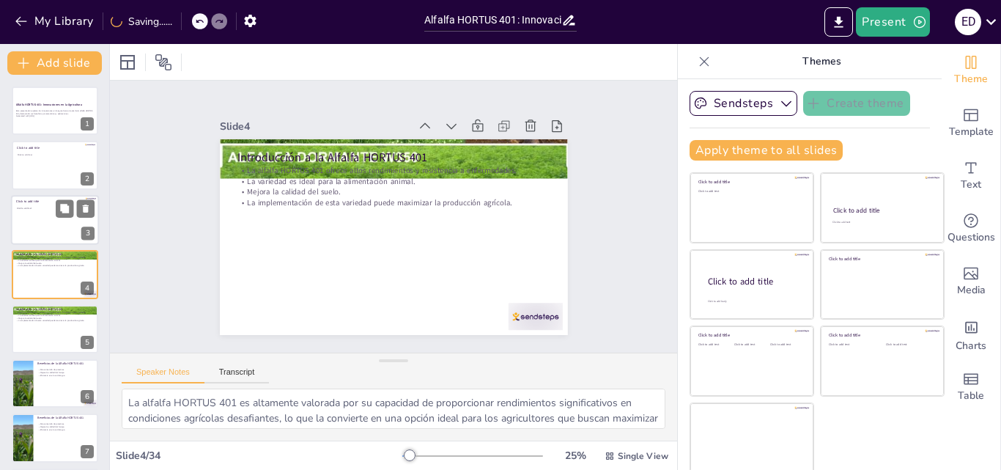
checkbox input "true"
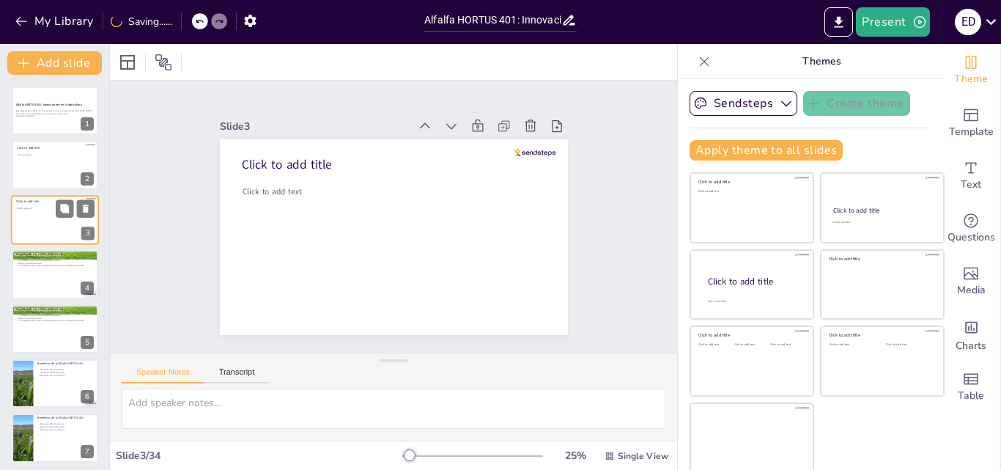
checkbox input "true"
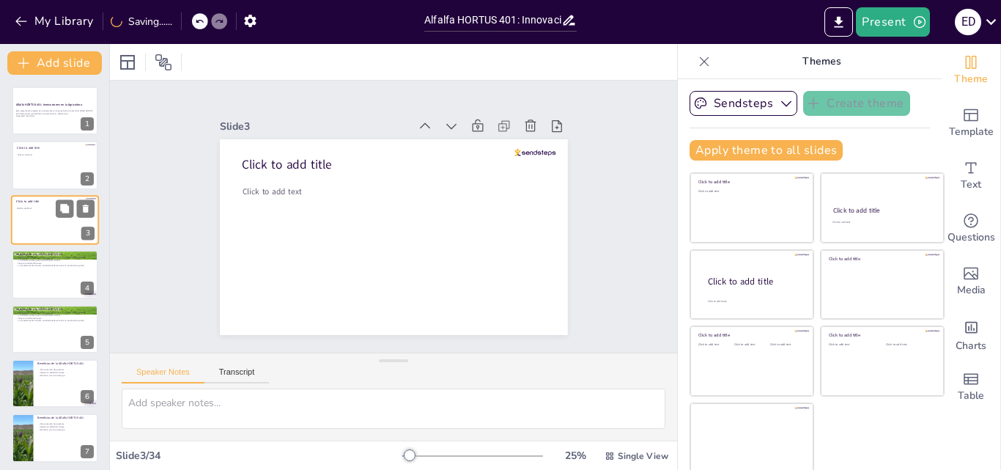
checkbox input "true"
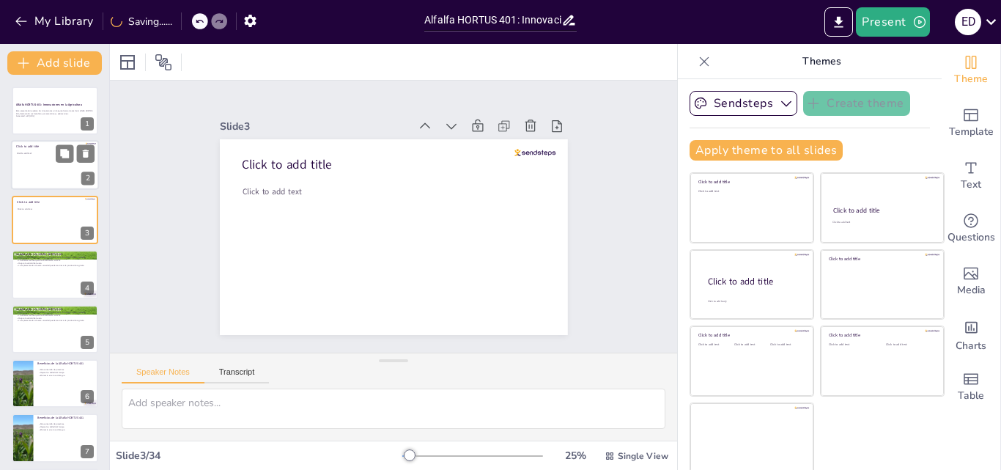
checkbox input "true"
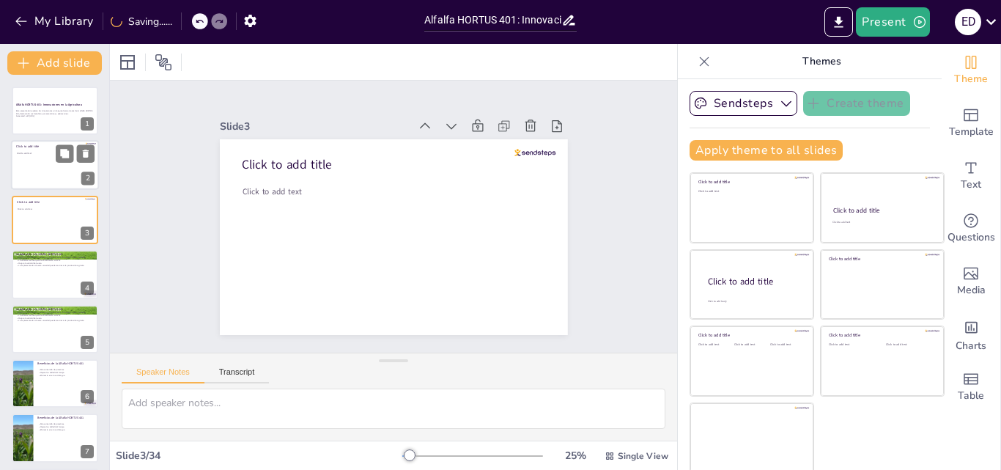
checkbox input "true"
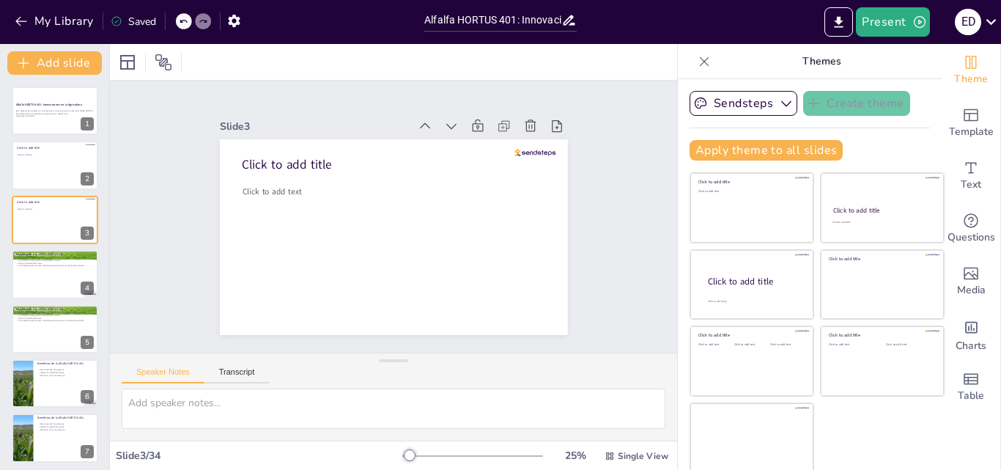
checkbox input "true"
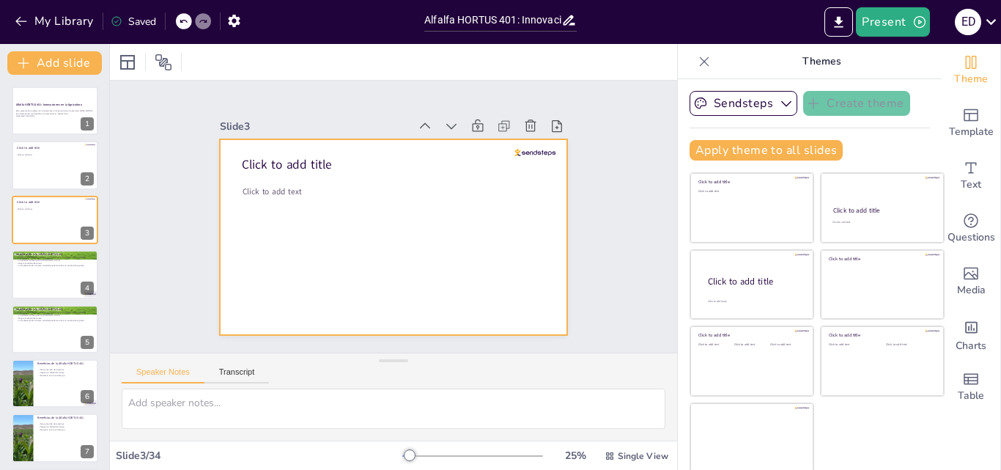
checkbox input "true"
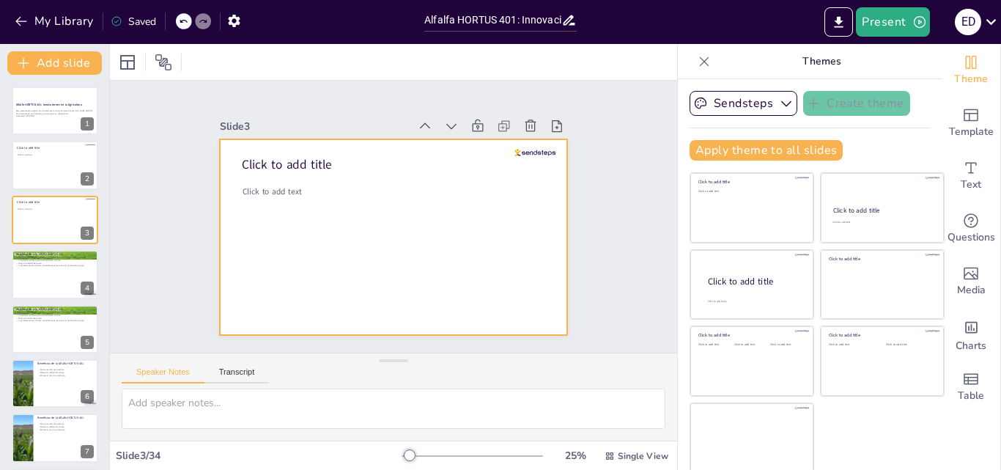
checkbox input "true"
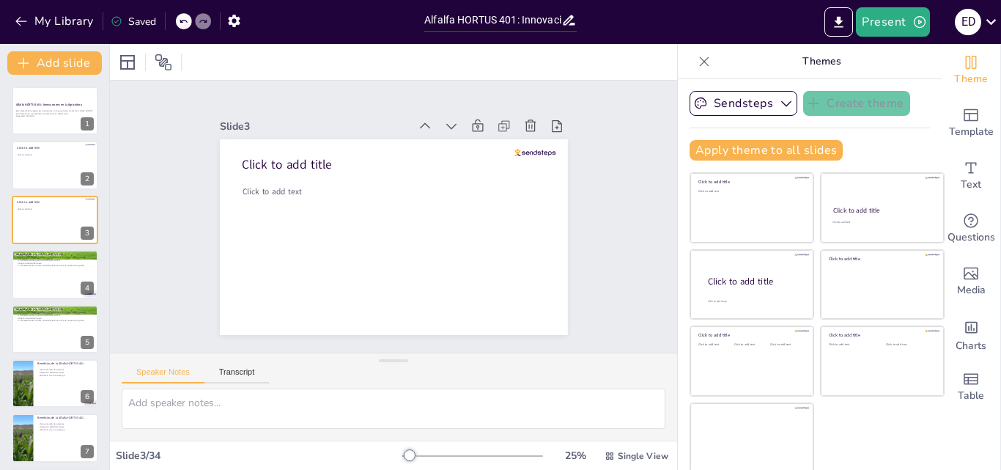
checkbox input "true"
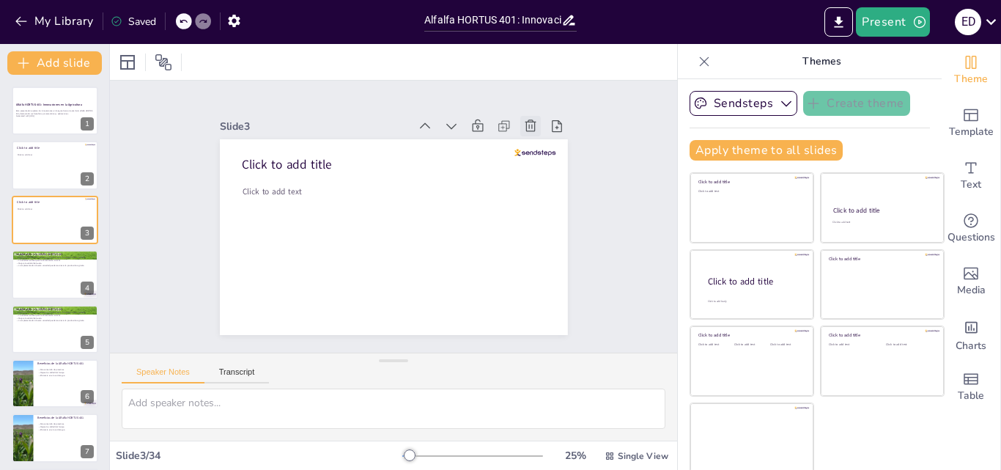
click at [315, 345] on icon at bounding box center [304, 354] width 19 height 19
type textarea "La alfalfa HORTUS 401 es altamente valorada por su capacidad de proporcionar re…"
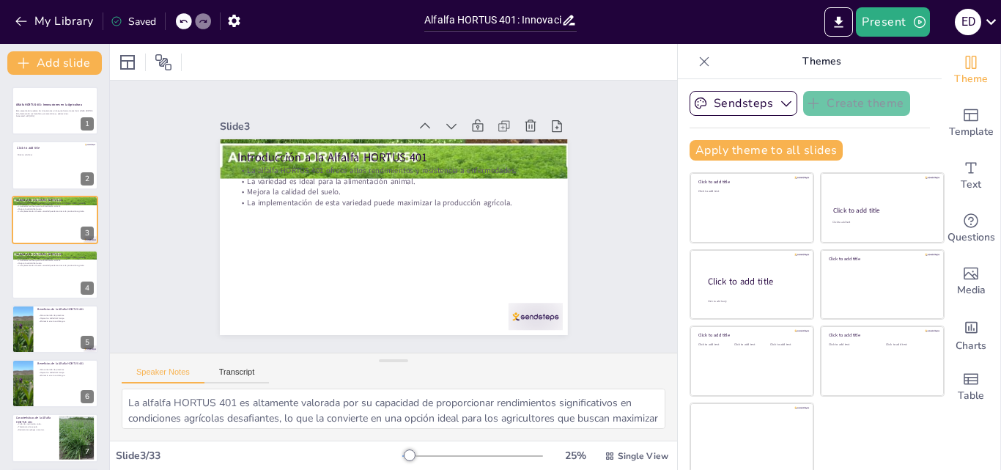
checkbox input "true"
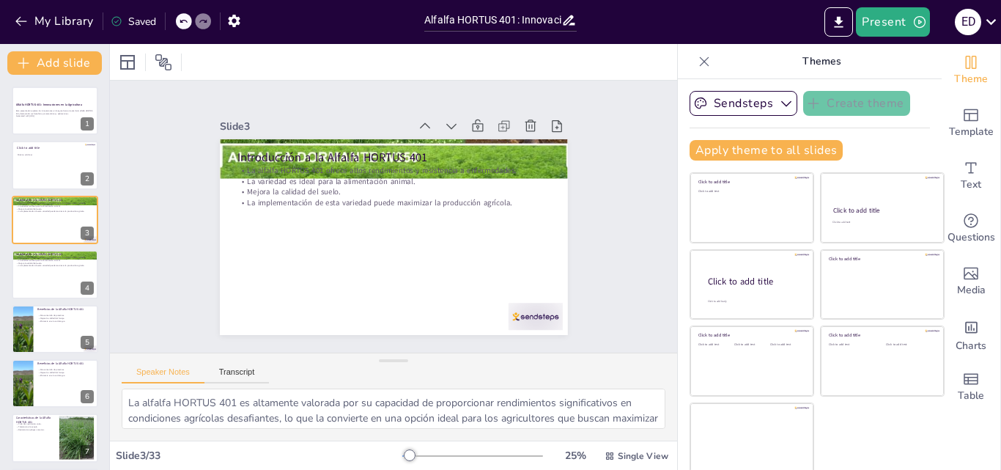
checkbox input "true"
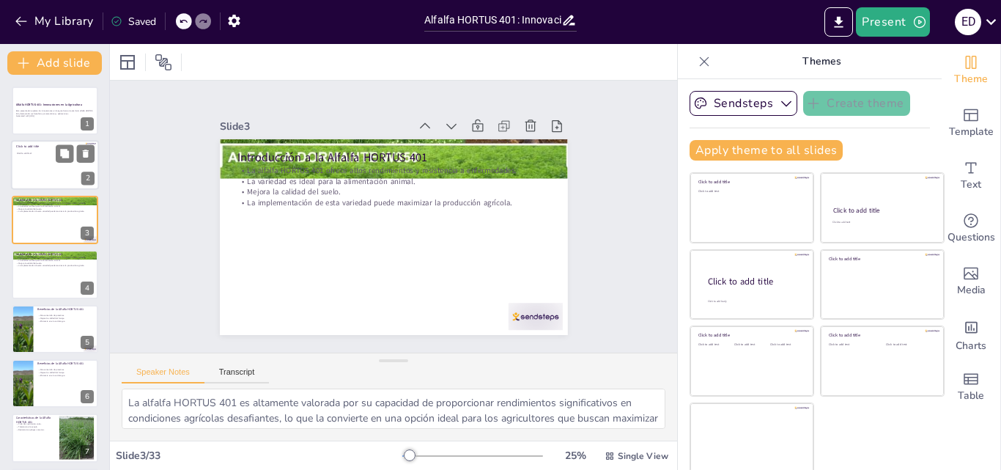
checkbox input "true"
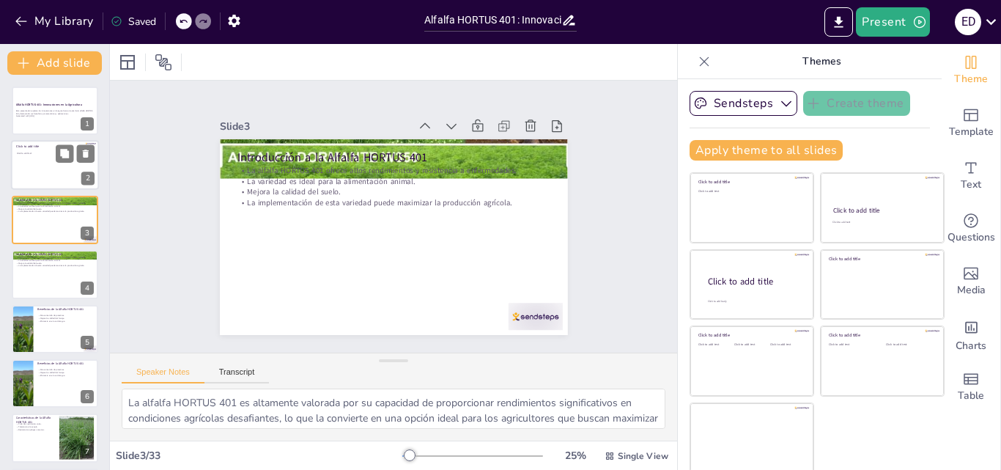
checkbox input "true"
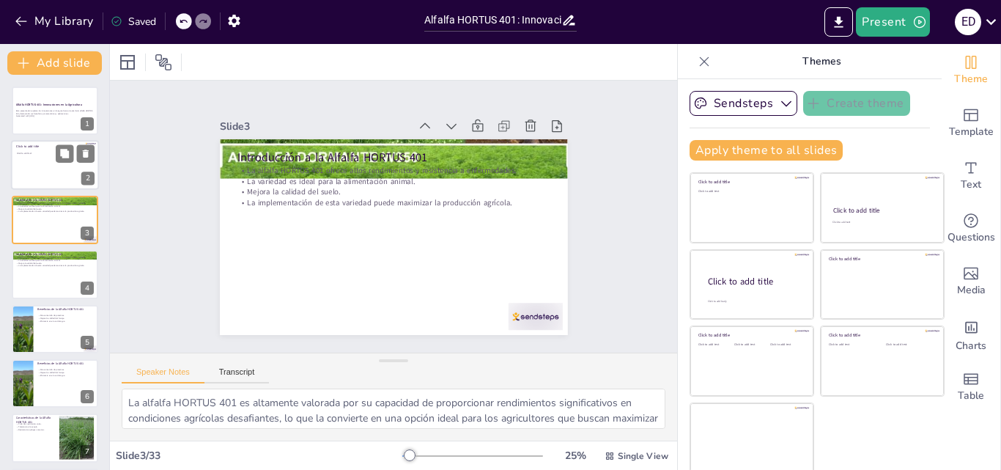
checkbox input "true"
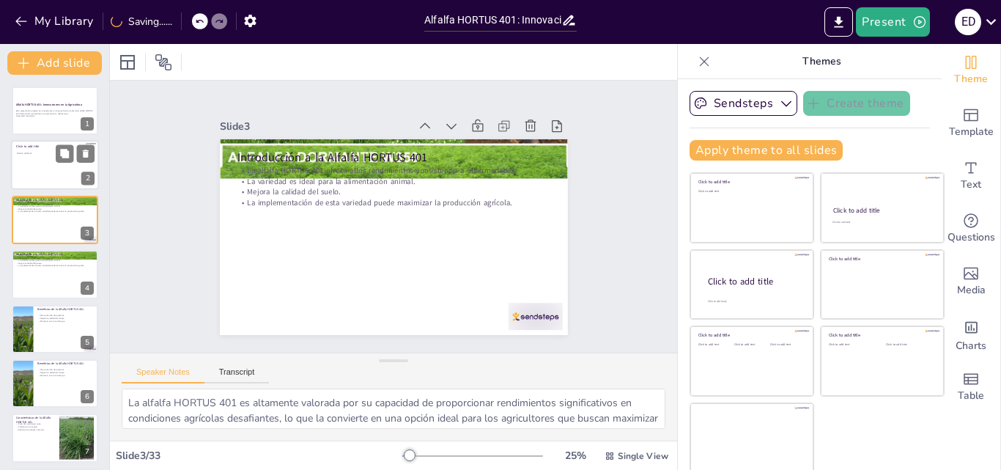
click at [68, 142] on div at bounding box center [55, 166] width 88 height 50
checkbox input "true"
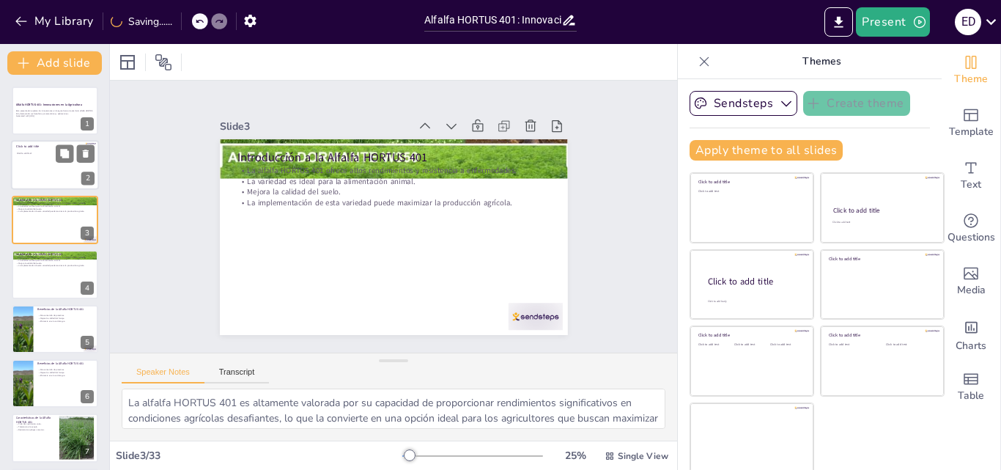
checkbox input "true"
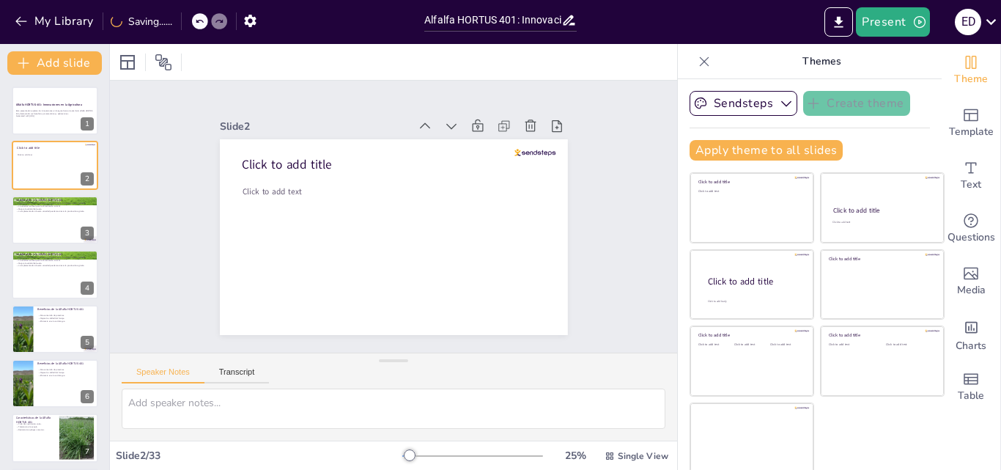
checkbox input "true"
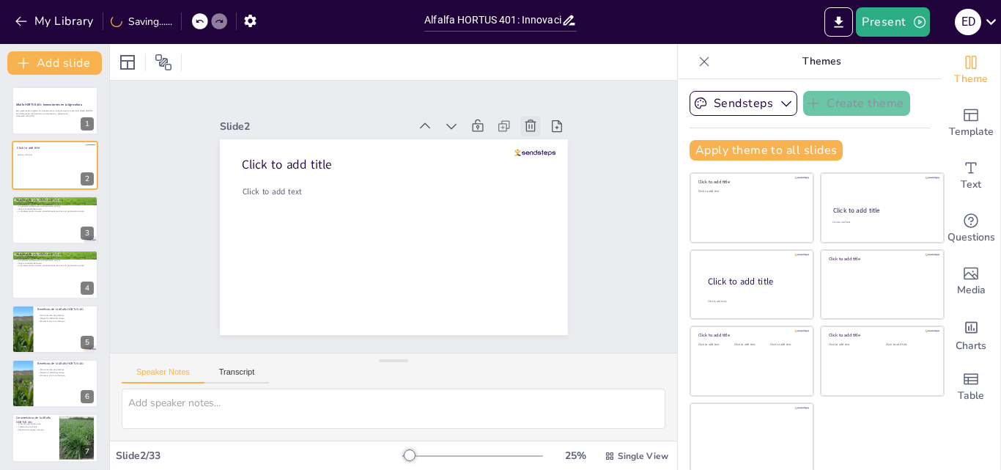
click at [506, 336] on icon at bounding box center [498, 344] width 16 height 16
type textarea "La alfalfa HORTUS 401 es altamente valorada por su capacidad de proporcionar re…"
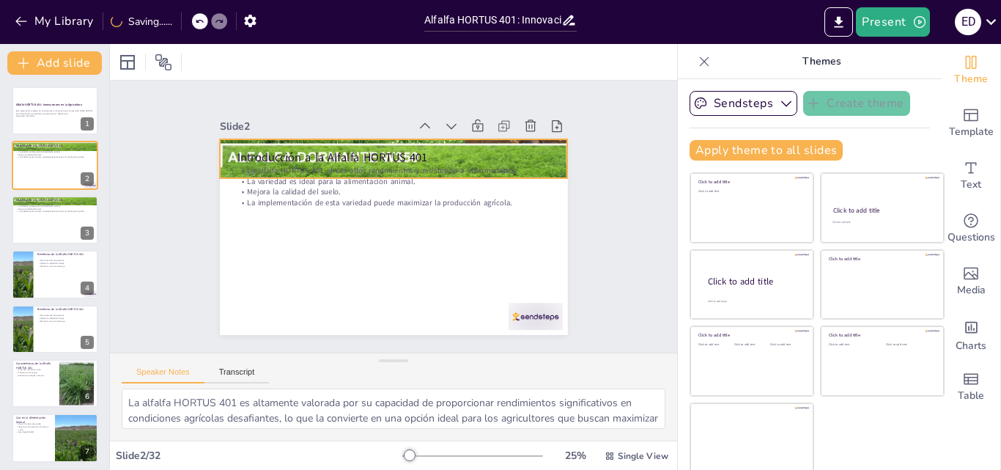
checkbox input "true"
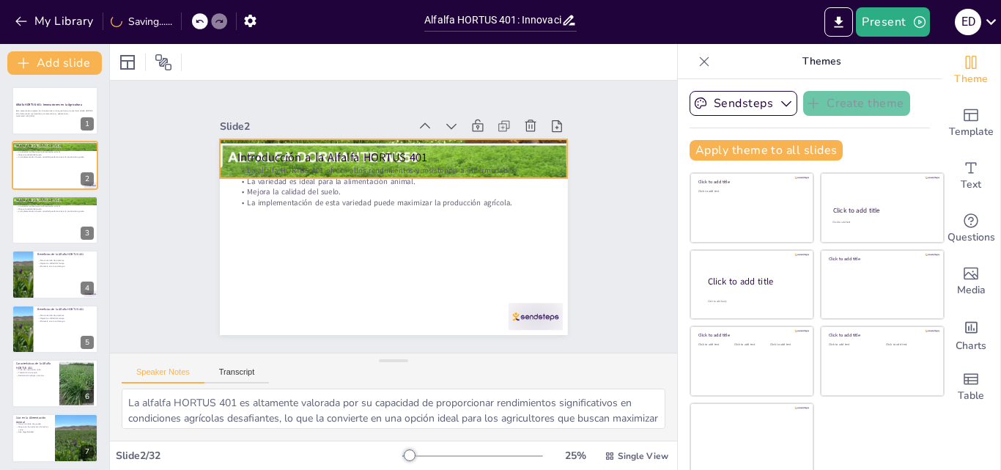
checkbox input "true"
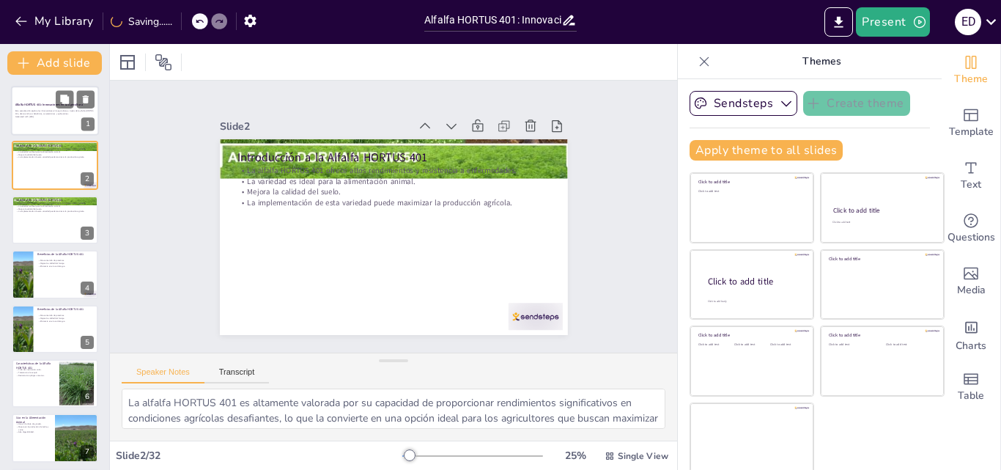
click at [25, 104] on strong "Alfalfa HORTUS 401: Innovaciones en la Agricultura" at bounding box center [48, 105] width 67 height 4
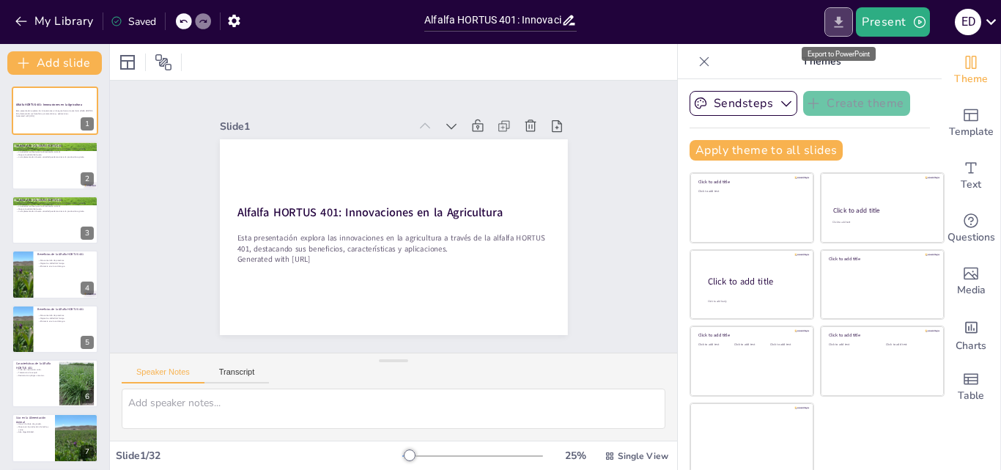
click at [845, 34] on button "Export to PowerPoint" at bounding box center [839, 21] width 29 height 29
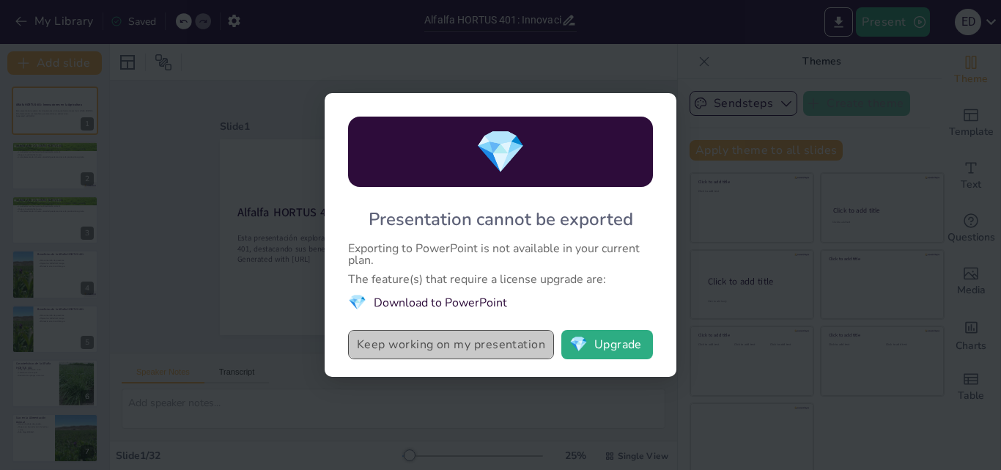
click at [504, 336] on button "Keep working on my presentation" at bounding box center [451, 344] width 206 height 29
